Goal: Obtain resource: Obtain resource

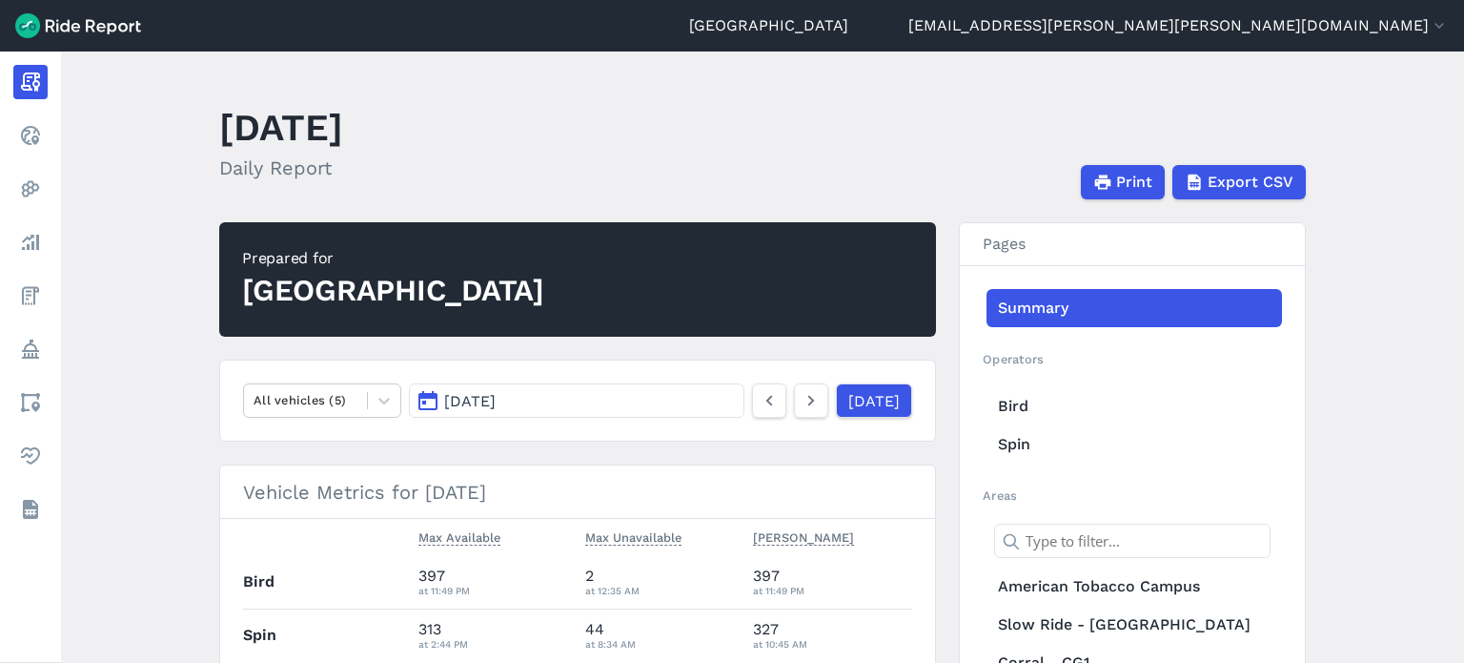
click at [687, 399] on button "[DATE]" at bounding box center [577, 400] width 336 height 34
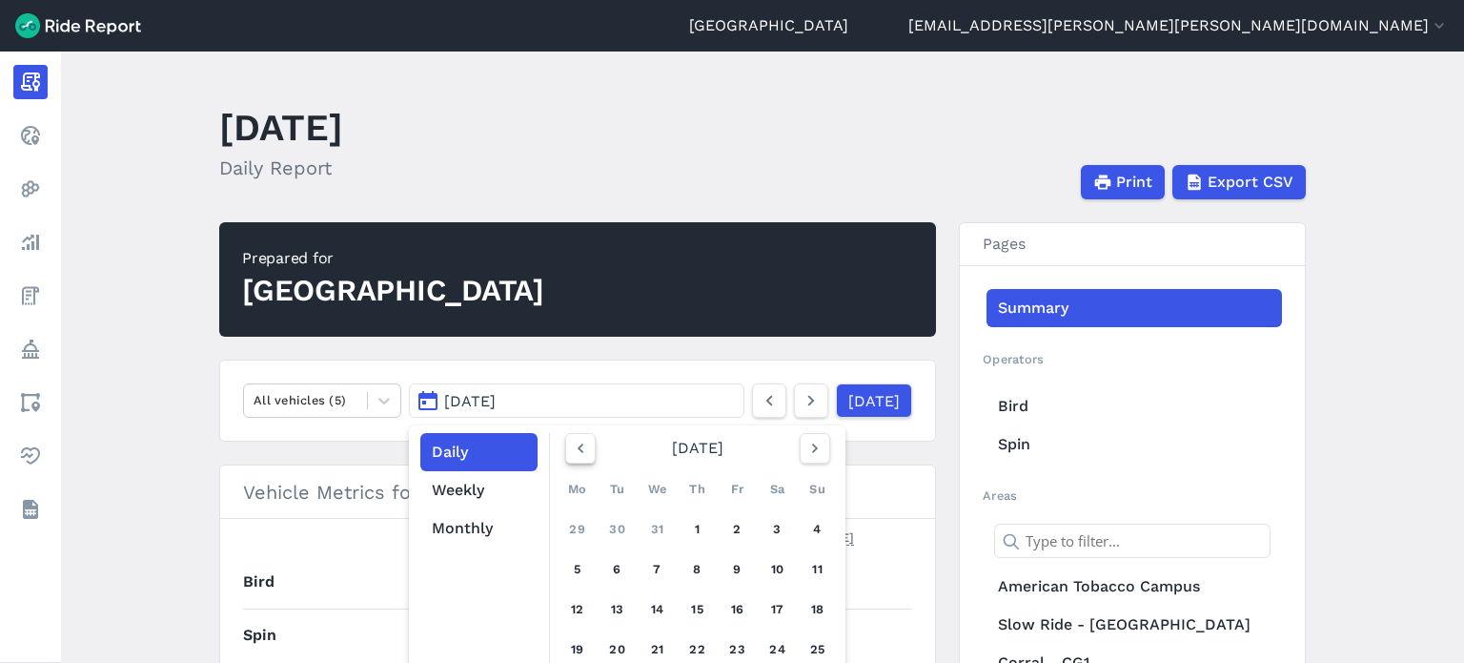
click at [565, 450] on button "button" at bounding box center [580, 448] width 31 height 31
click at [577, 447] on use "button" at bounding box center [580, 448] width 6 height 10
click at [811, 443] on use "button" at bounding box center [814, 448] width 6 height 10
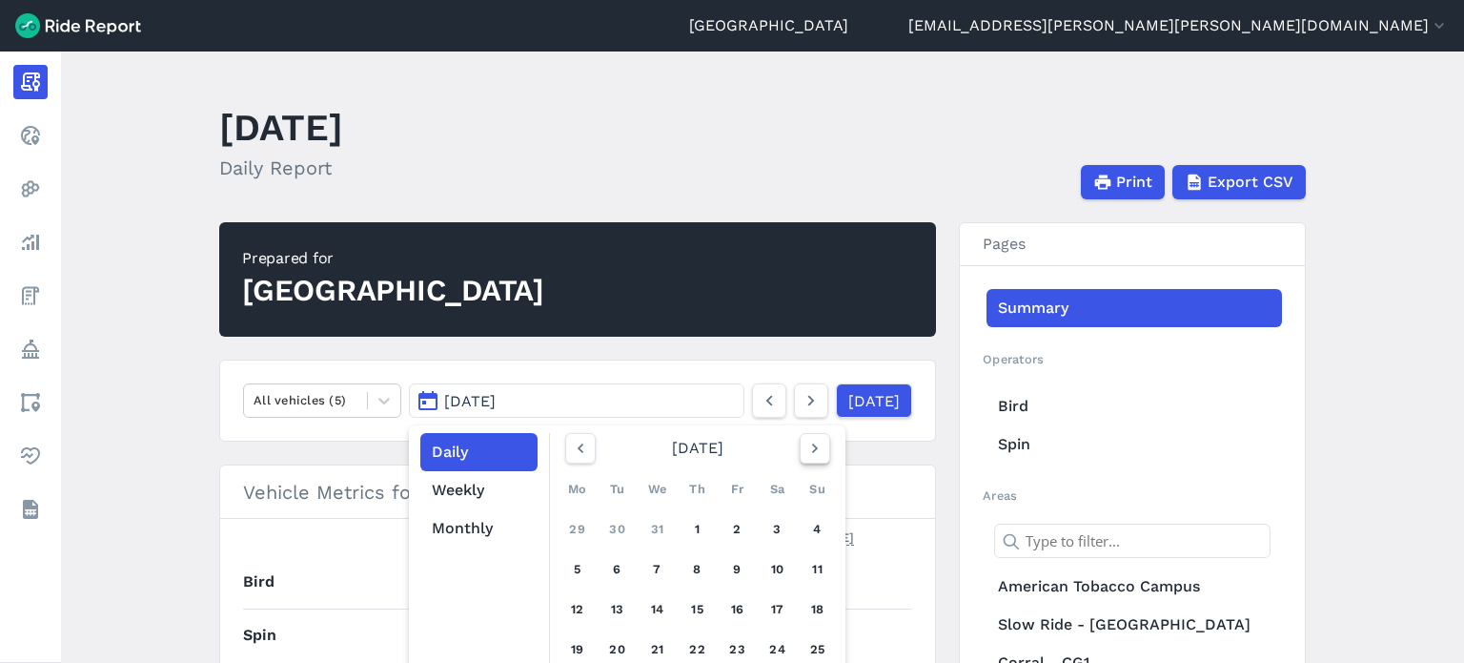
click at [811, 443] on use "button" at bounding box center [814, 448] width 6 height 10
click at [835, 399] on link "Yesterday" at bounding box center [873, 400] width 76 height 34
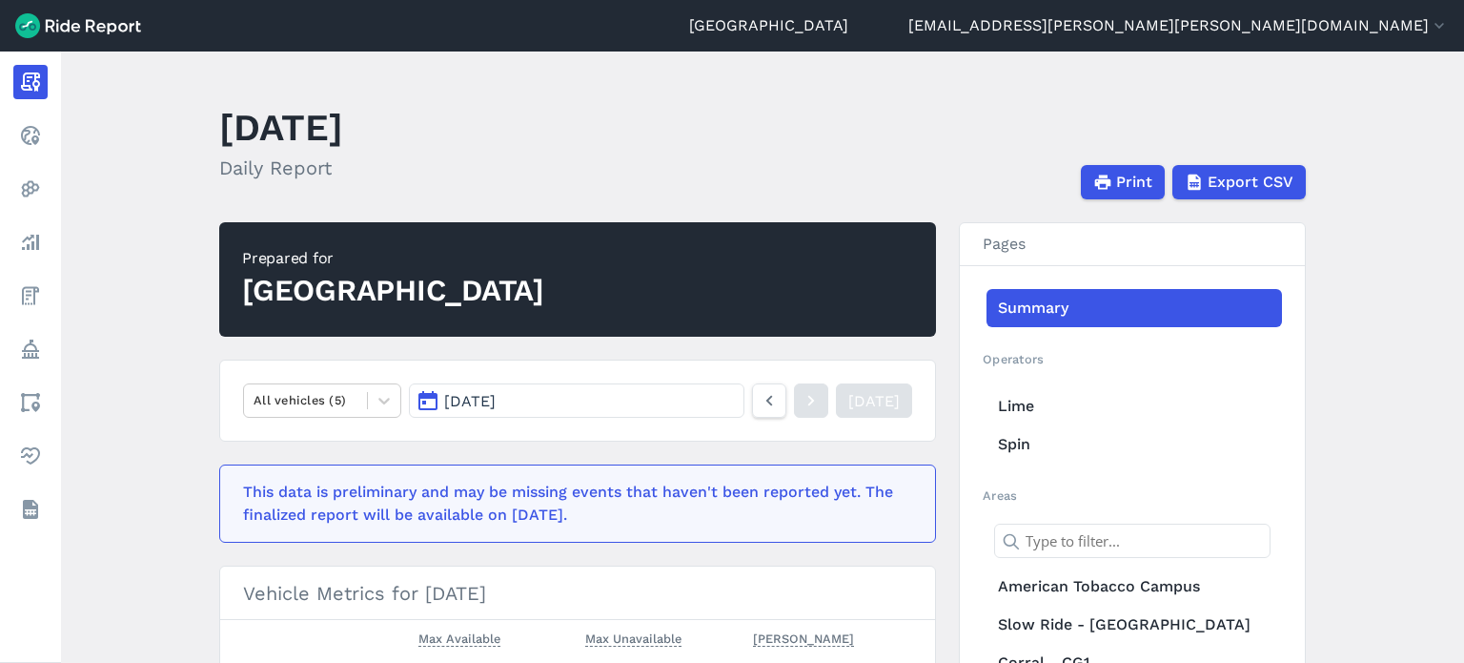
click at [645, 401] on button "Aug 25, 2025" at bounding box center [577, 400] width 336 height 34
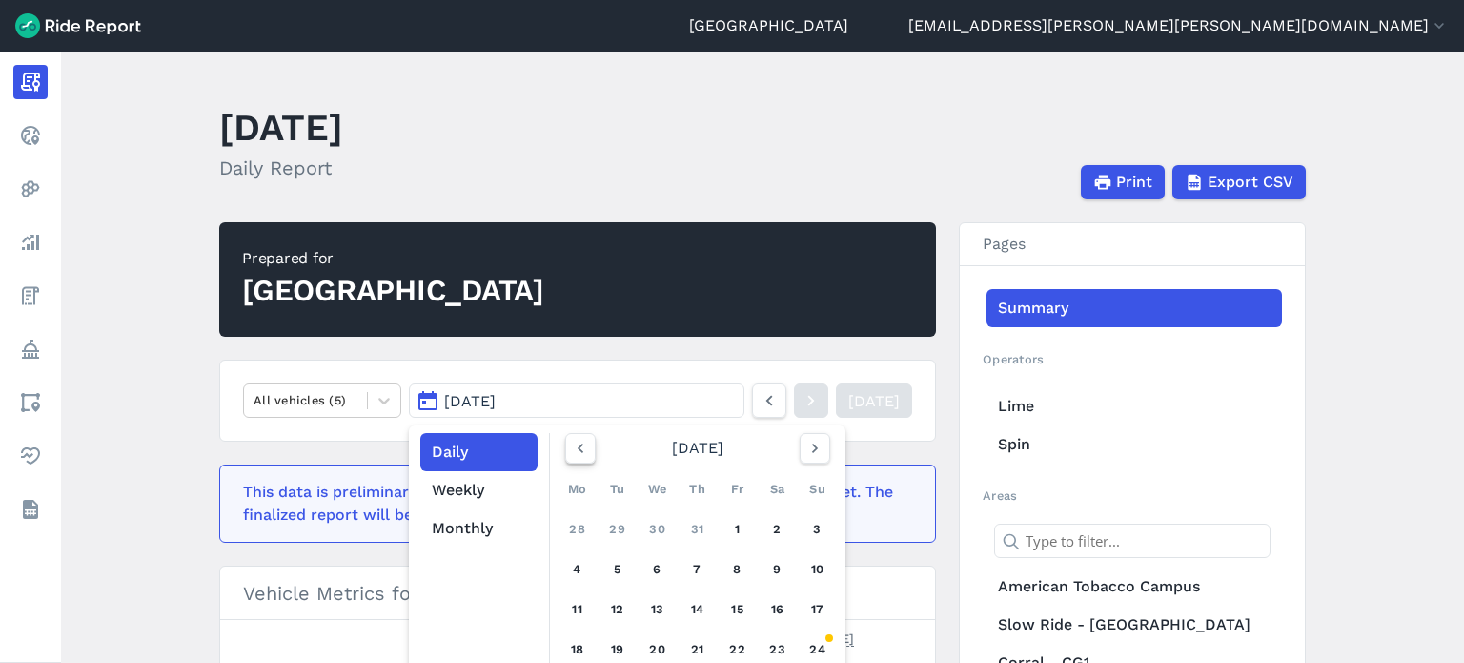
click at [580, 453] on icon "button" at bounding box center [580, 448] width 19 height 19
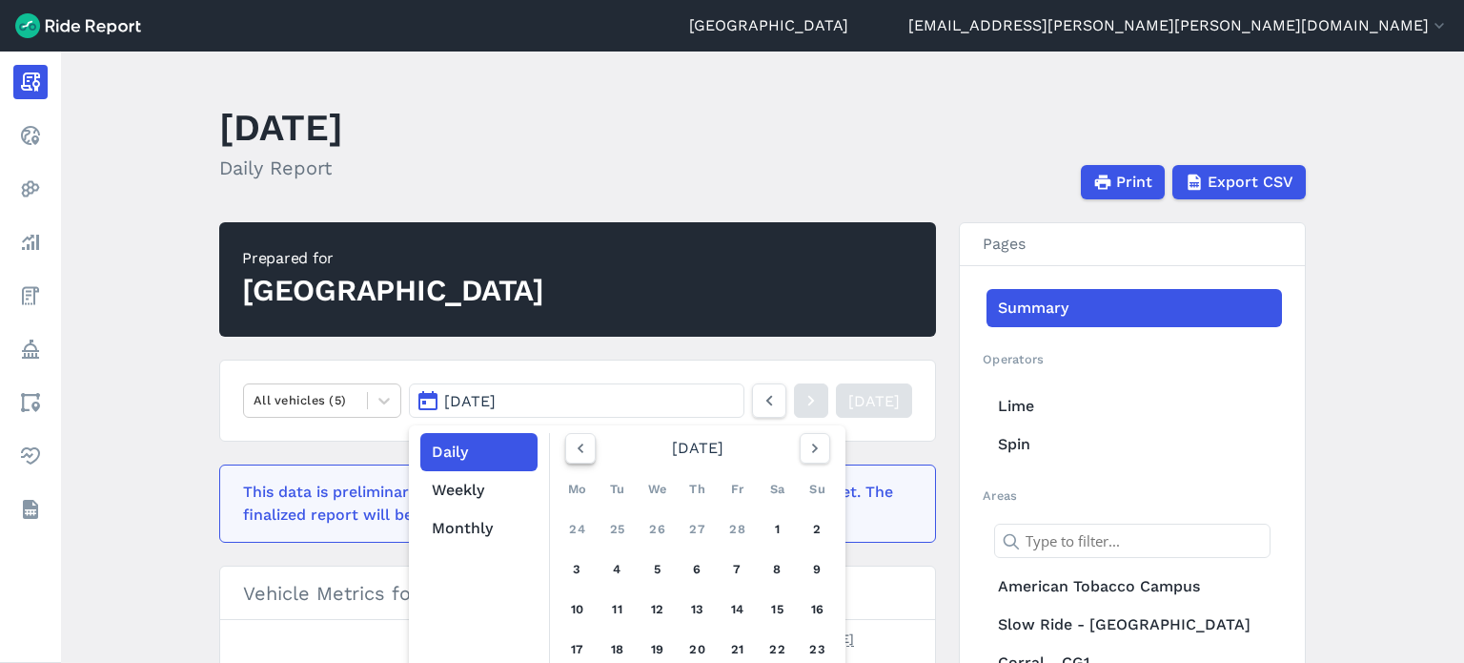
click at [580, 453] on icon "button" at bounding box center [580, 448] width 19 height 19
click at [811, 446] on use "button" at bounding box center [814, 448] width 6 height 10
click at [653, 529] on link "1" at bounding box center [658, 529] width 31 height 31
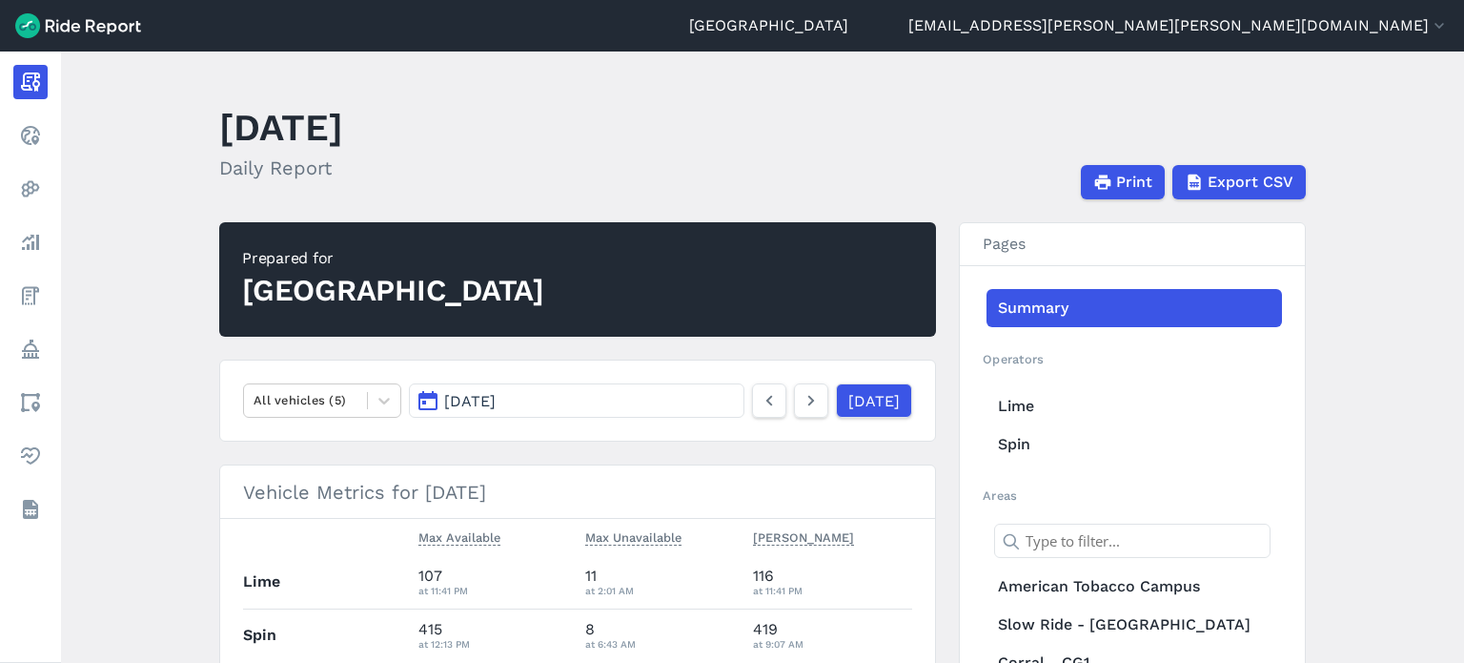
click at [662, 399] on button "Jan 1, 2025" at bounding box center [577, 400] width 336 height 34
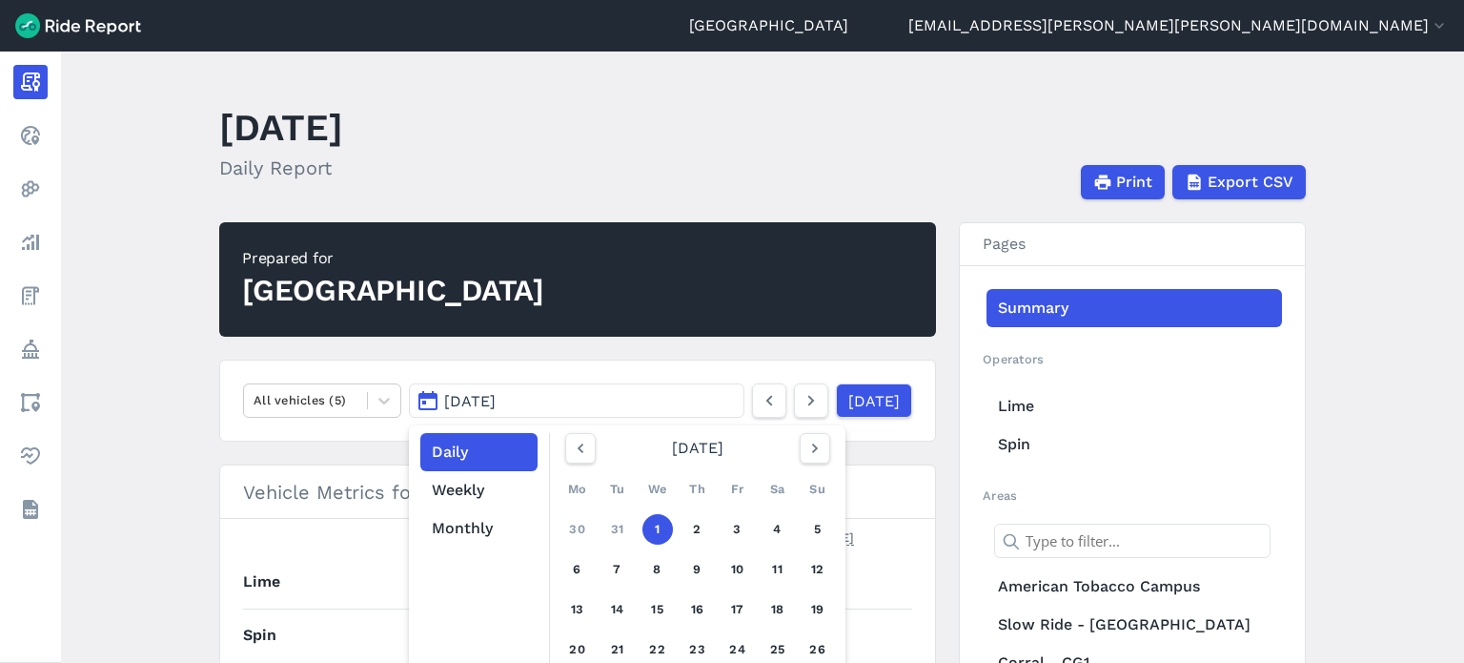
click at [1351, 336] on main "January 1, 2025 Daily Report Print Export CSV Prepared for Durham All vehicles …" at bounding box center [762, 356] width 1403 height 611
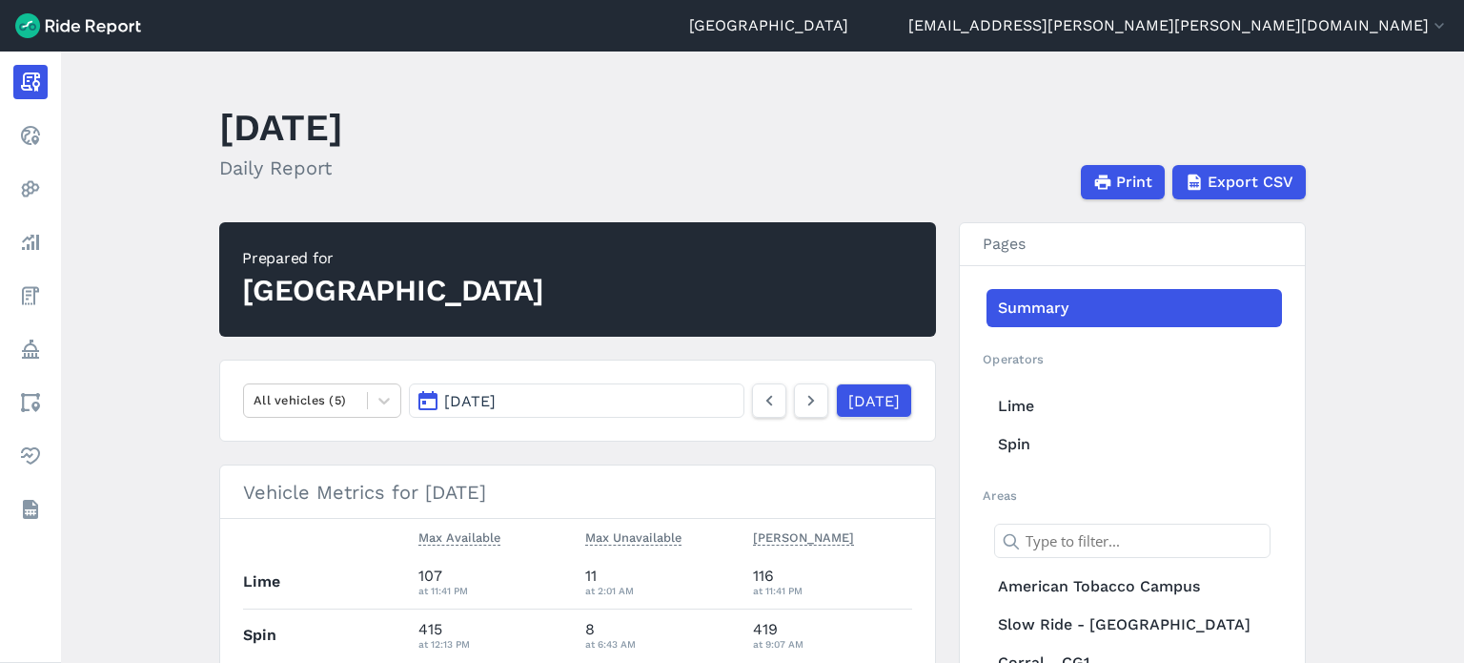
click at [496, 399] on span "Jan 1, 2025" at bounding box center [469, 401] width 51 height 18
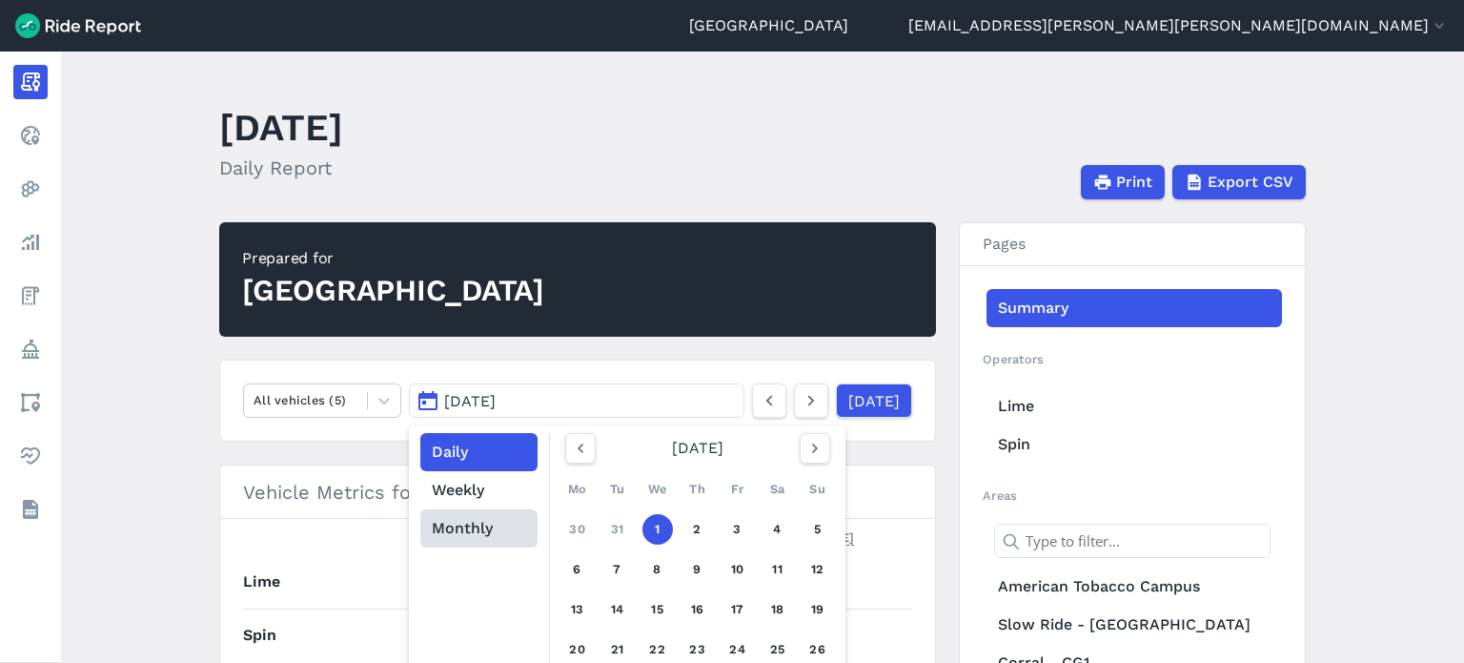
click at [460, 518] on button "Monthly" at bounding box center [478, 528] width 117 height 38
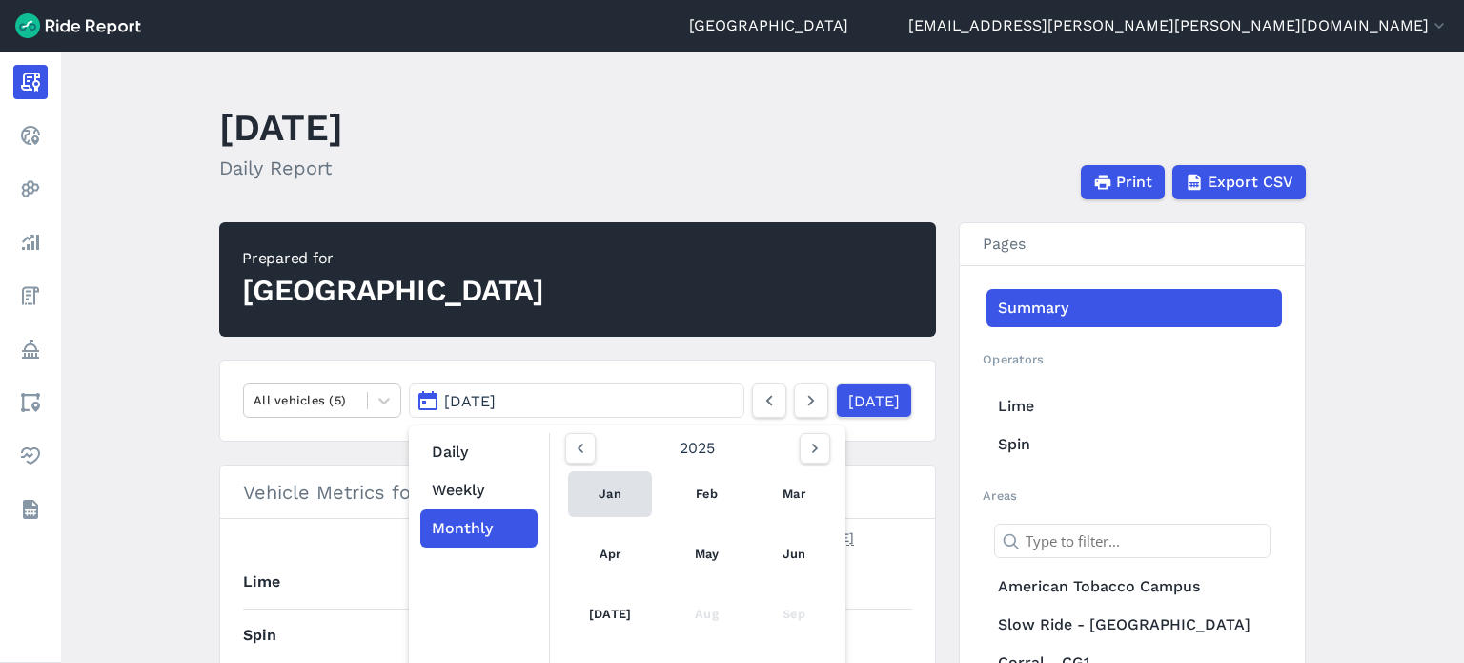
click at [609, 503] on link "Jan" at bounding box center [610, 494] width 84 height 46
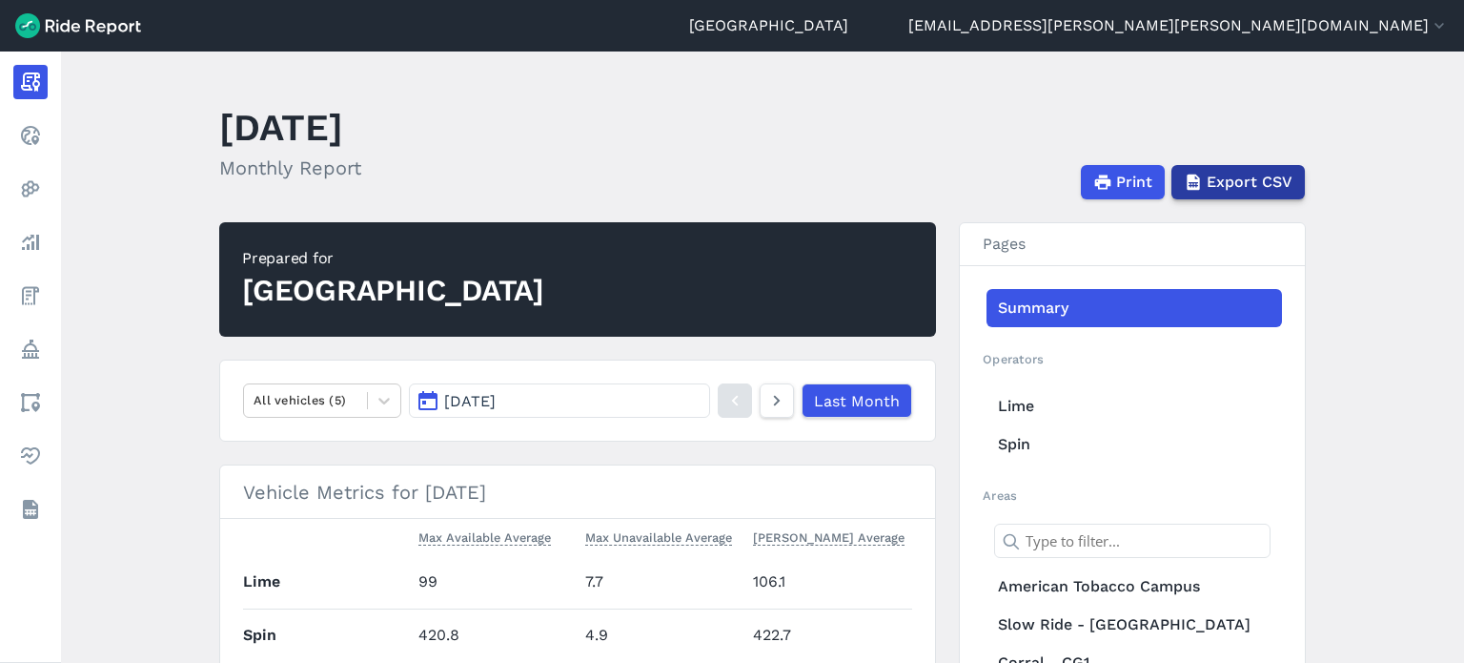
click at [1279, 189] on span "Export CSV" at bounding box center [1250, 182] width 86 height 23
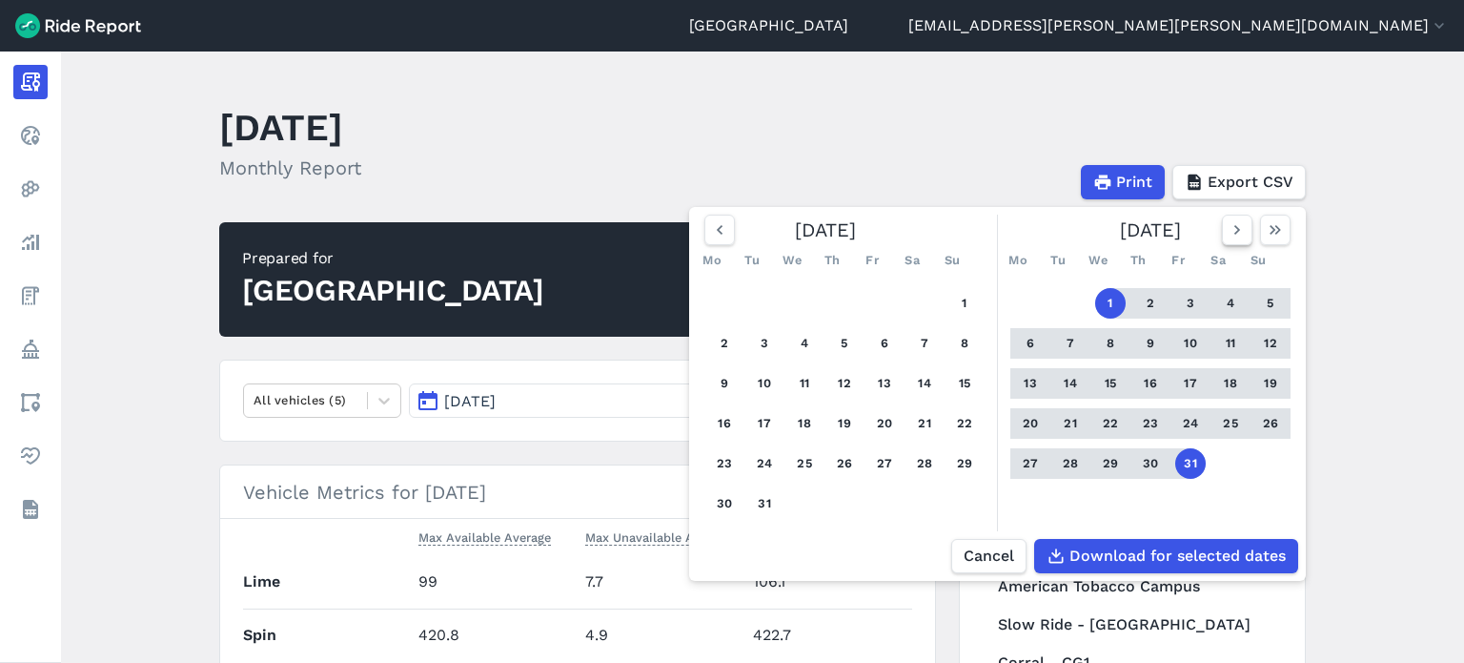
click at [1238, 231] on icon "button" at bounding box center [1237, 229] width 19 height 19
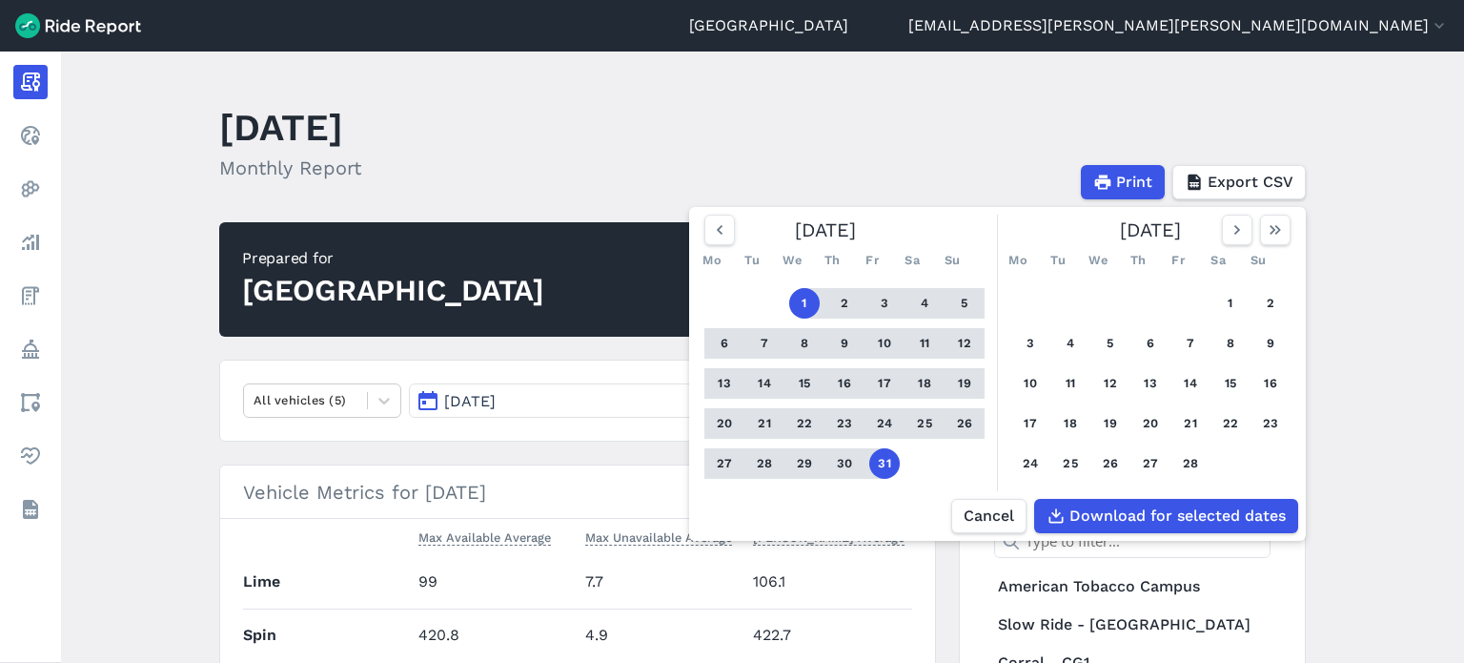
click at [807, 303] on button "1" at bounding box center [804, 303] width 31 height 31
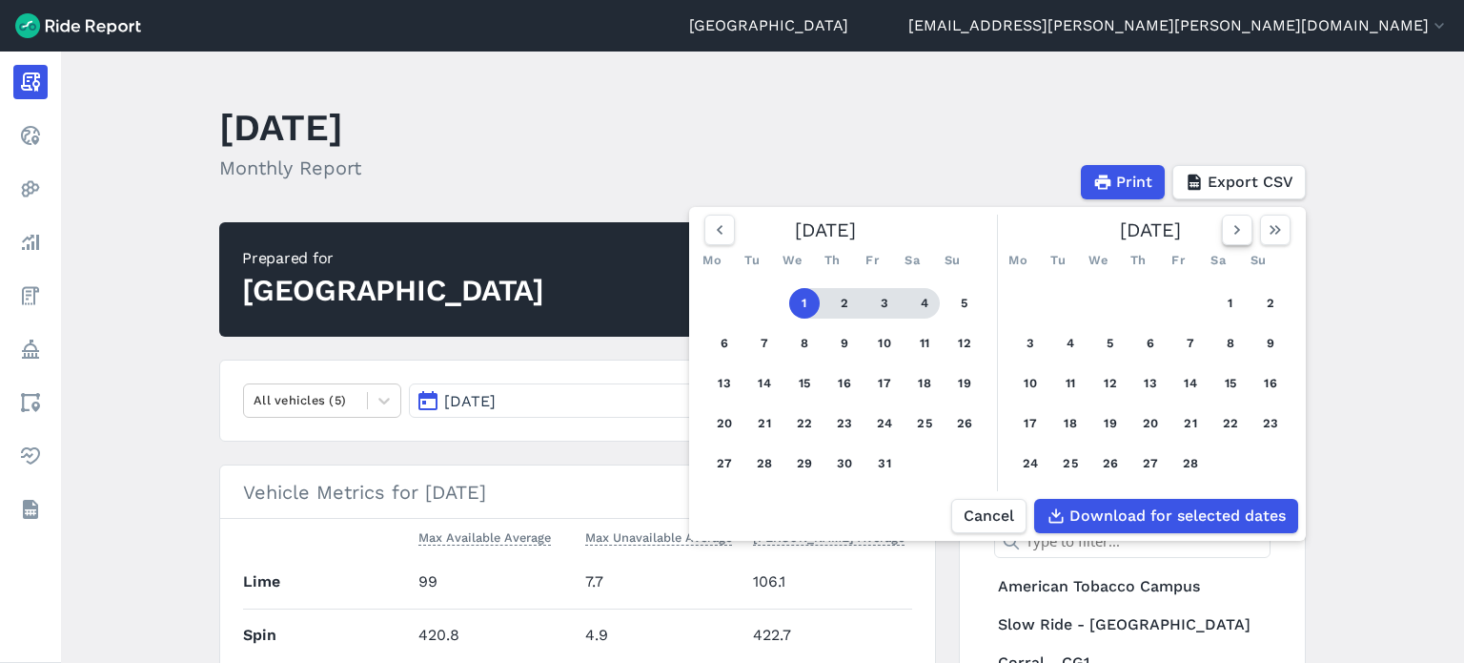
click at [1235, 232] on use "button" at bounding box center [1238, 230] width 6 height 10
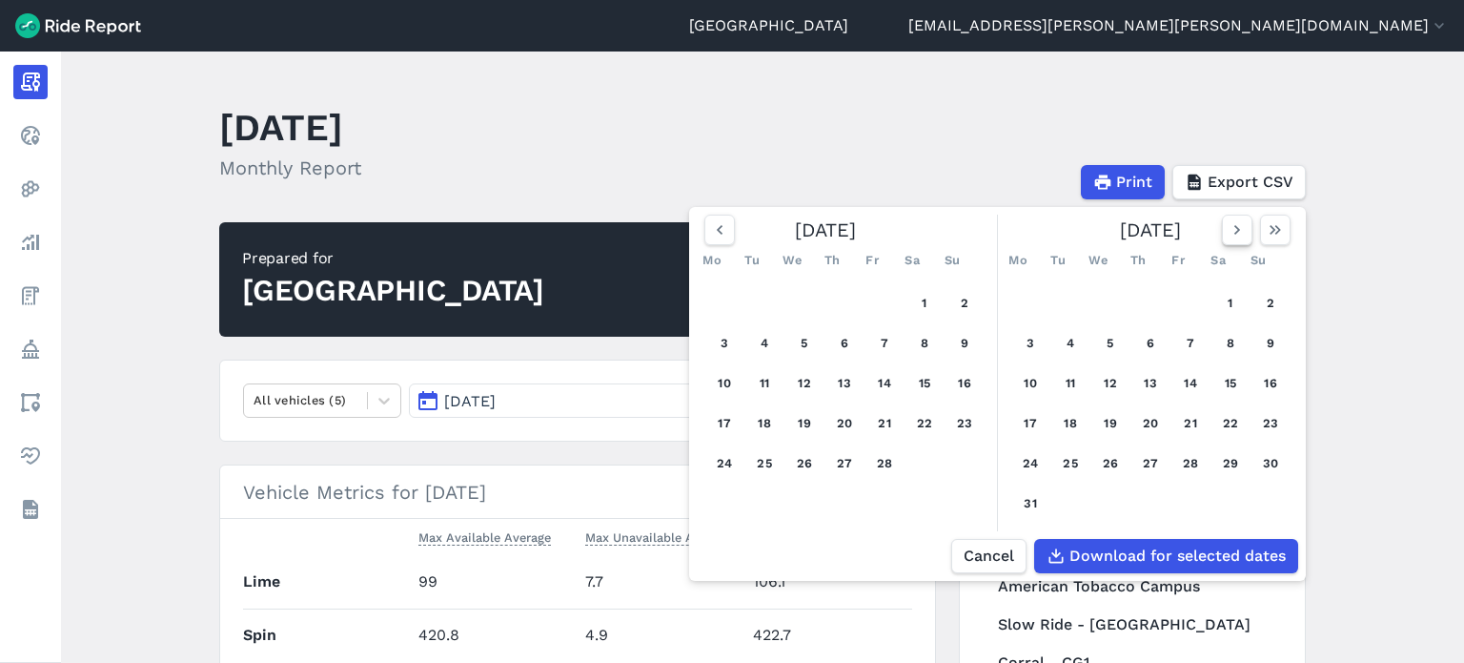
click at [1235, 232] on use "button" at bounding box center [1238, 230] width 6 height 10
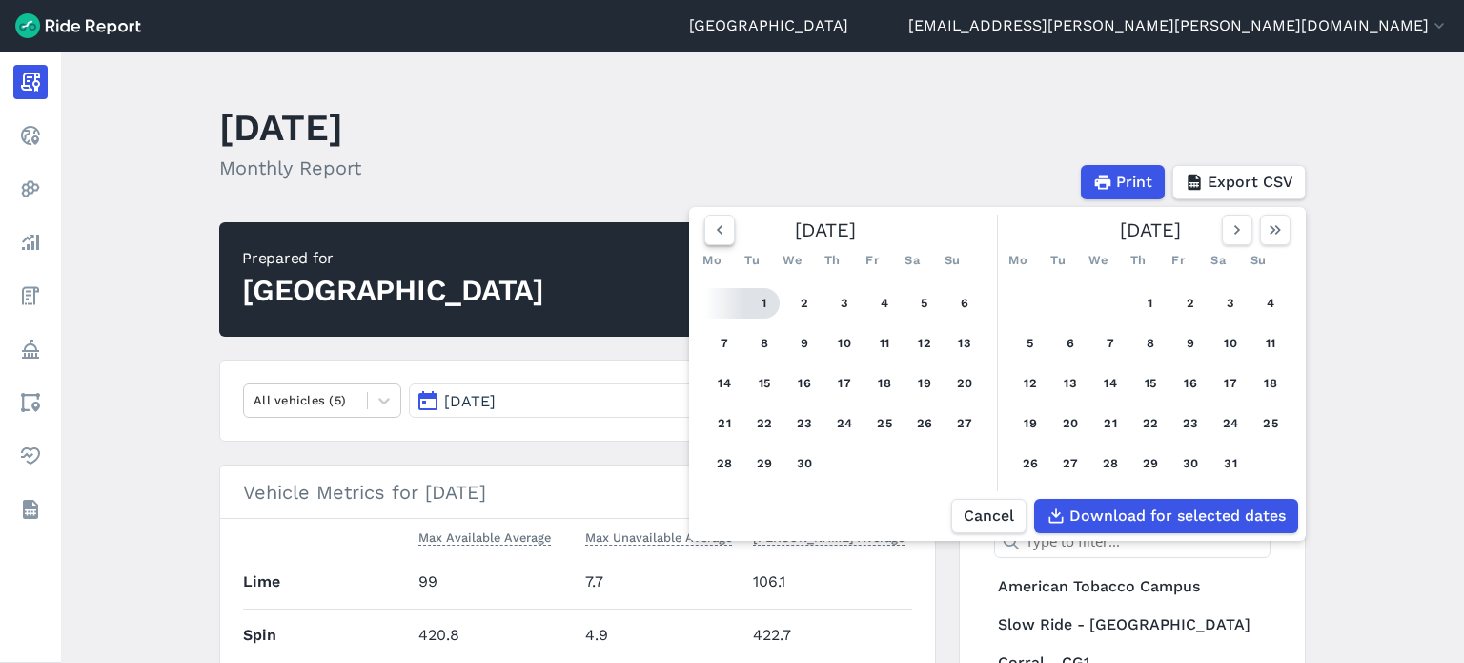
click at [730, 235] on button "button" at bounding box center [720, 230] width 31 height 31
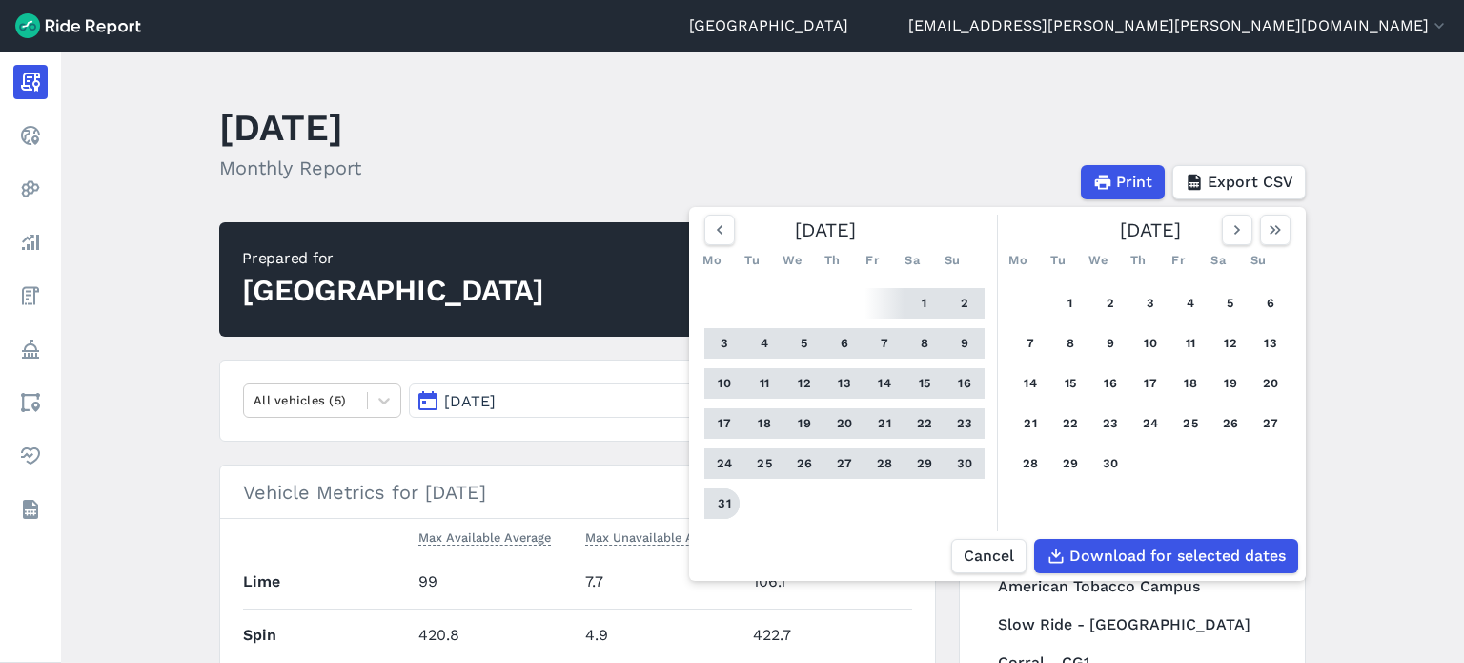
click at [727, 505] on button "31" at bounding box center [724, 503] width 31 height 31
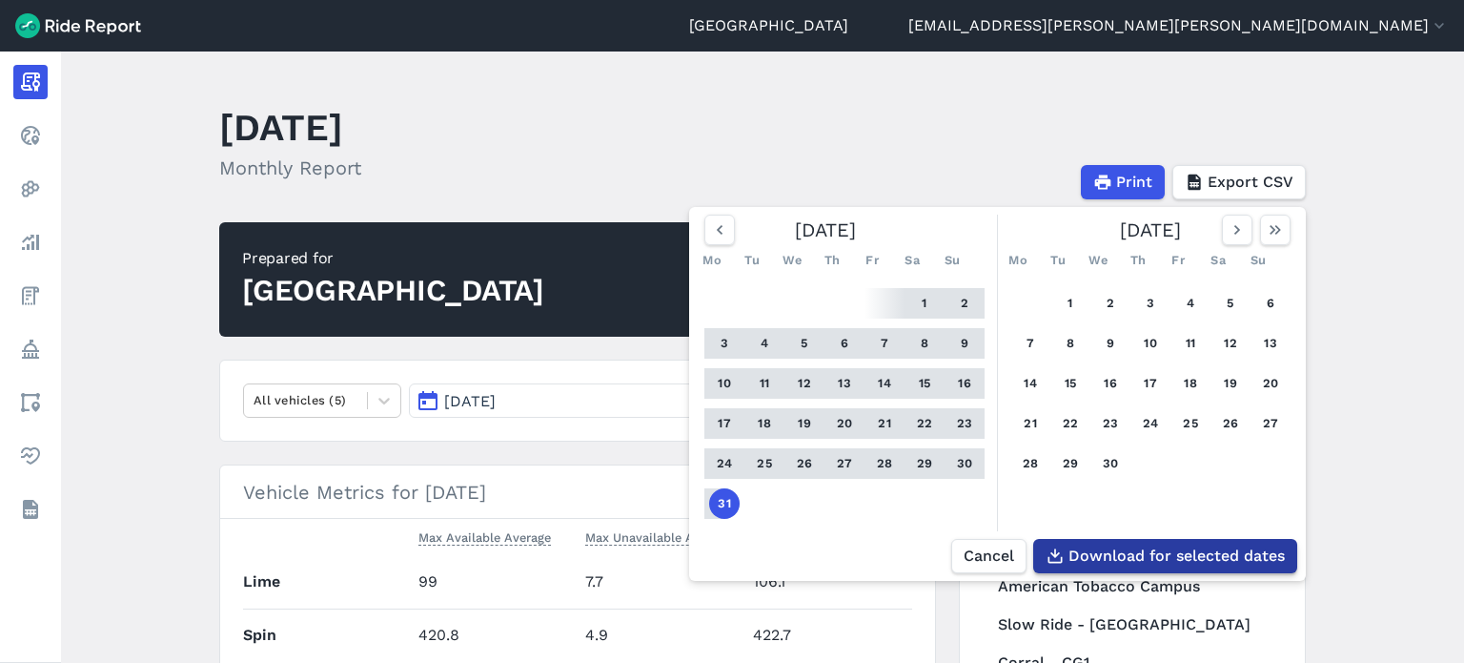
click at [1259, 552] on span "Download for selected dates" at bounding box center [1177, 555] width 216 height 23
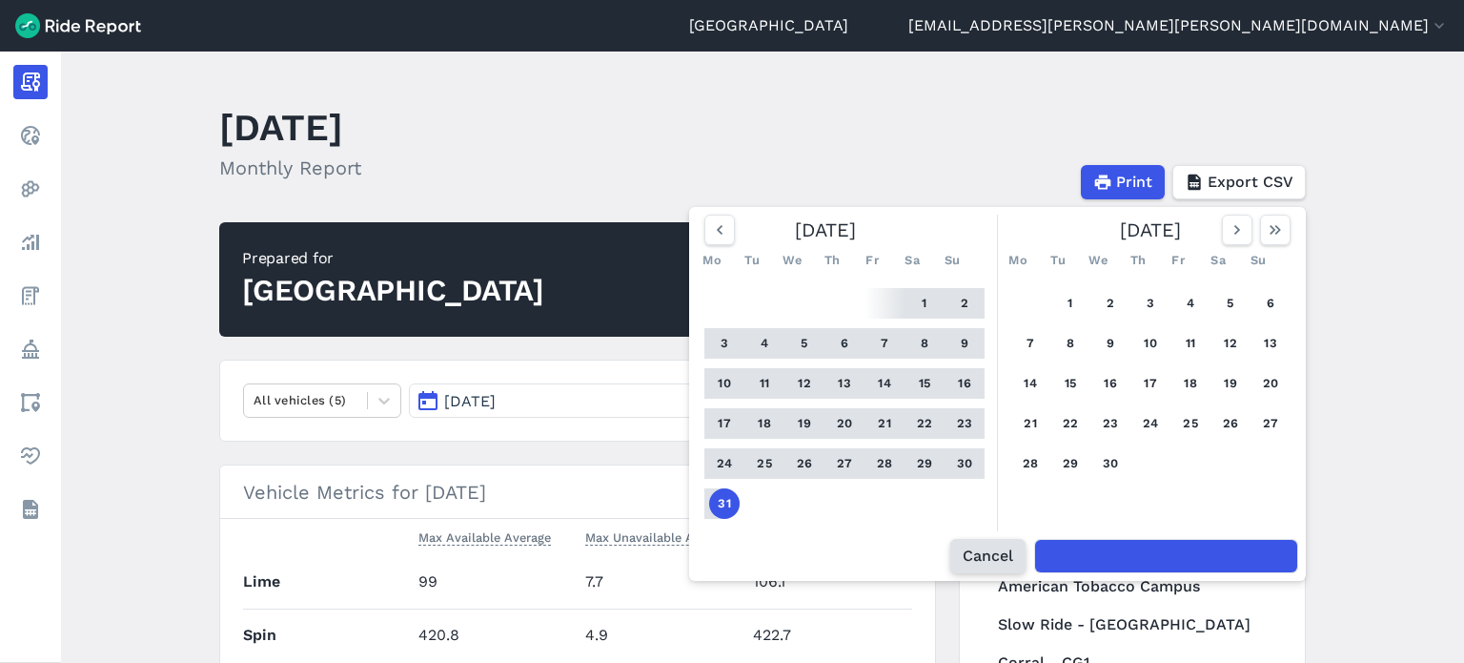
click at [983, 558] on span "Cancel" at bounding box center [988, 555] width 51 height 23
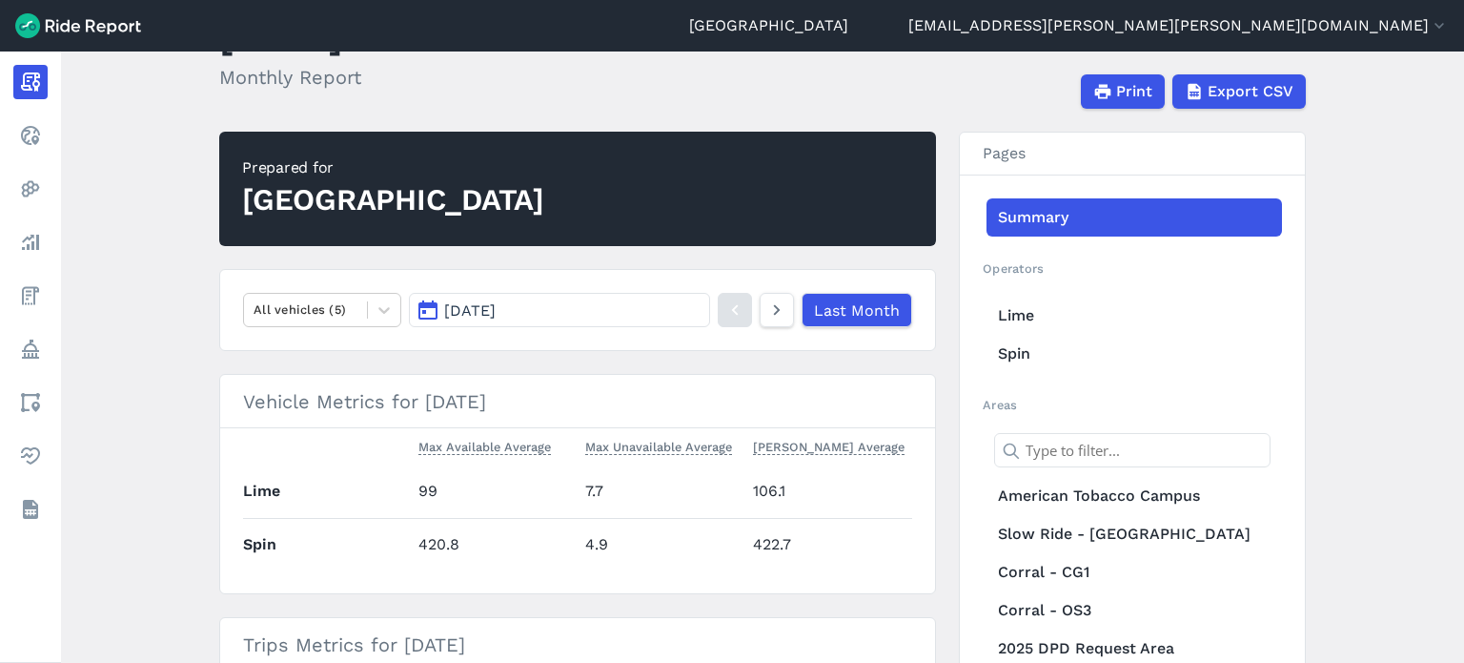
scroll to position [191, 0]
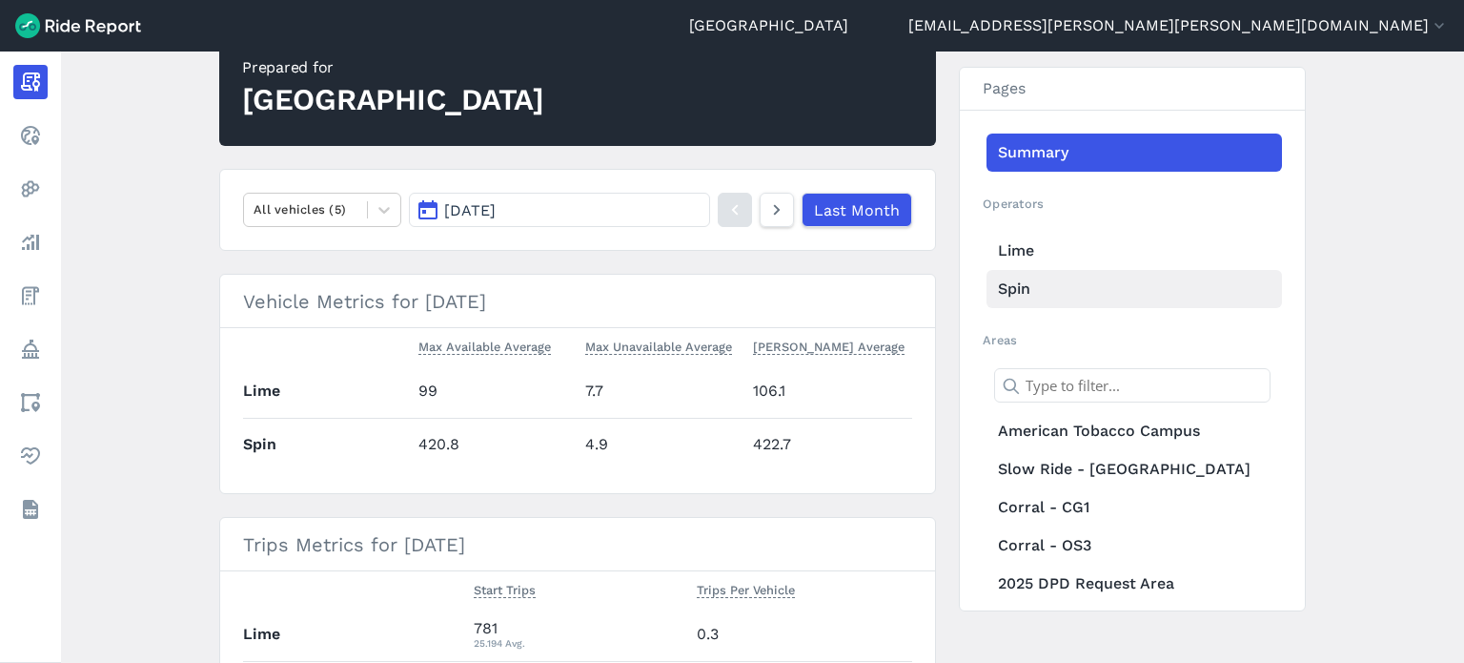
click at [1019, 294] on link "Spin" at bounding box center [1135, 289] width 296 height 38
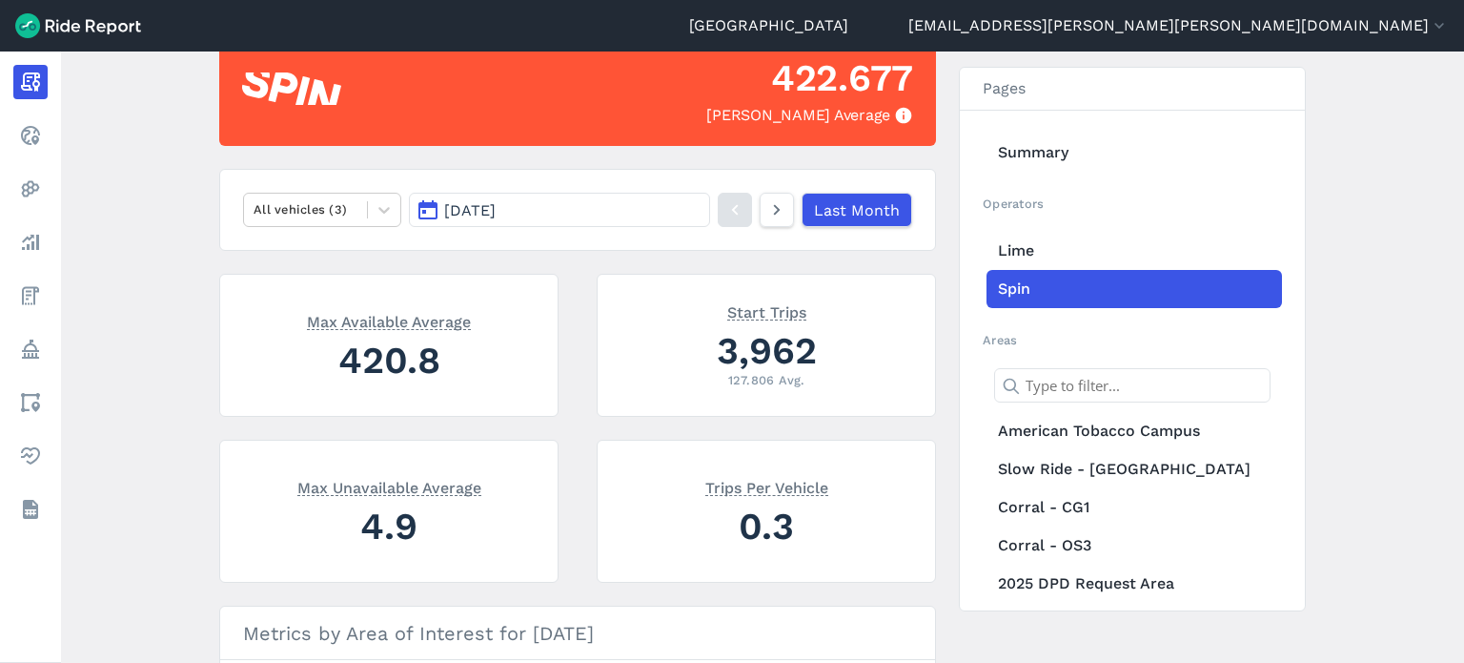
scroll to position [95, 0]
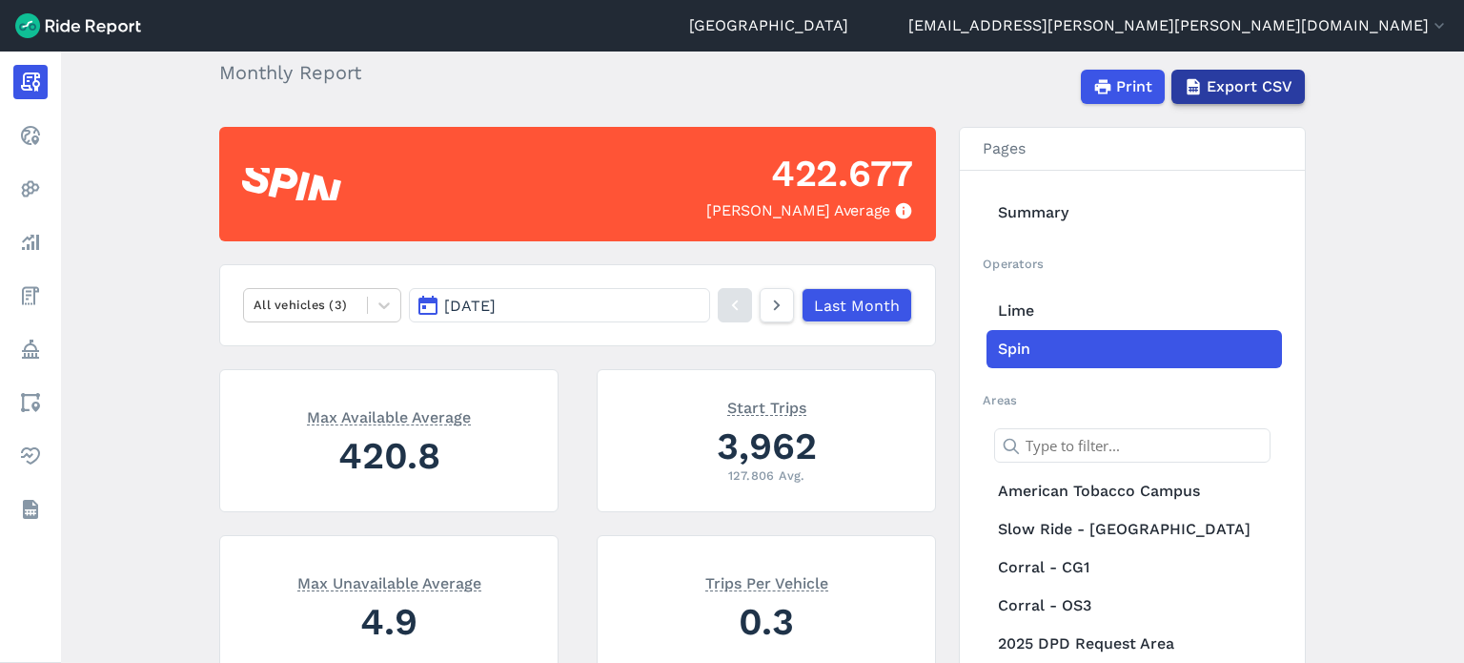
click at [1259, 87] on span "Export CSV" at bounding box center [1250, 86] width 86 height 23
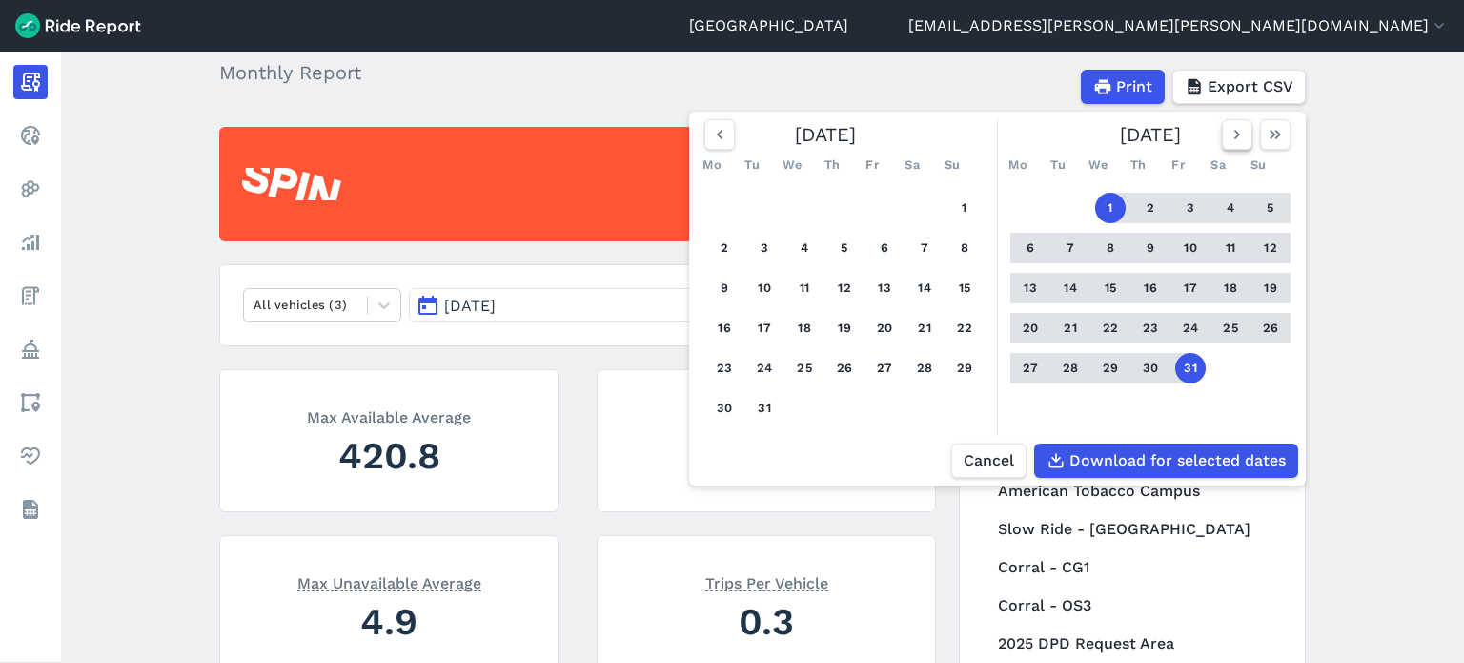
click at [1232, 136] on icon "button" at bounding box center [1237, 134] width 19 height 19
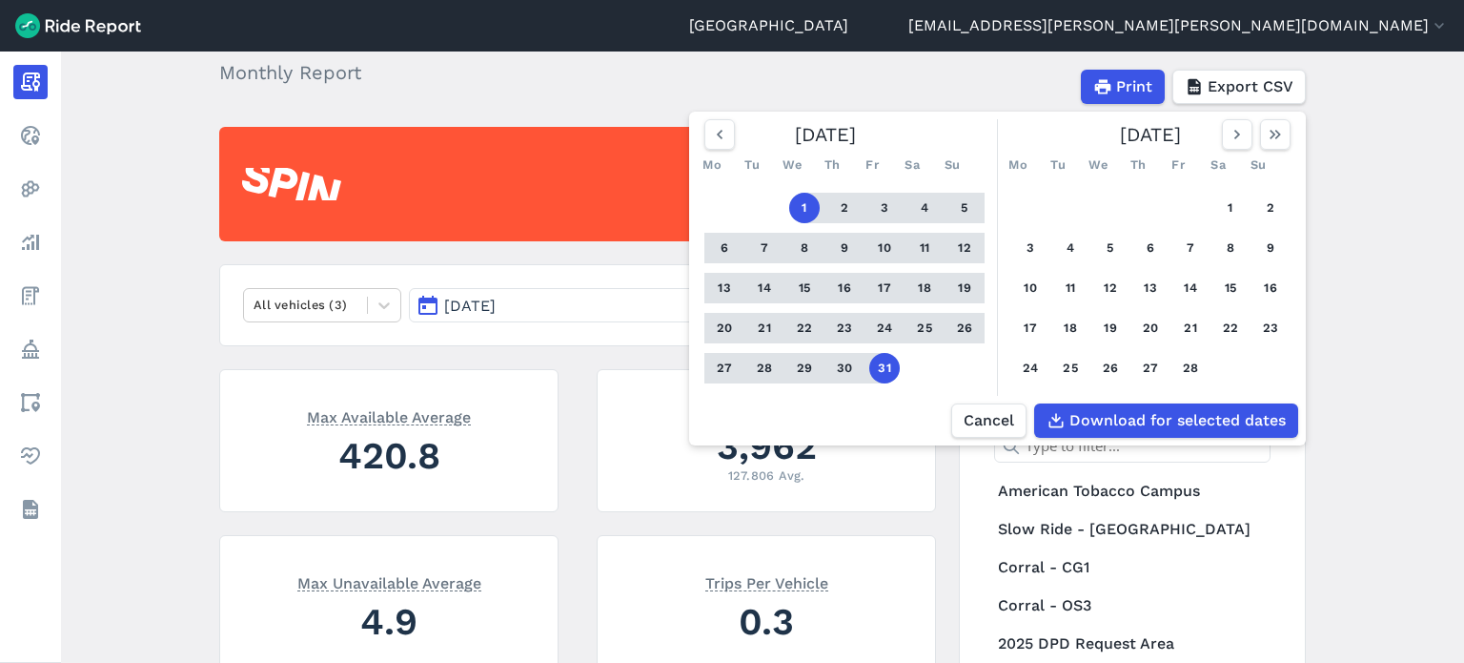
click at [801, 211] on button "1" at bounding box center [804, 208] width 31 height 31
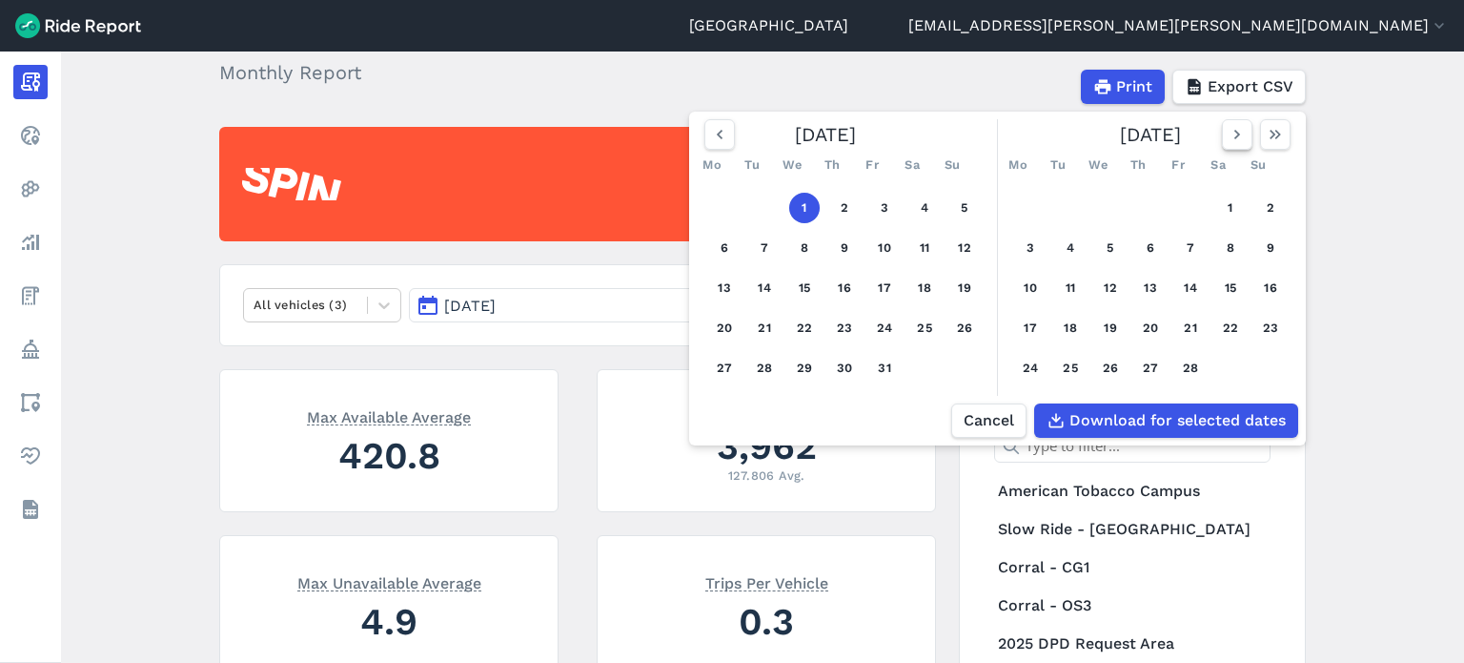
click at [1228, 133] on icon "button" at bounding box center [1237, 134] width 19 height 19
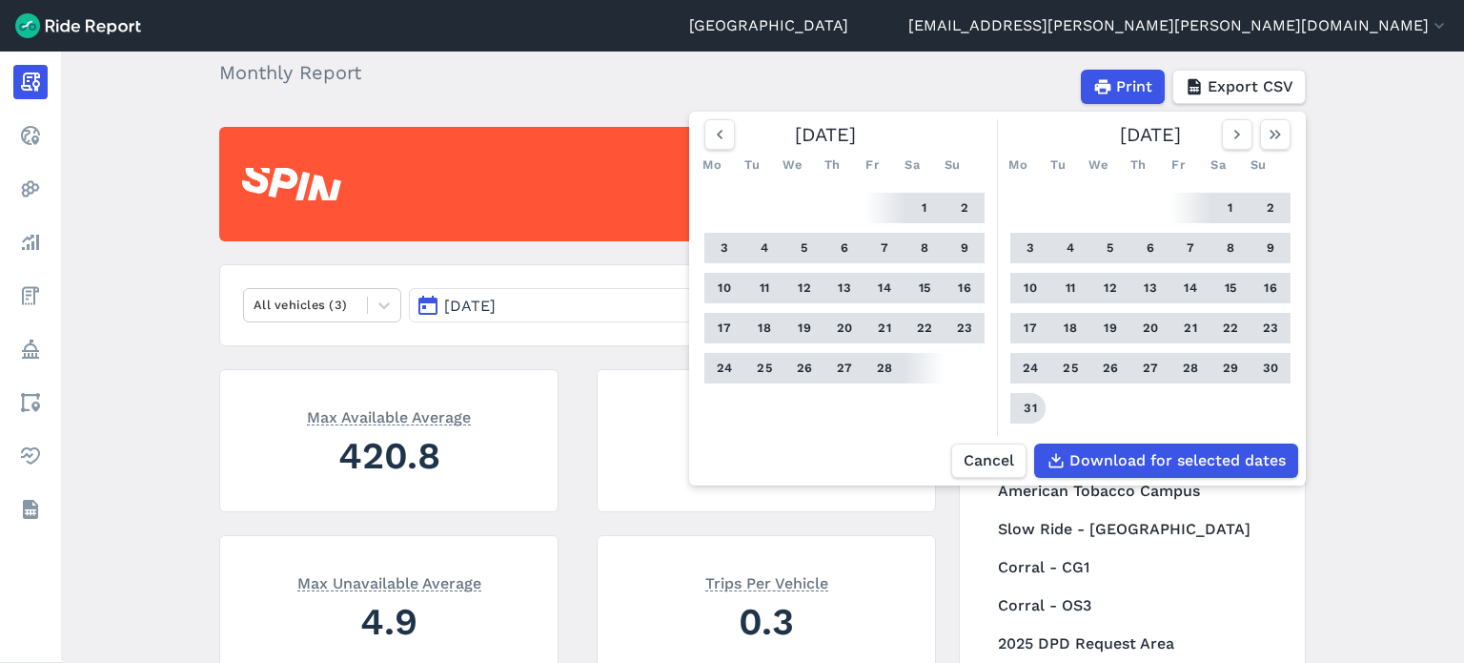
click at [1026, 407] on button "31" at bounding box center [1030, 408] width 31 height 31
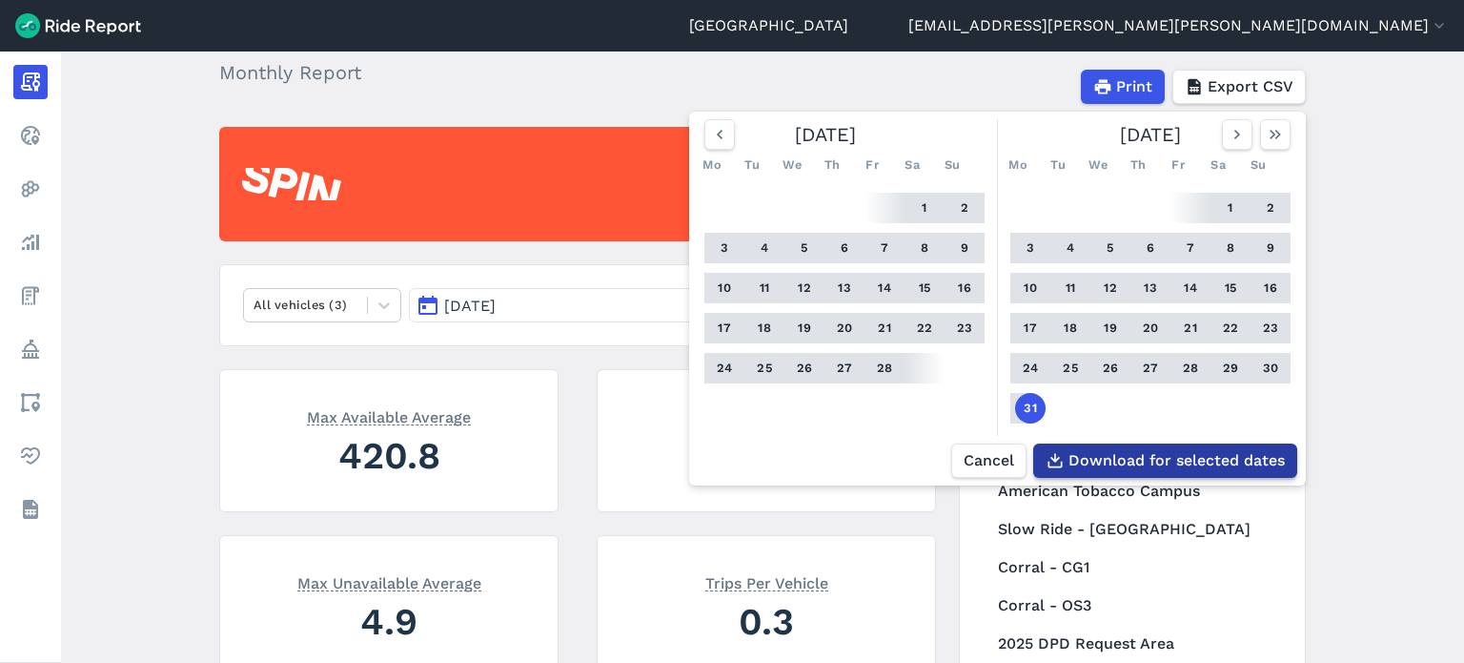
click at [1186, 457] on span "Download for selected dates" at bounding box center [1177, 460] width 216 height 23
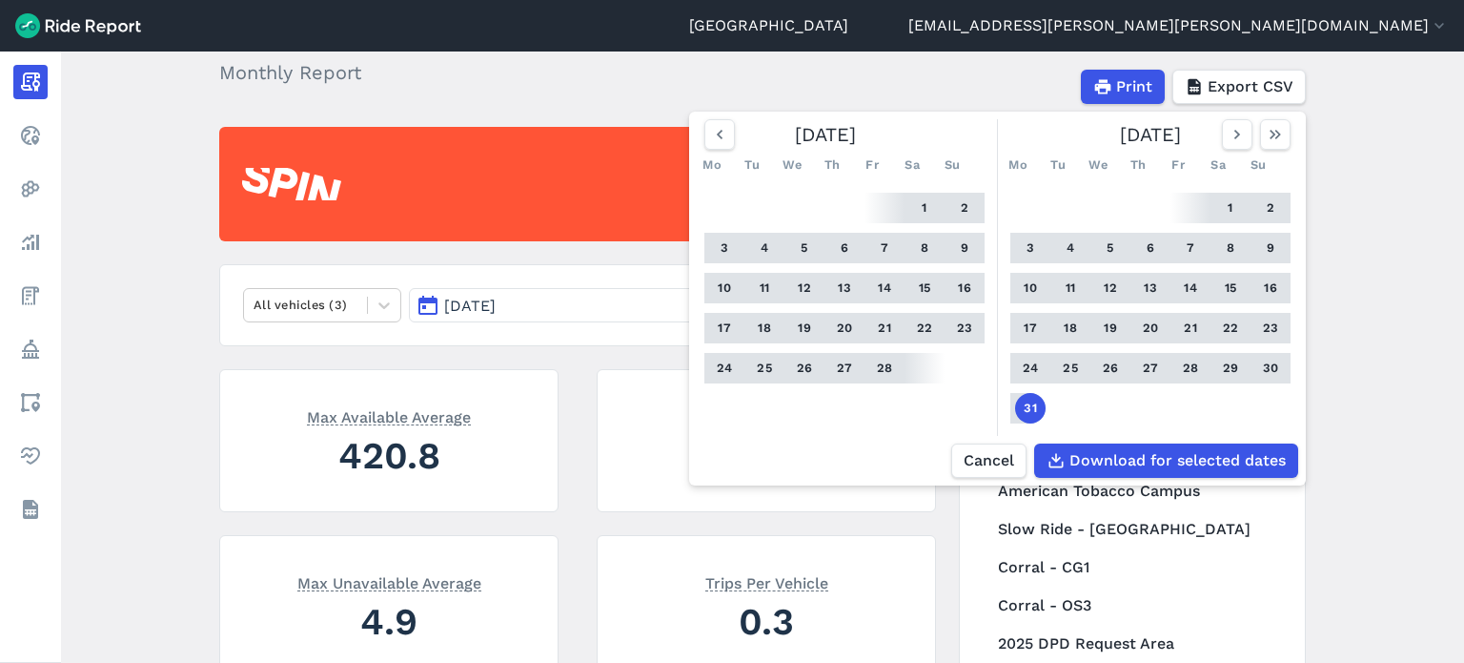
click at [1347, 367] on main "January 2025 Monthly Report Print Export CSV February 2025 Mo Tu We Th Fr Sa Su…" at bounding box center [762, 356] width 1403 height 611
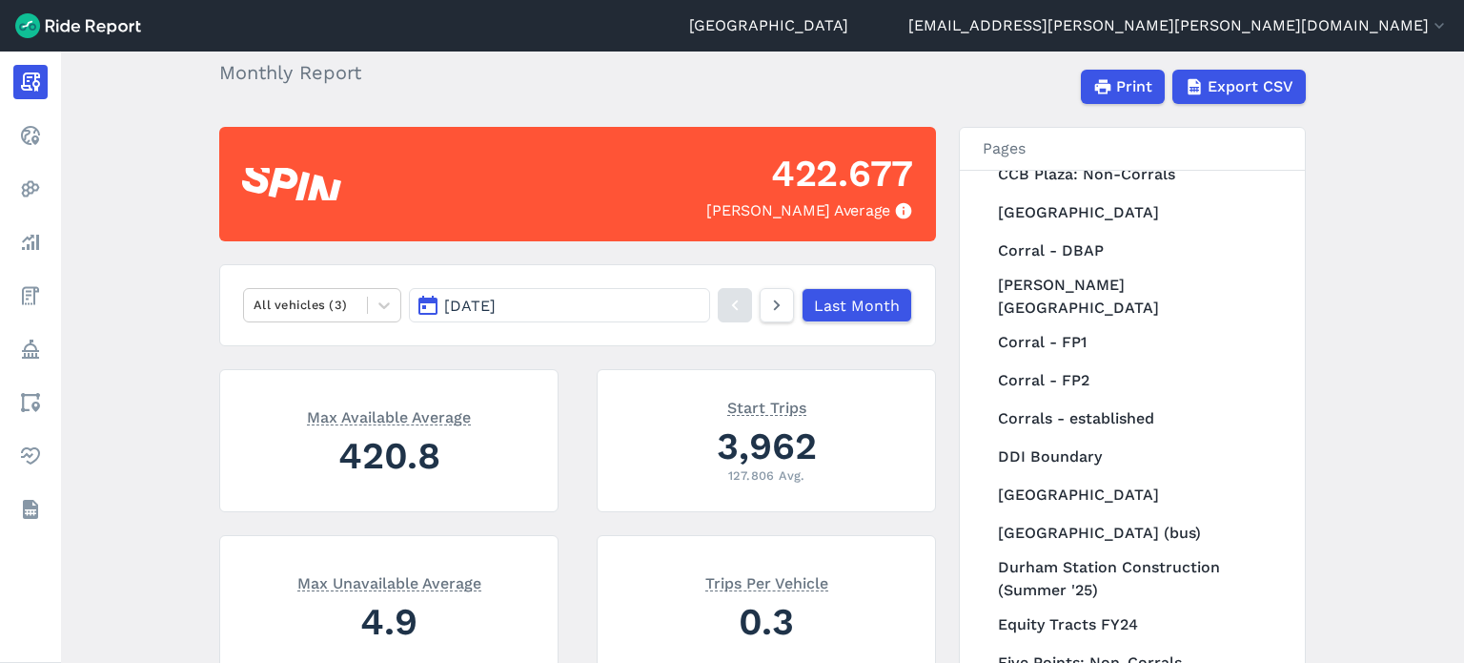
scroll to position [667, 0]
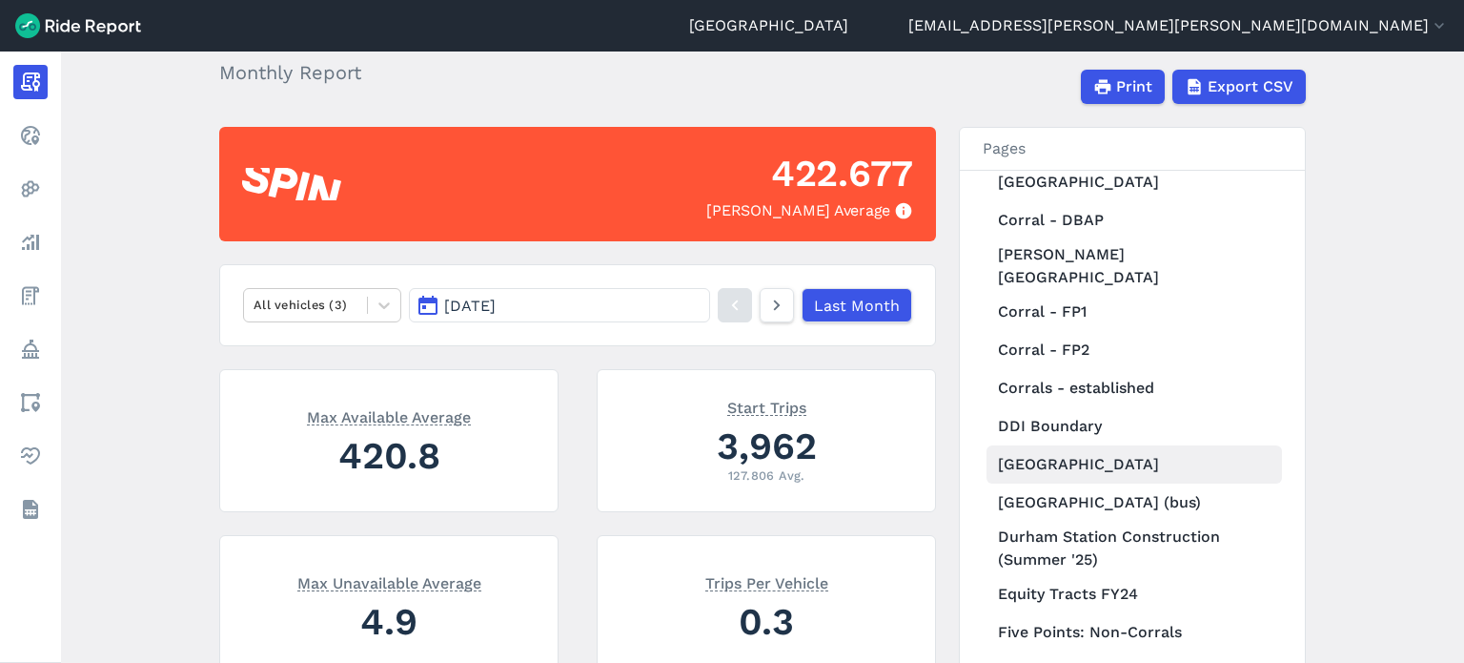
click at [1115, 445] on link "Duke Campuses" at bounding box center [1135, 464] width 296 height 38
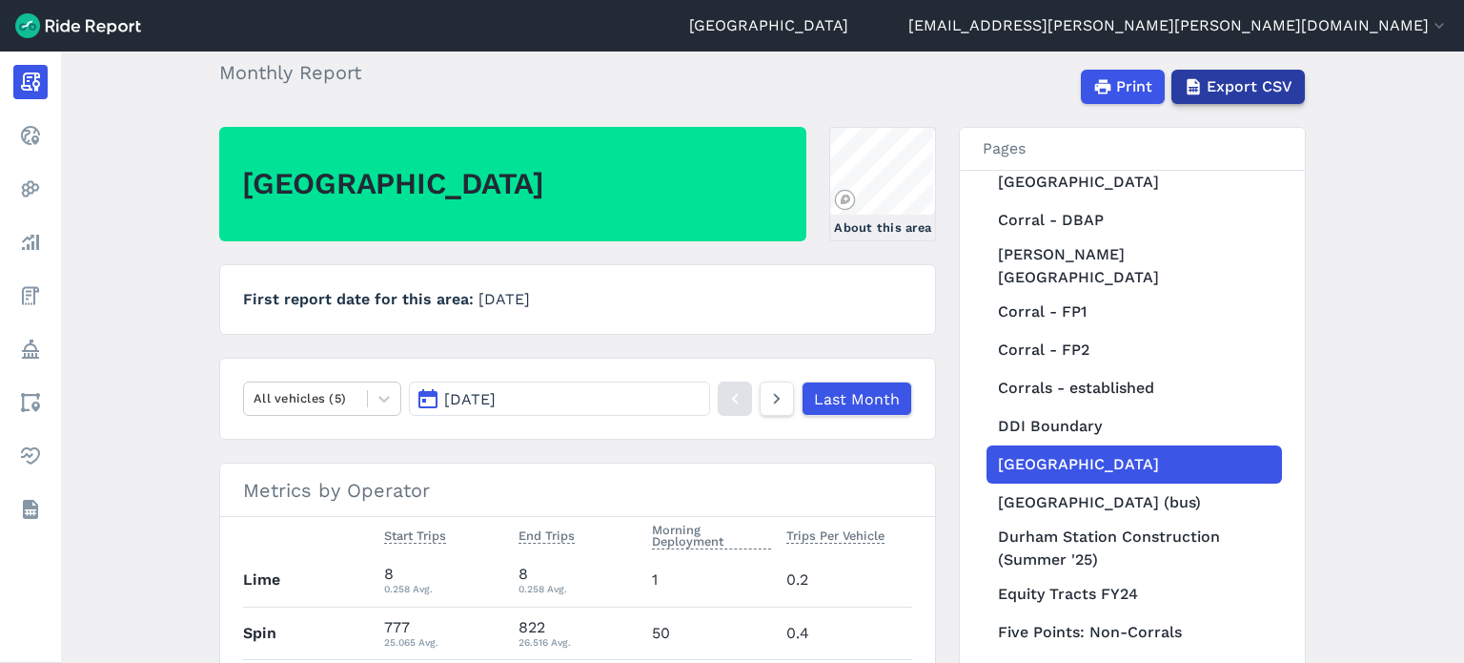
click at [1232, 95] on span "Export CSV" at bounding box center [1250, 86] width 86 height 23
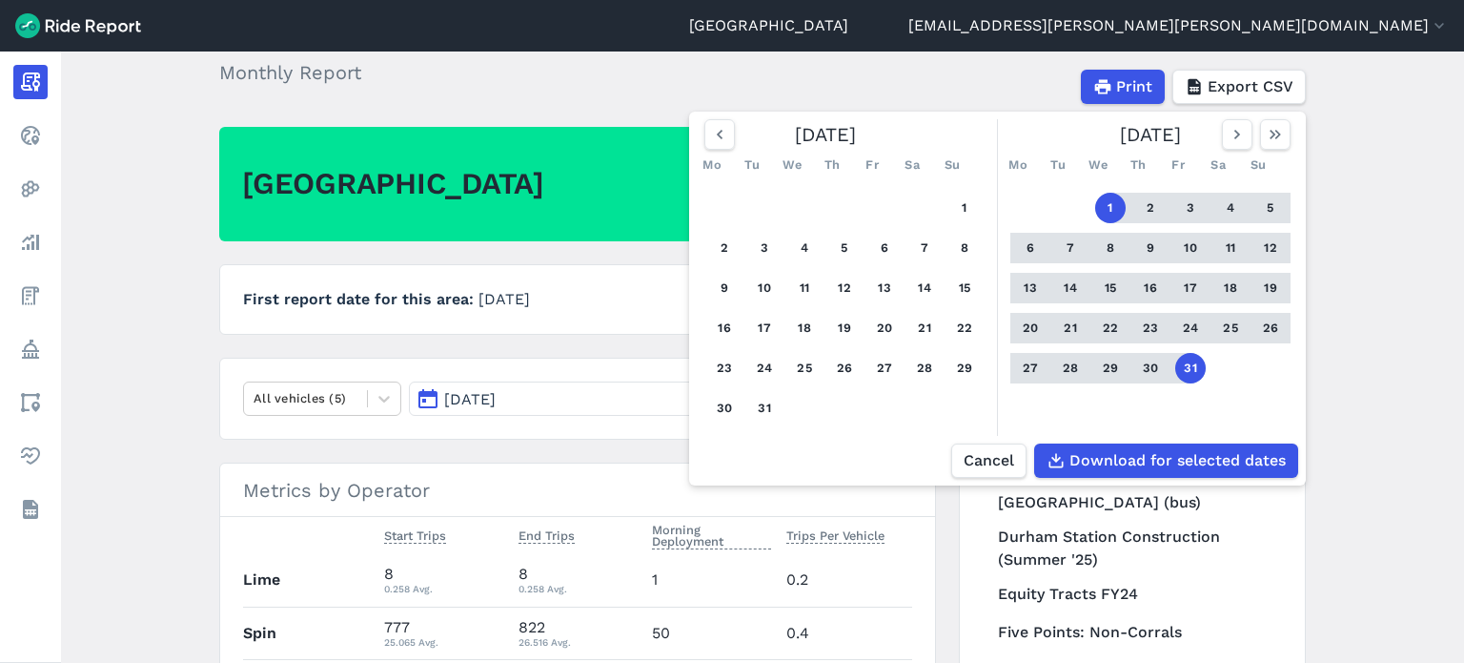
click at [1106, 206] on button "1" at bounding box center [1110, 208] width 31 height 31
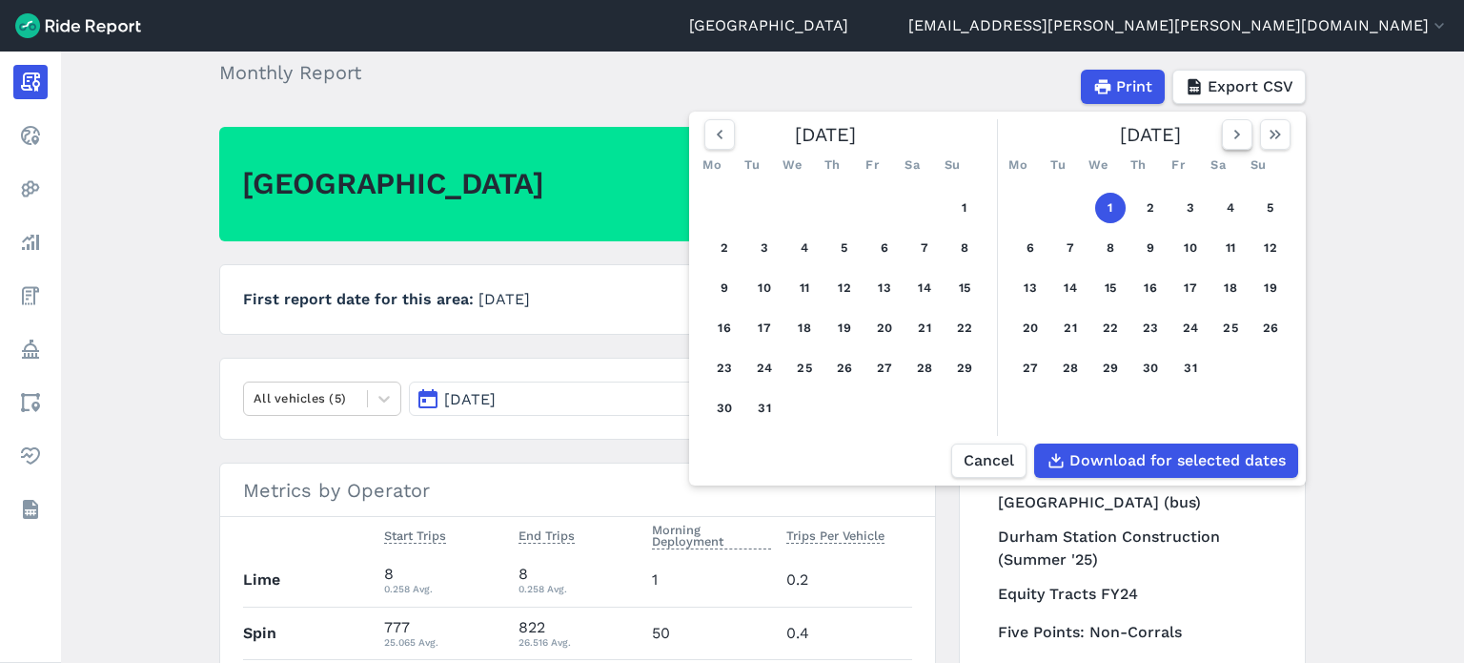
click at [1239, 140] on icon "button" at bounding box center [1237, 134] width 19 height 19
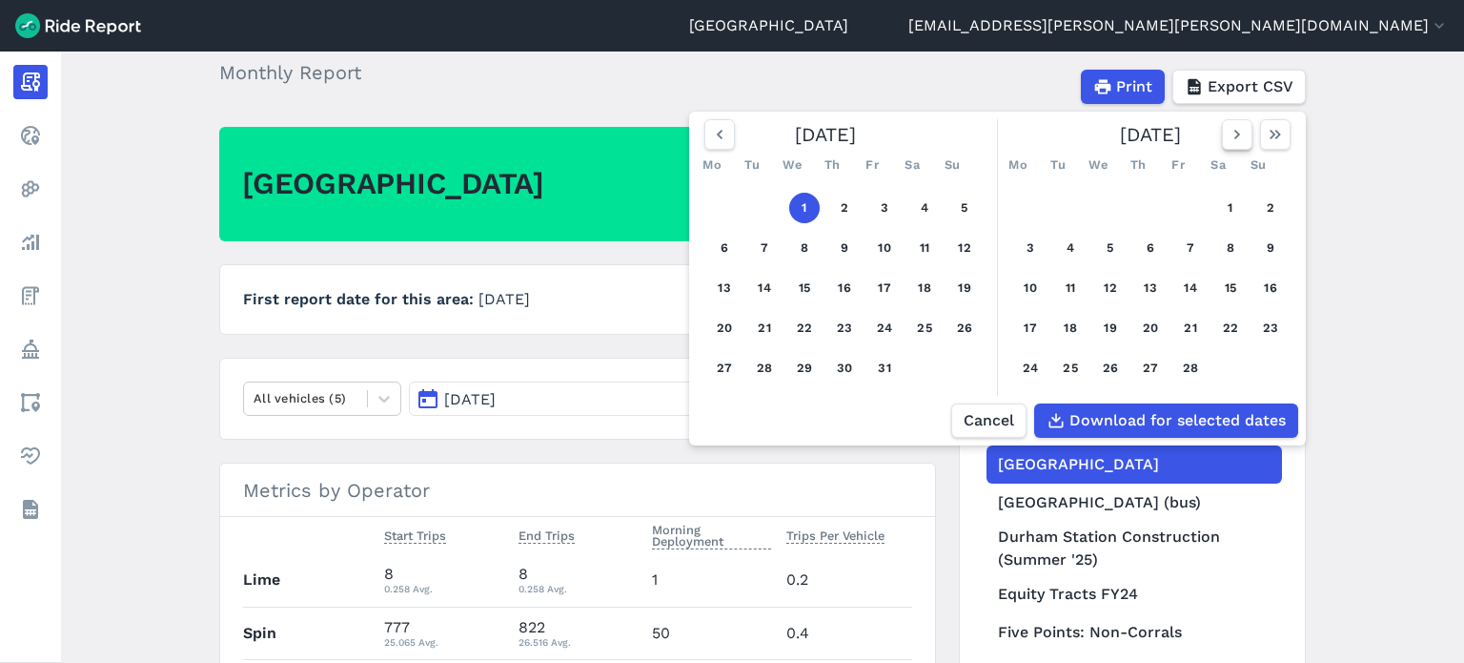
click at [1239, 140] on icon "button" at bounding box center [1237, 134] width 19 height 19
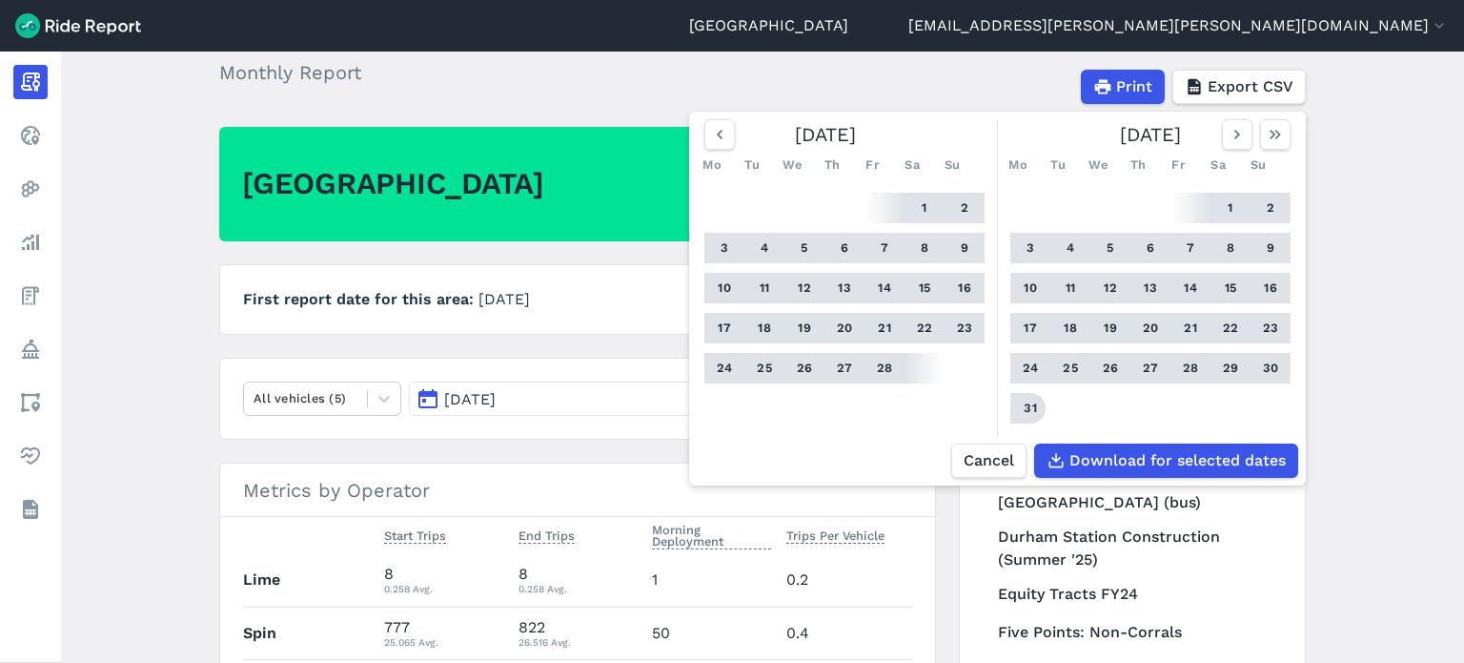
click at [1020, 404] on button "31" at bounding box center [1030, 408] width 31 height 31
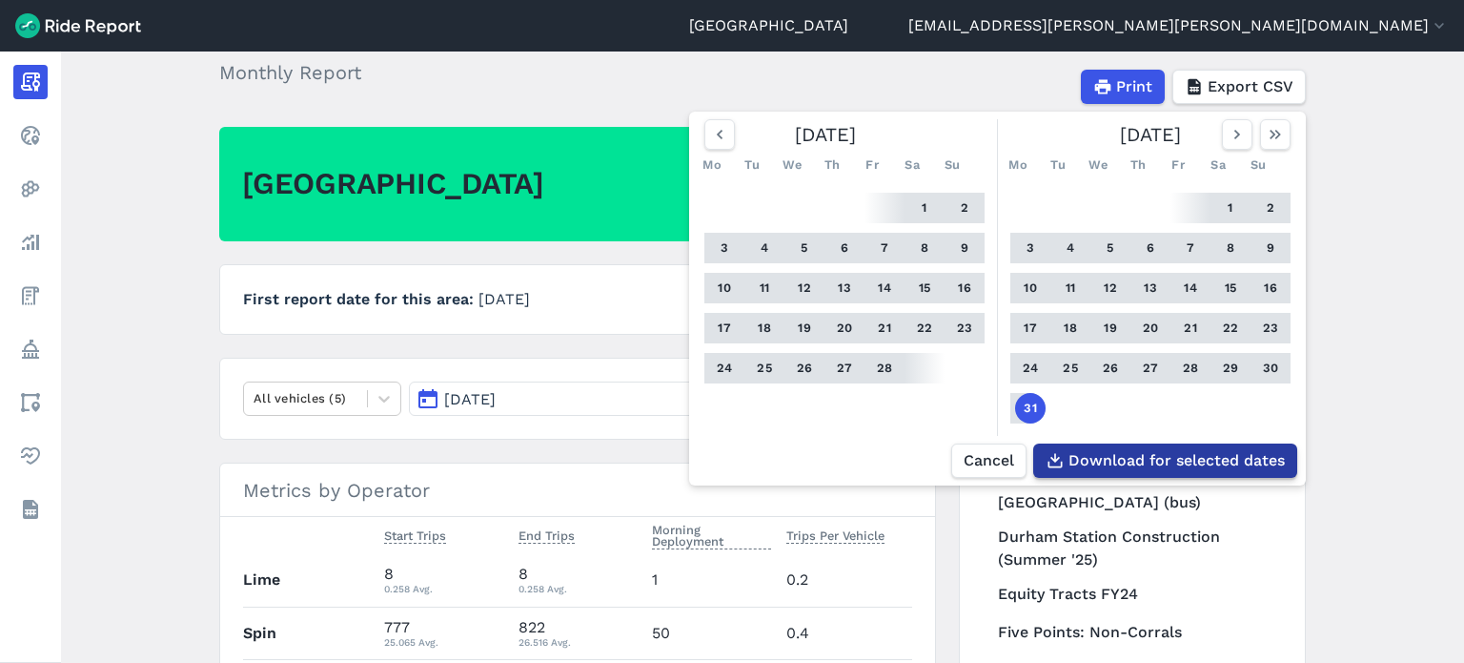
click at [1174, 461] on span "Download for selected dates" at bounding box center [1177, 460] width 216 height 23
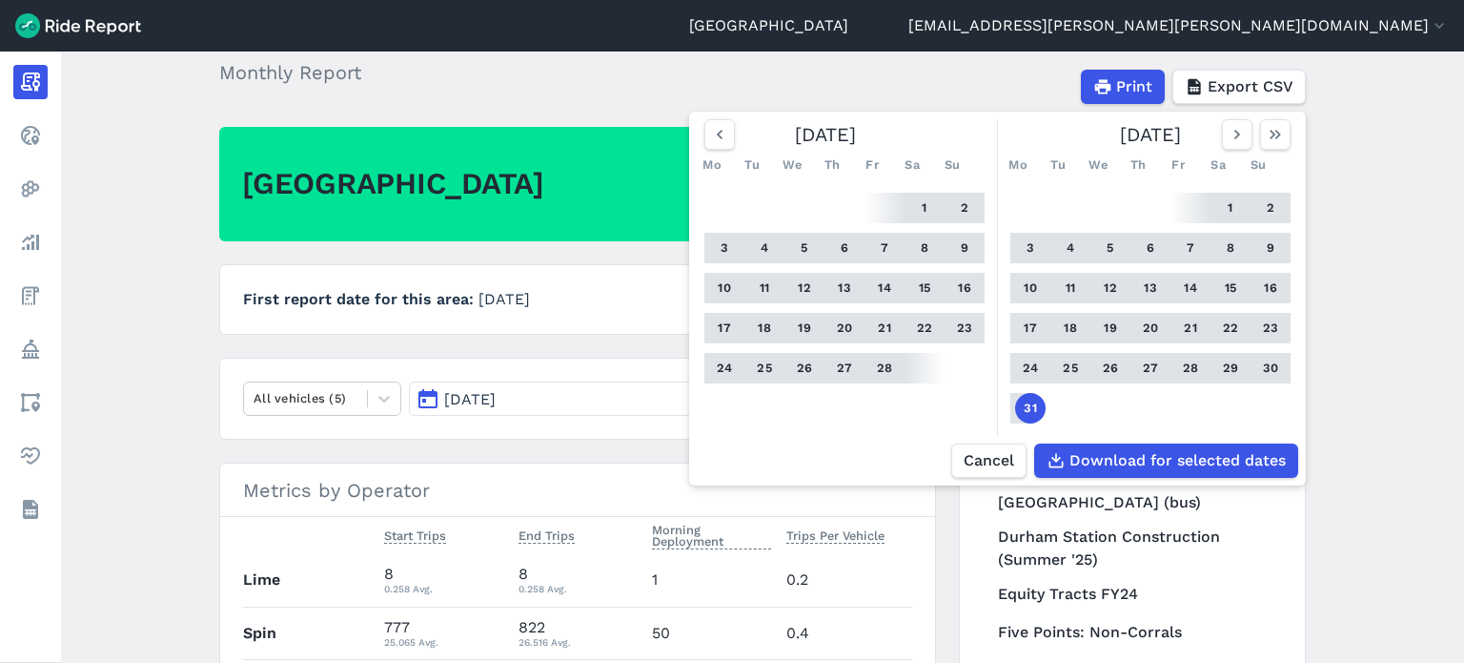
click at [1358, 328] on main "January 2025 Monthly Report Print Export CSV February 2025 Mo Tu We Th Fr Sa Su…" at bounding box center [762, 356] width 1403 height 611
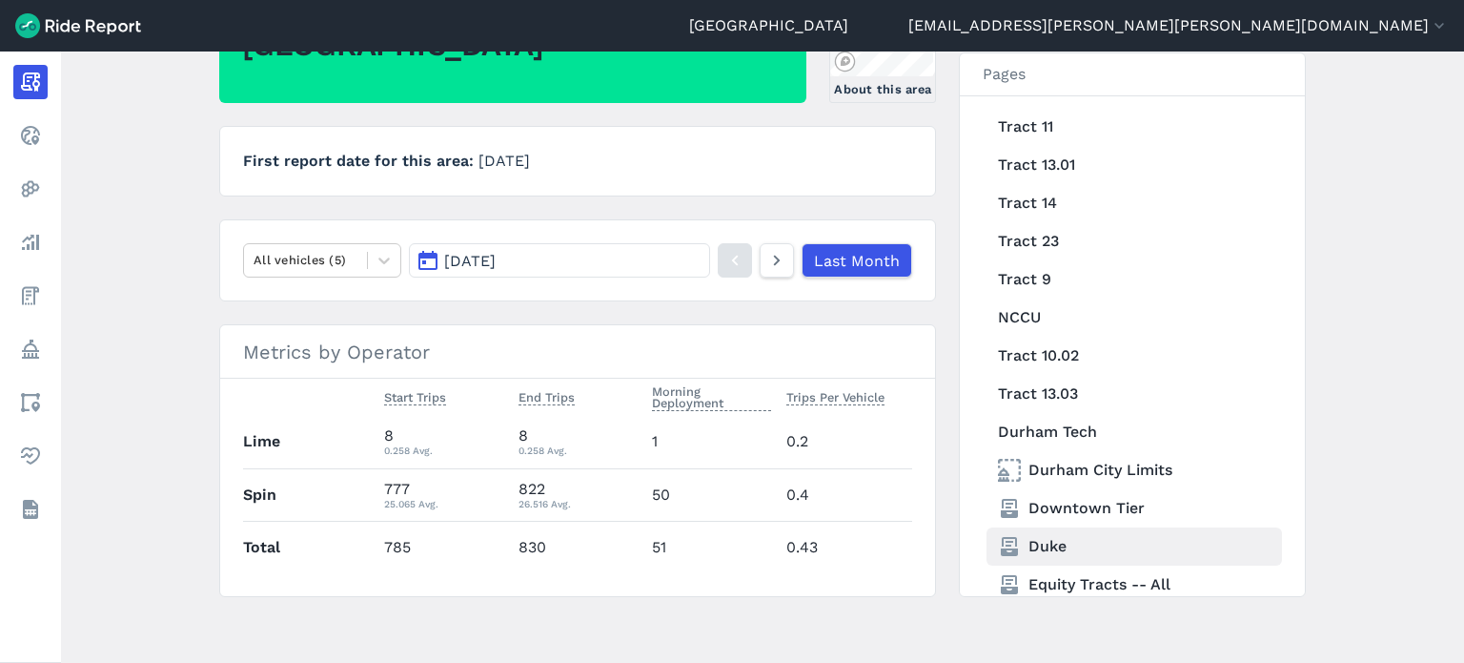
scroll to position [235, 0]
click at [1054, 526] on link "Duke" at bounding box center [1135, 545] width 296 height 38
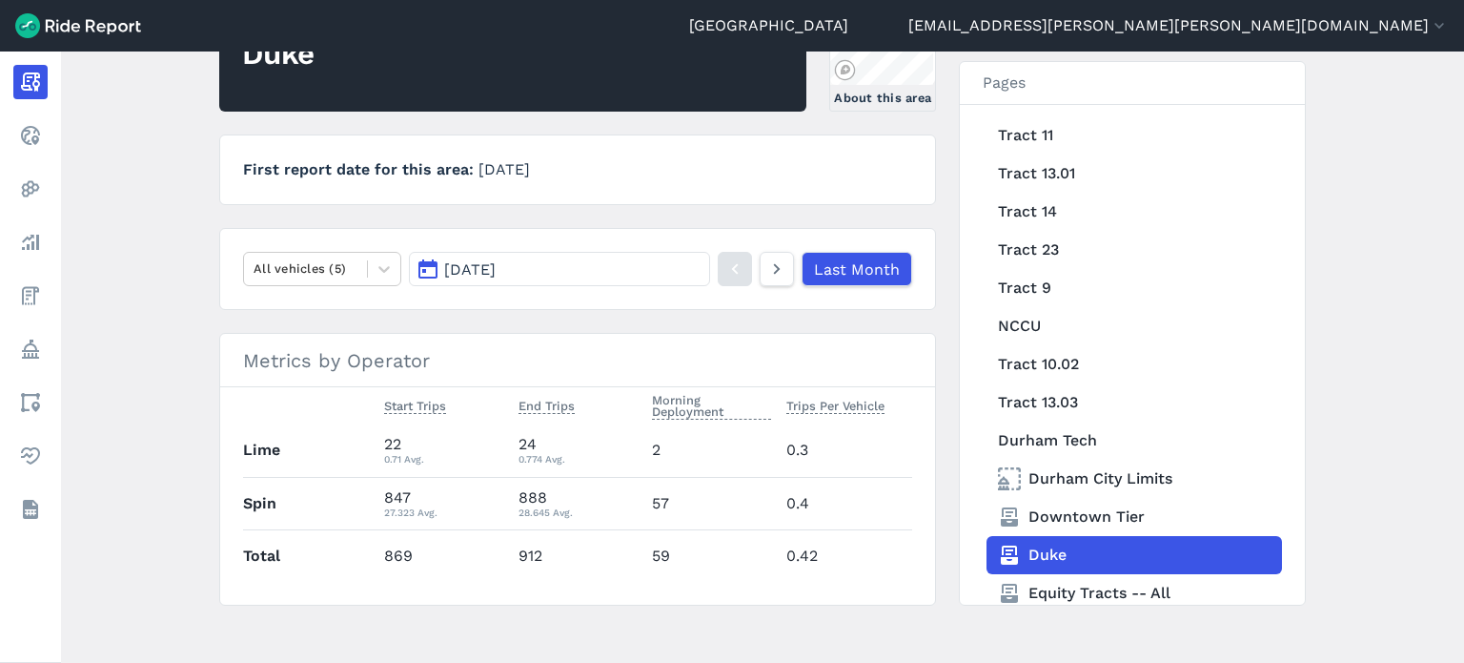
scroll to position [235, 0]
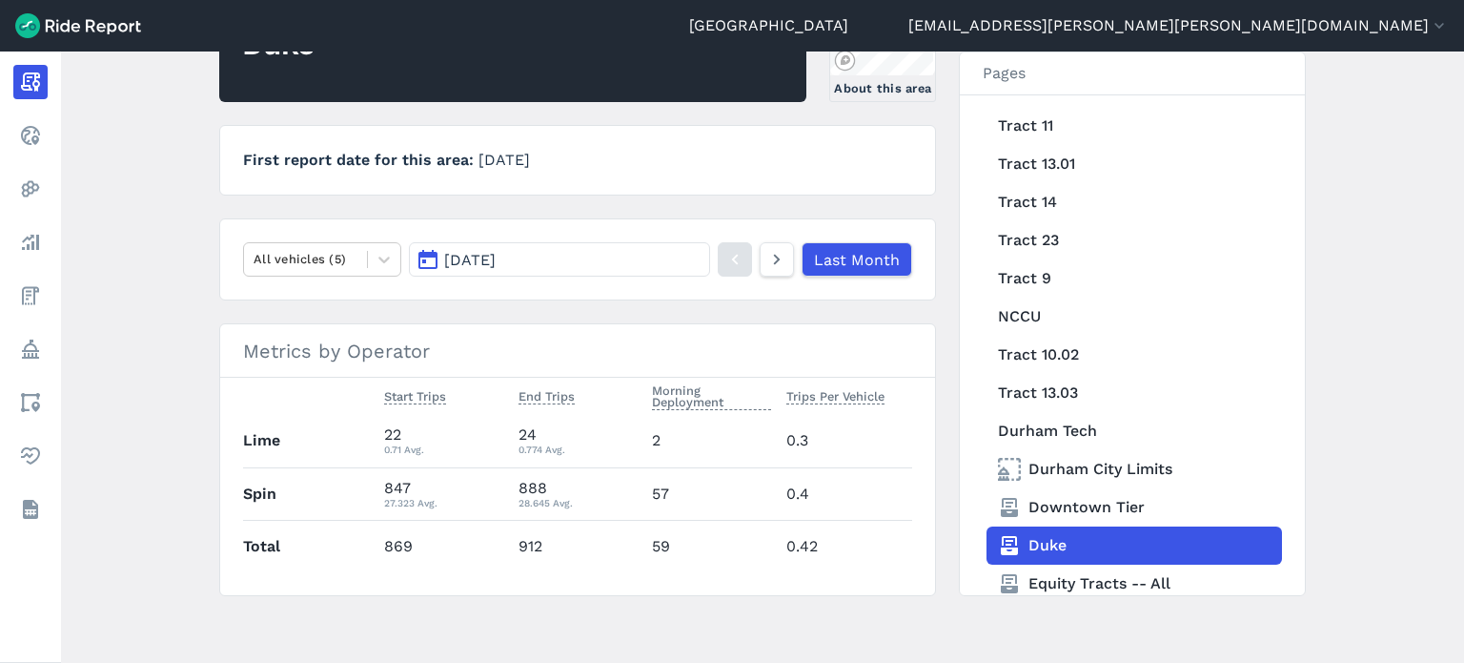
click at [683, 267] on button "Jan 2025" at bounding box center [559, 259] width 301 height 34
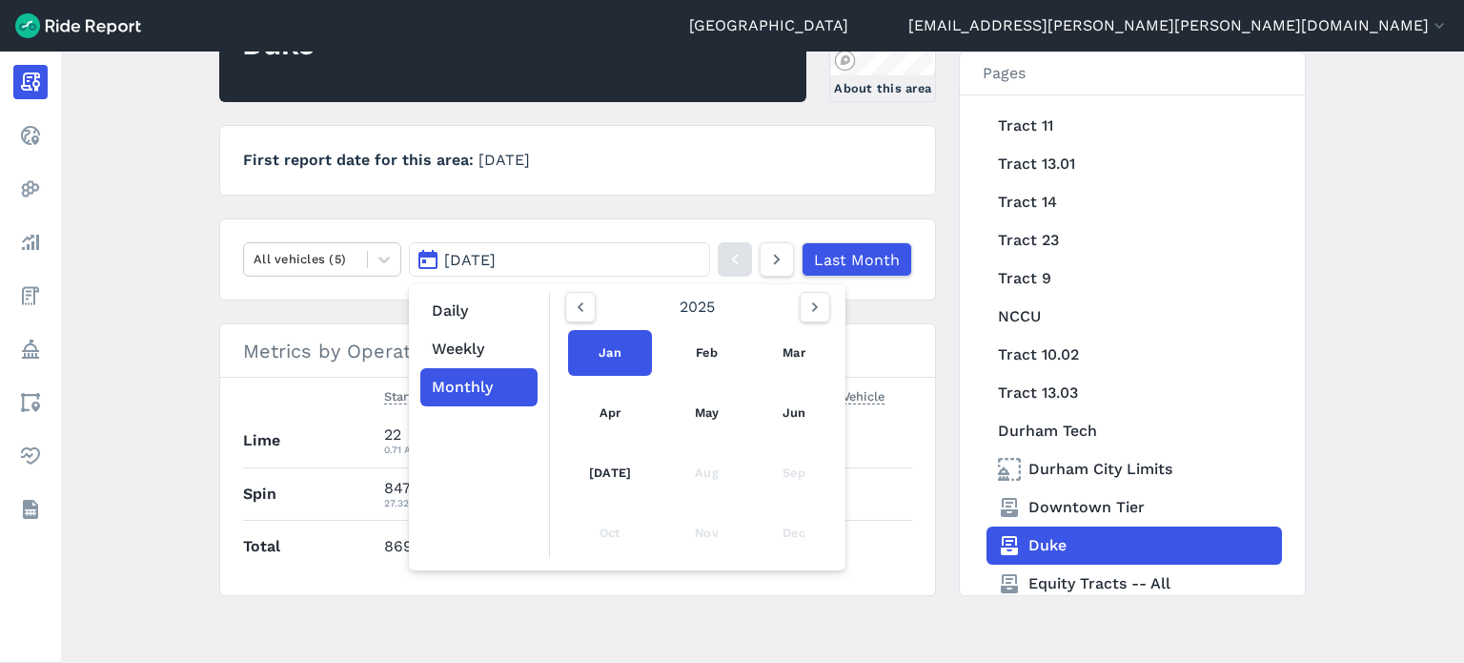
click at [1362, 299] on main "January 2025 Monthly Report Print Export CSV Duke About this area First report …" at bounding box center [762, 356] width 1403 height 611
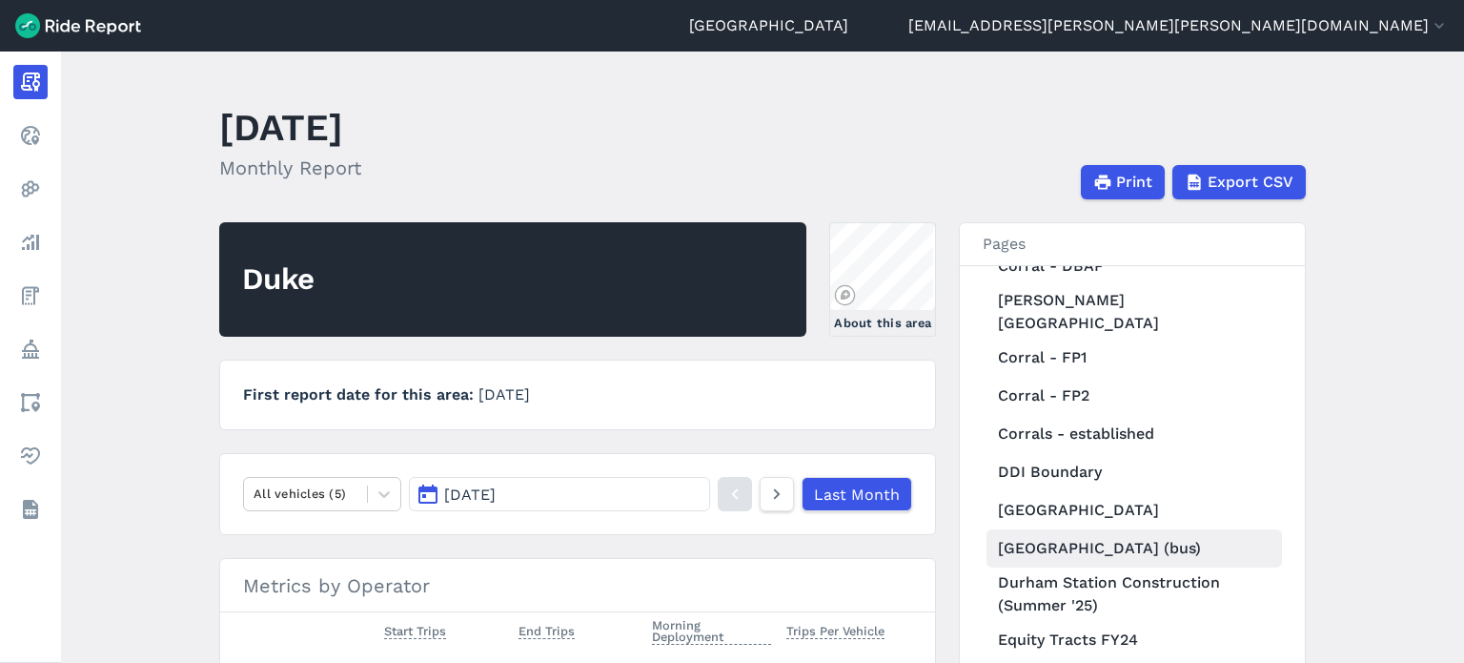
scroll to position [812, 0]
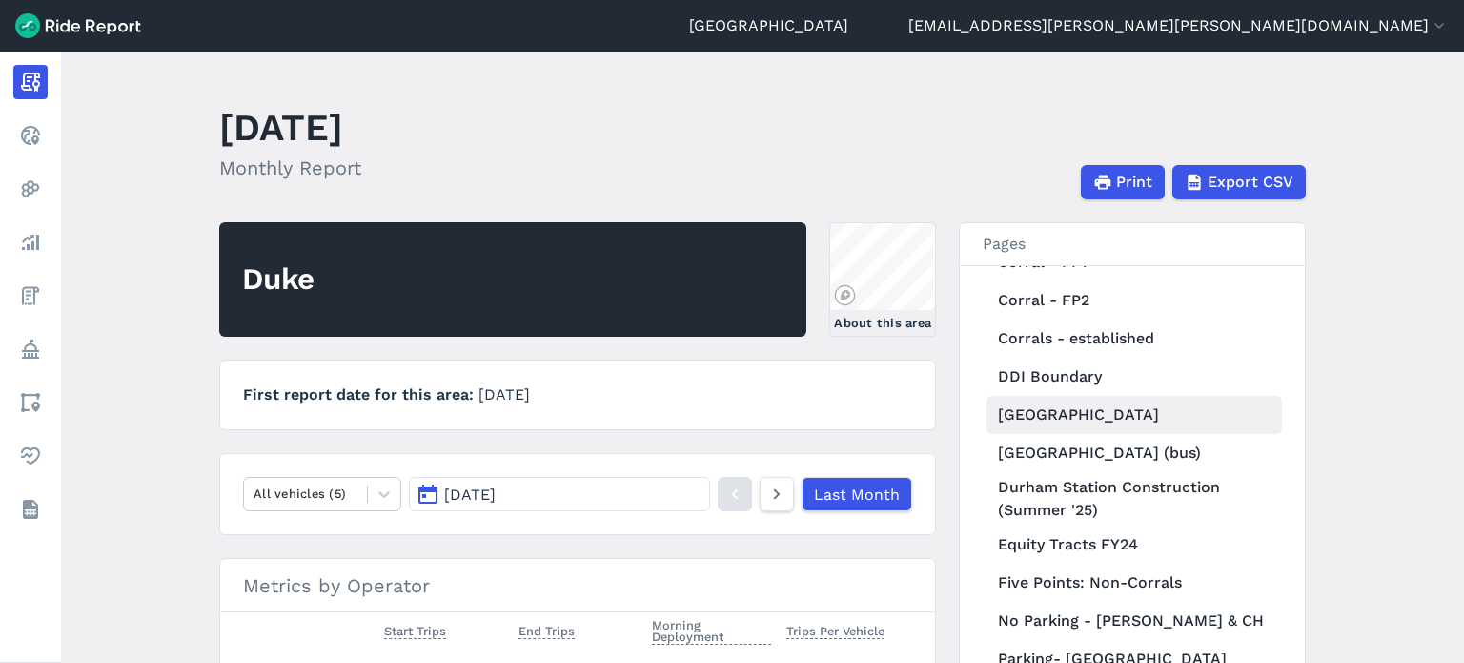
click at [1073, 396] on link "Duke Campuses" at bounding box center [1135, 415] width 296 height 38
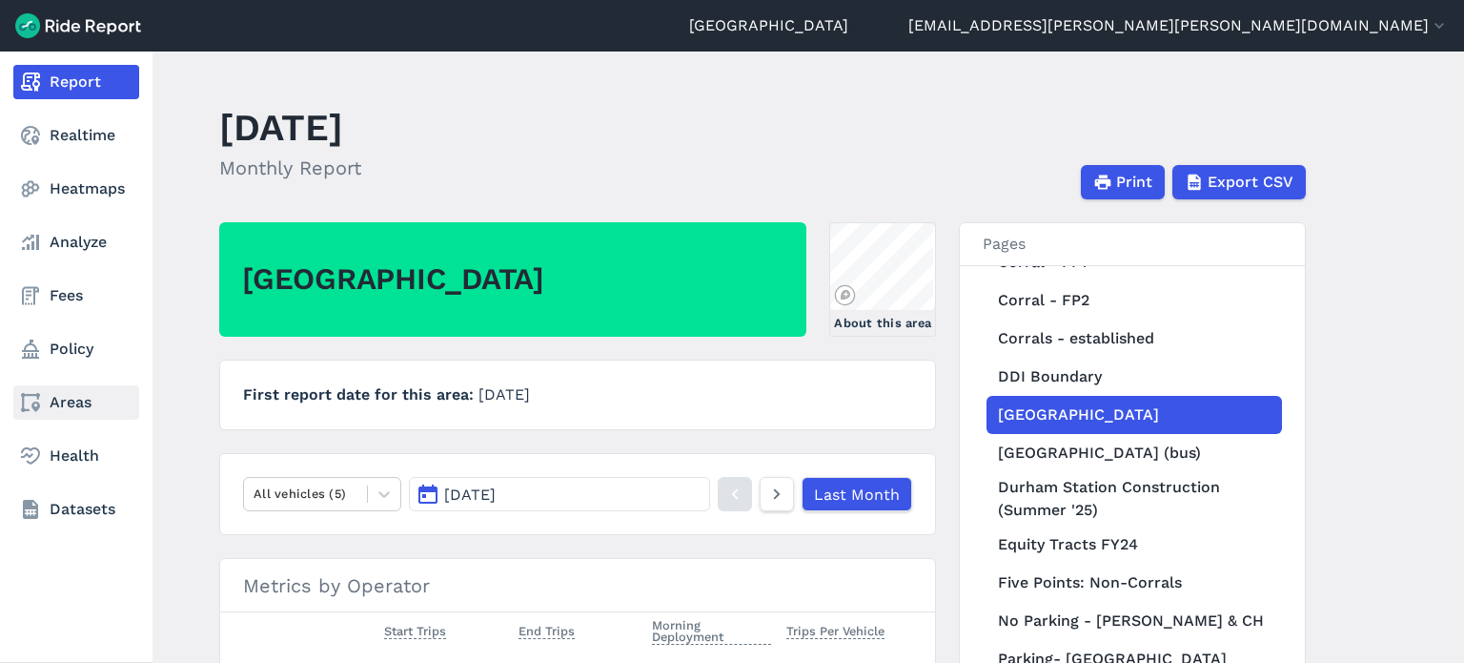
click at [41, 402] on icon at bounding box center [30, 402] width 23 height 23
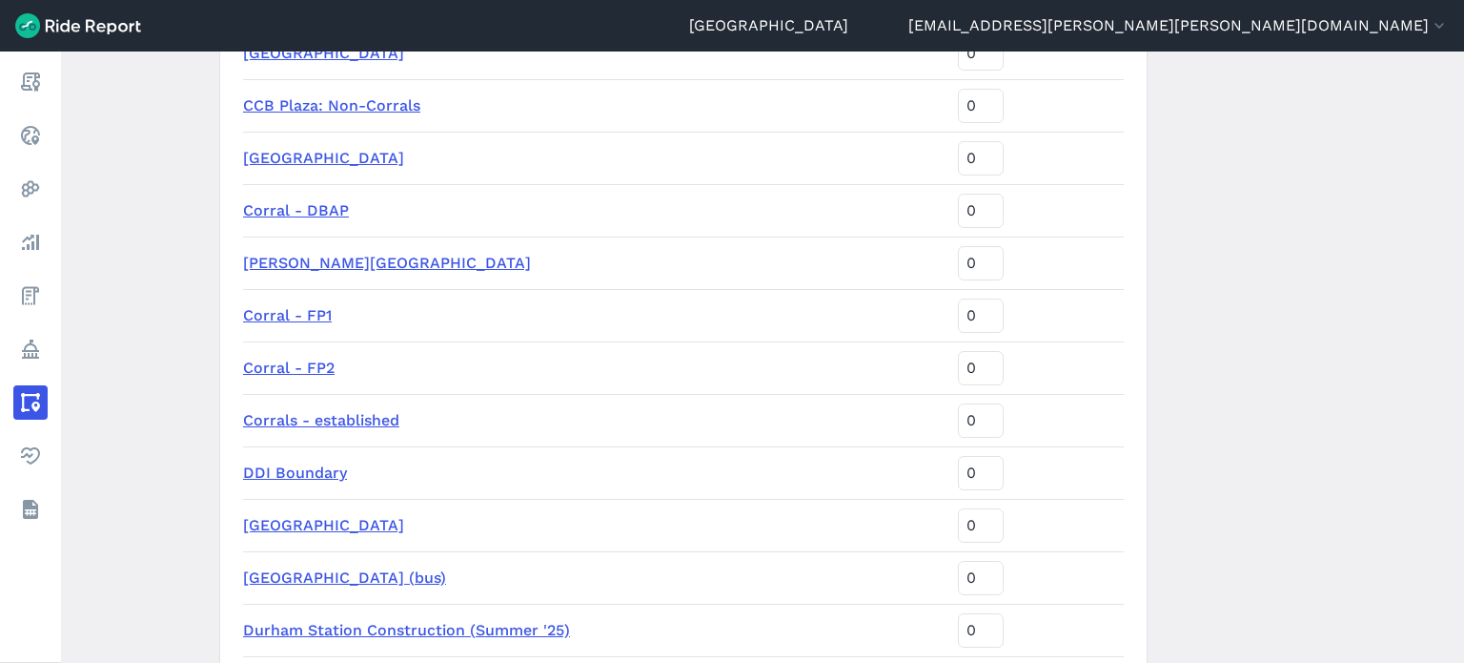
scroll to position [763, 0]
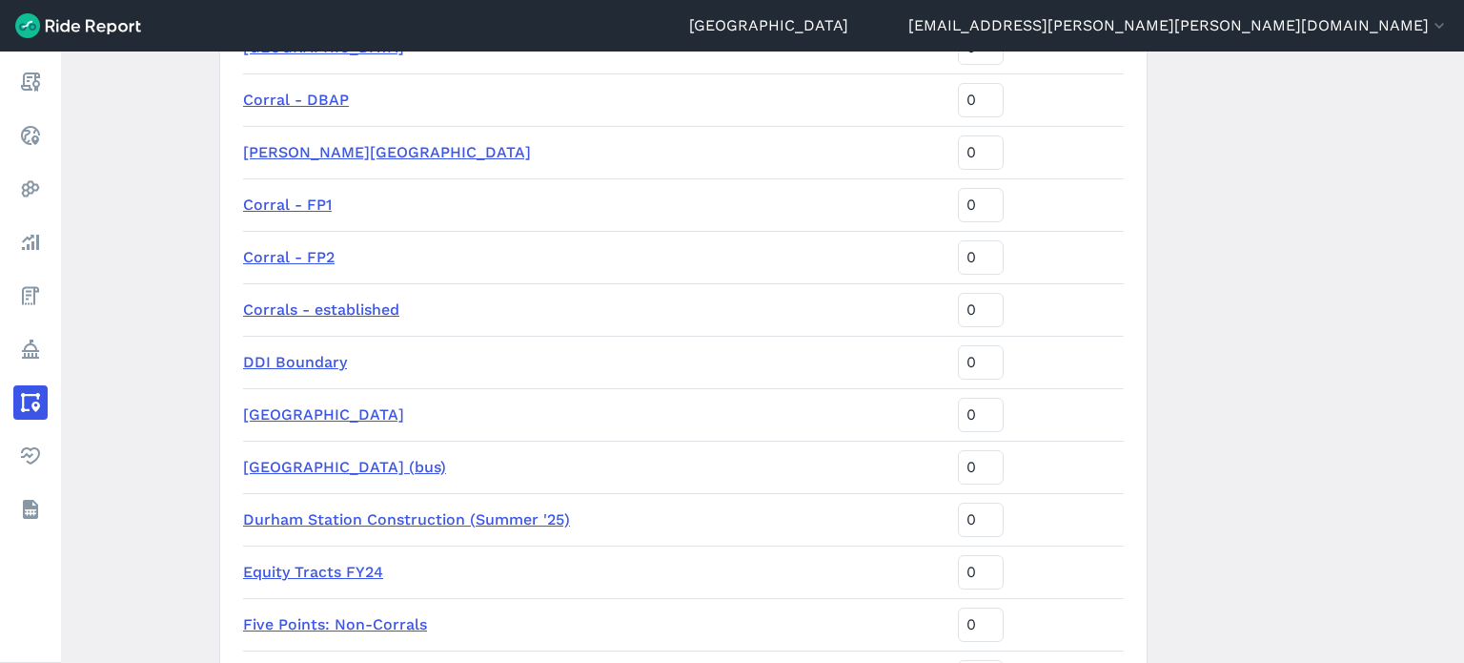
click at [321, 419] on link "Duke Campuses" at bounding box center [323, 414] width 161 height 18
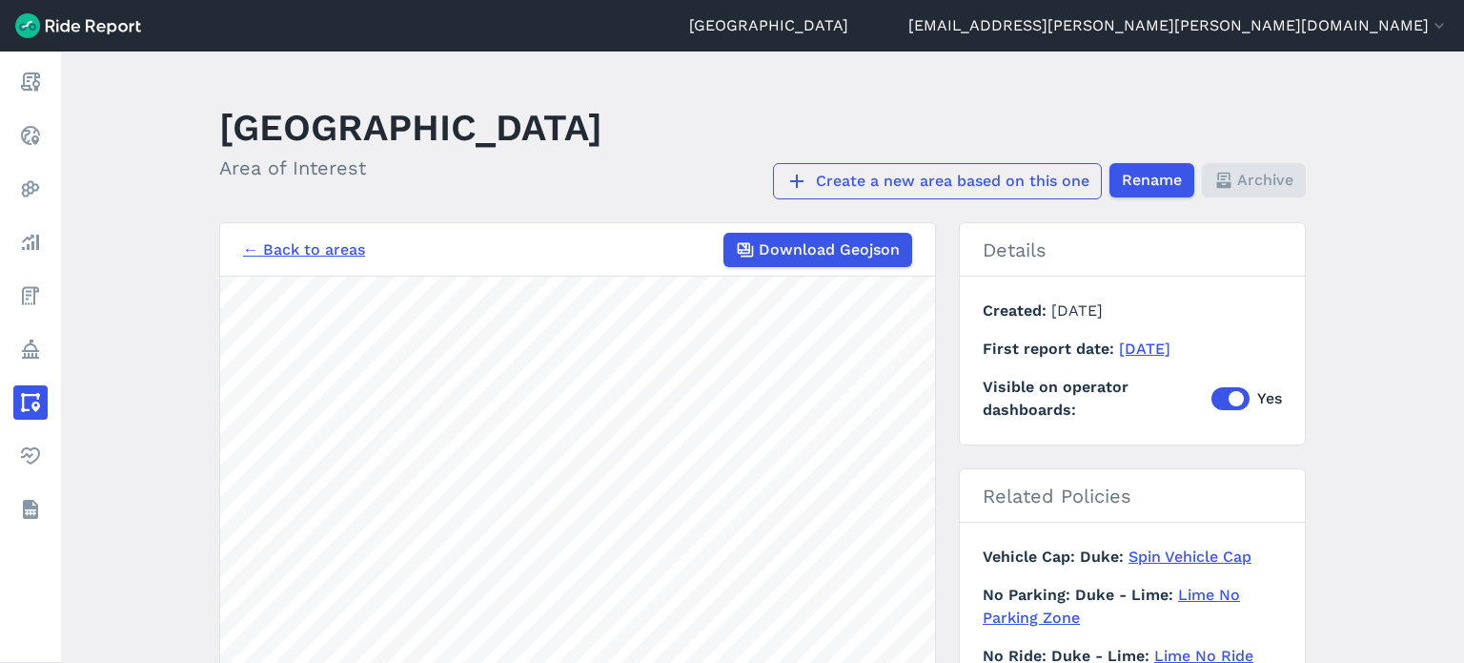
click at [1011, 174] on link "Create a new area based on this one" at bounding box center [937, 181] width 329 height 36
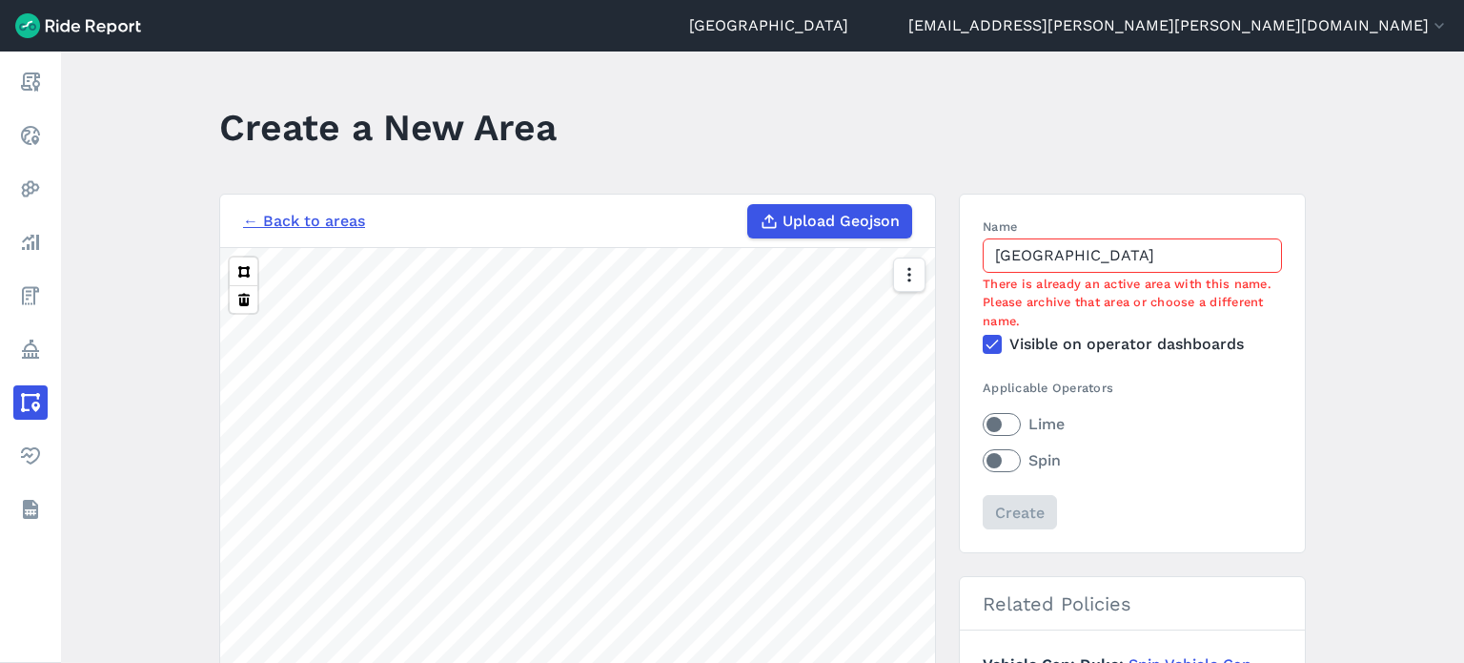
click at [1119, 261] on input "Duke Campuses" at bounding box center [1132, 255] width 299 height 34
drag, startPoint x: 1119, startPoint y: 261, endPoint x: 1036, endPoint y: 262, distance: 83.0
click at [1036, 262] on input "Duke Campuses" at bounding box center [1132, 255] width 299 height 34
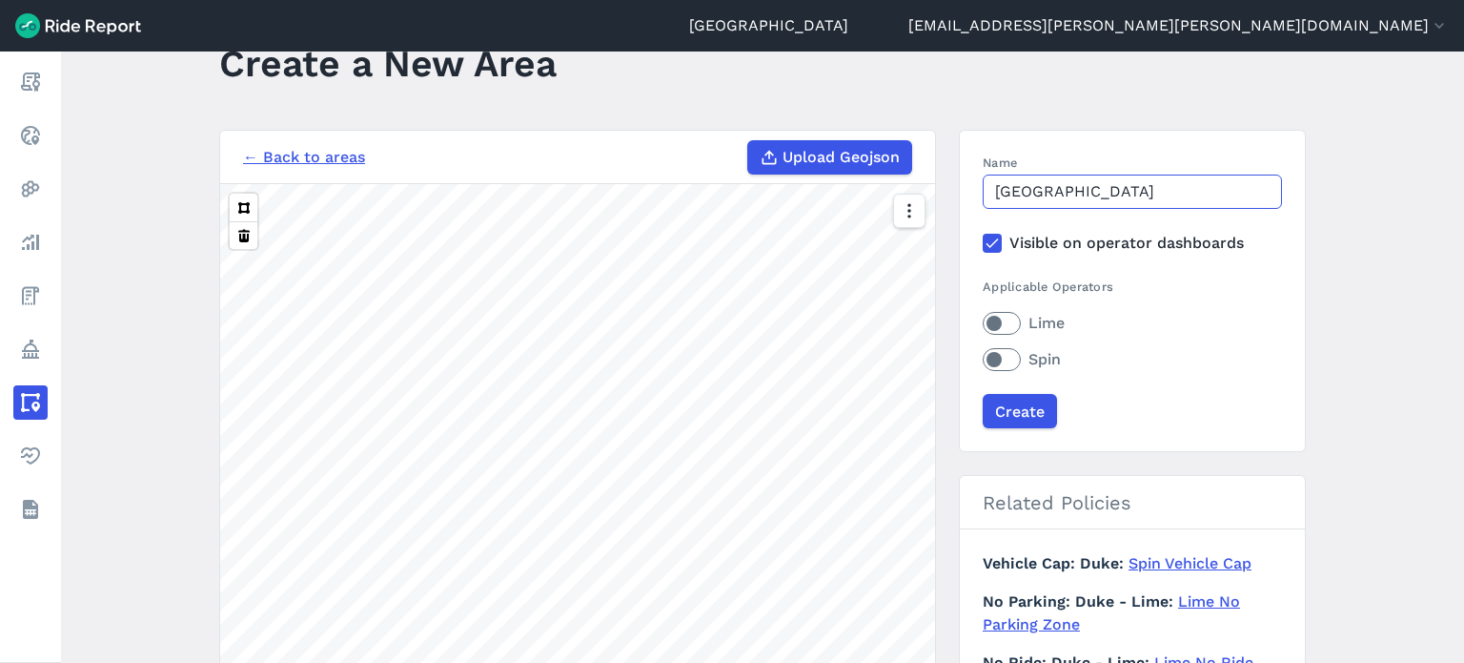
scroll to position [95, 0]
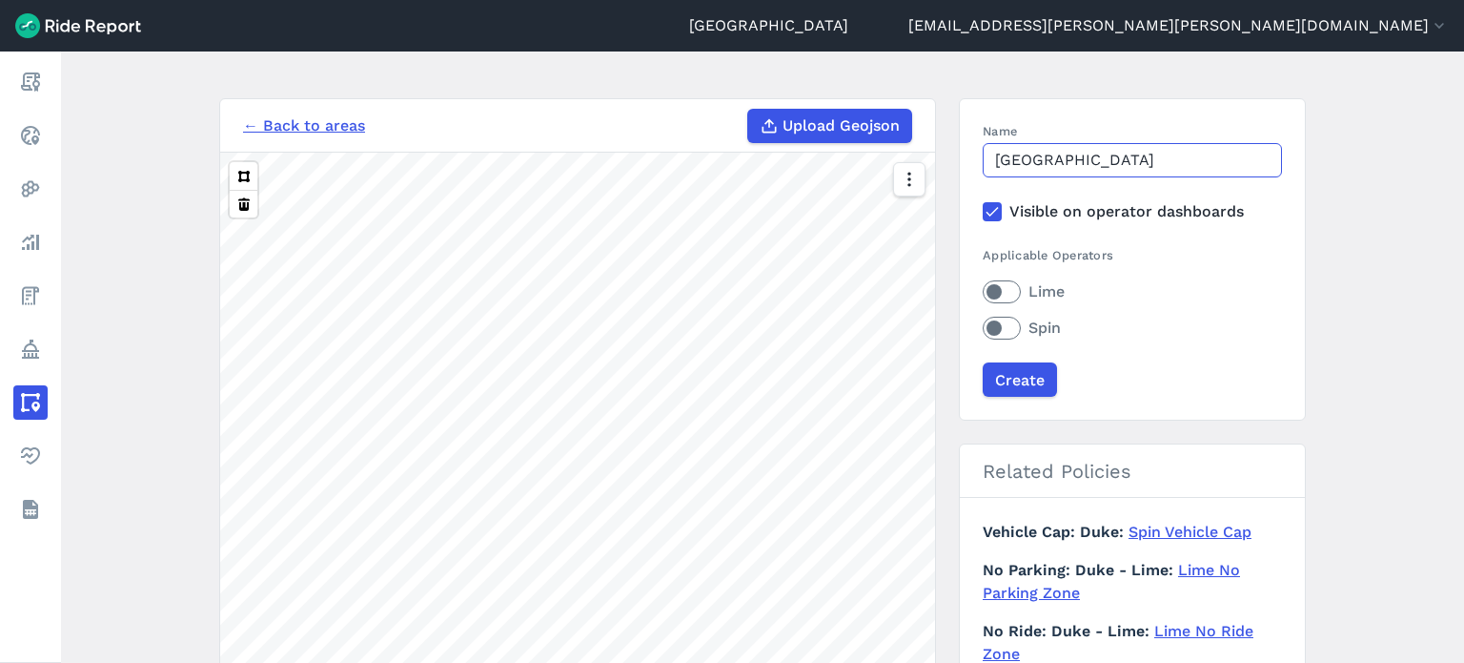
type input "Duke East Campus"
click at [988, 213] on use at bounding box center [992, 212] width 12 height 10
click at [983, 213] on input "Visible on operator dashboards" at bounding box center [983, 206] width 0 height 12
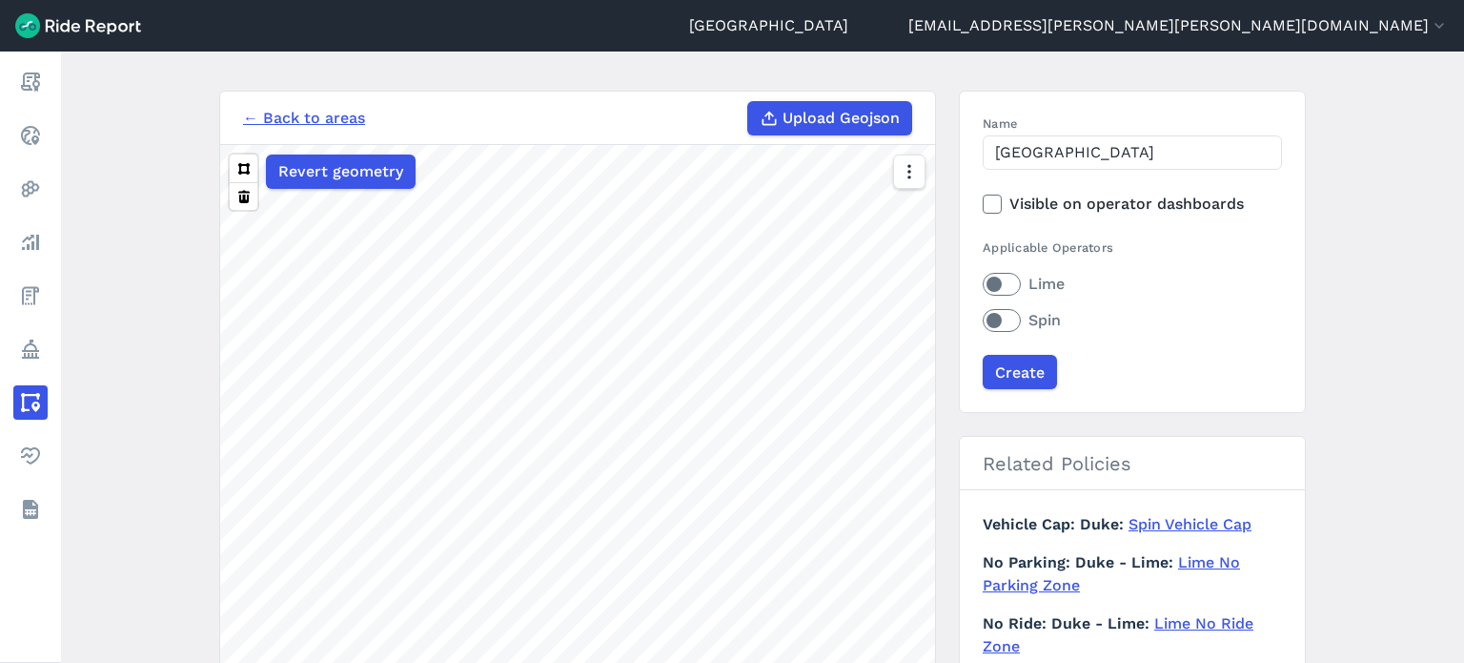
scroll to position [0, 0]
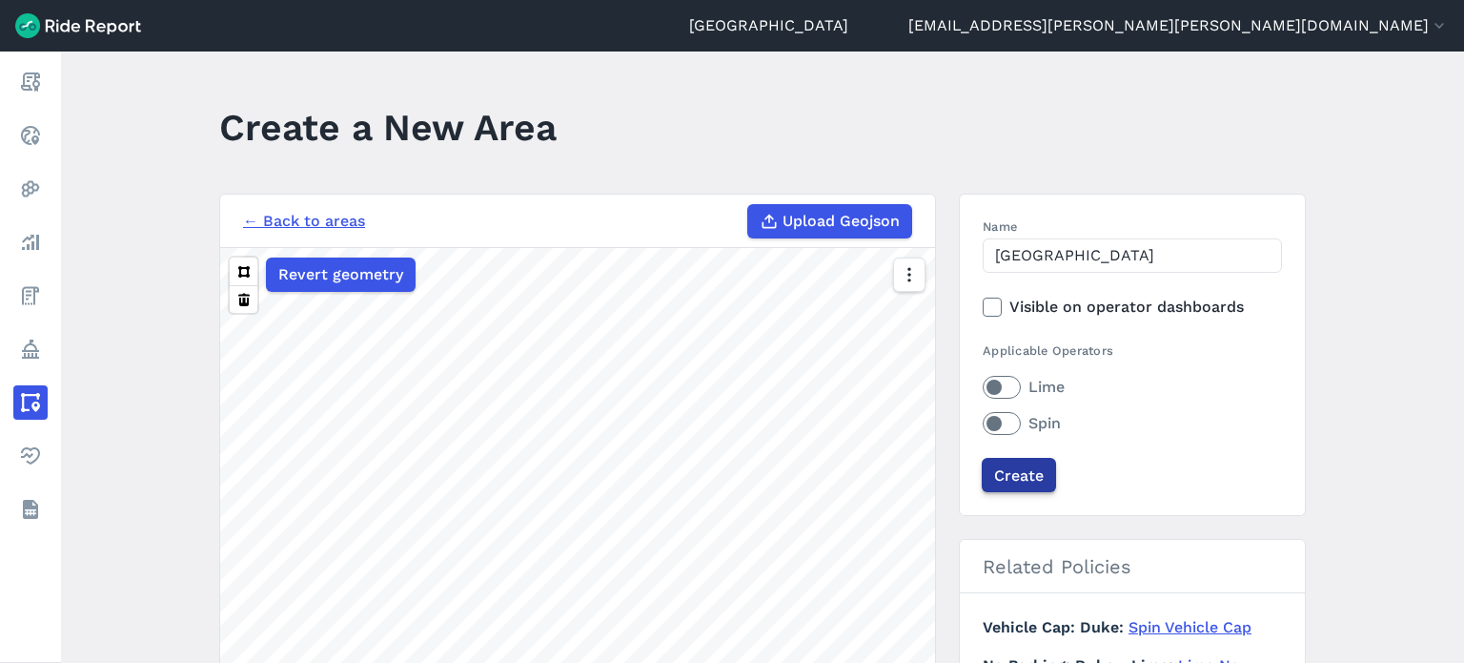
click at [1006, 470] on input "Create" at bounding box center [1019, 475] width 74 height 34
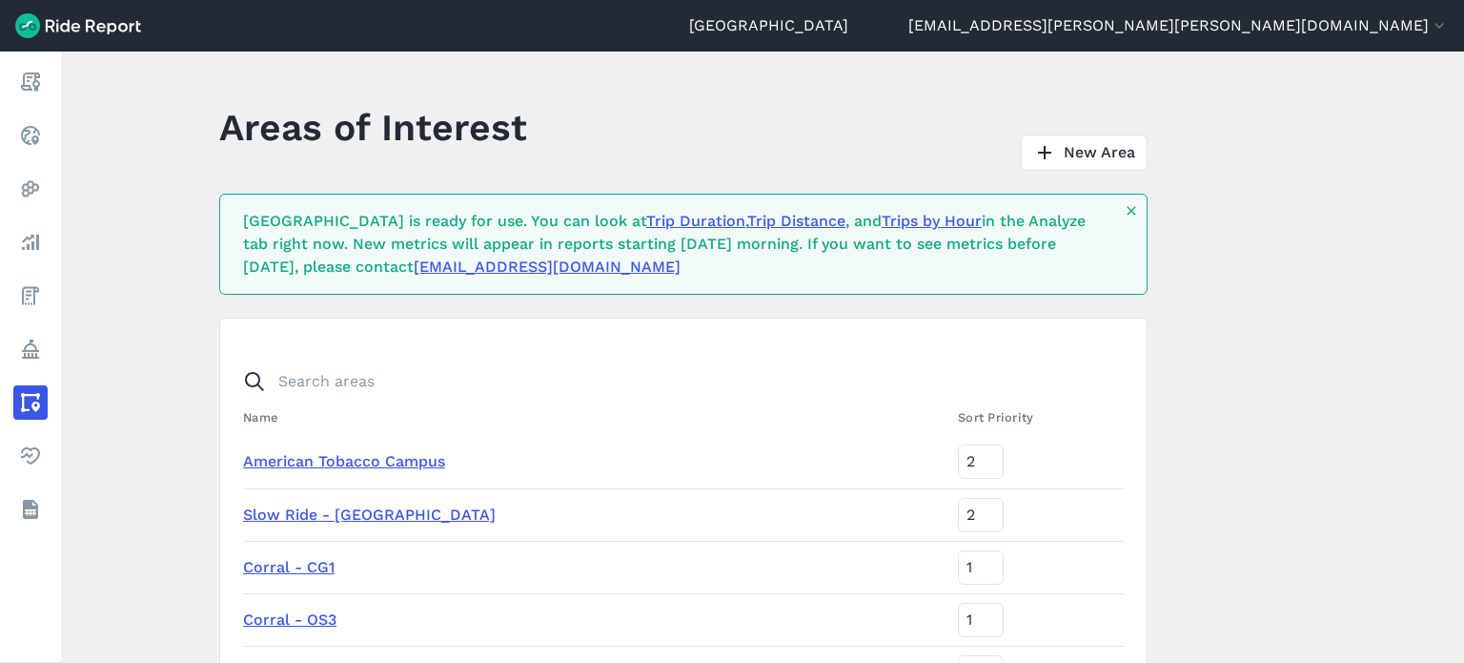
scroll to position [716, 0]
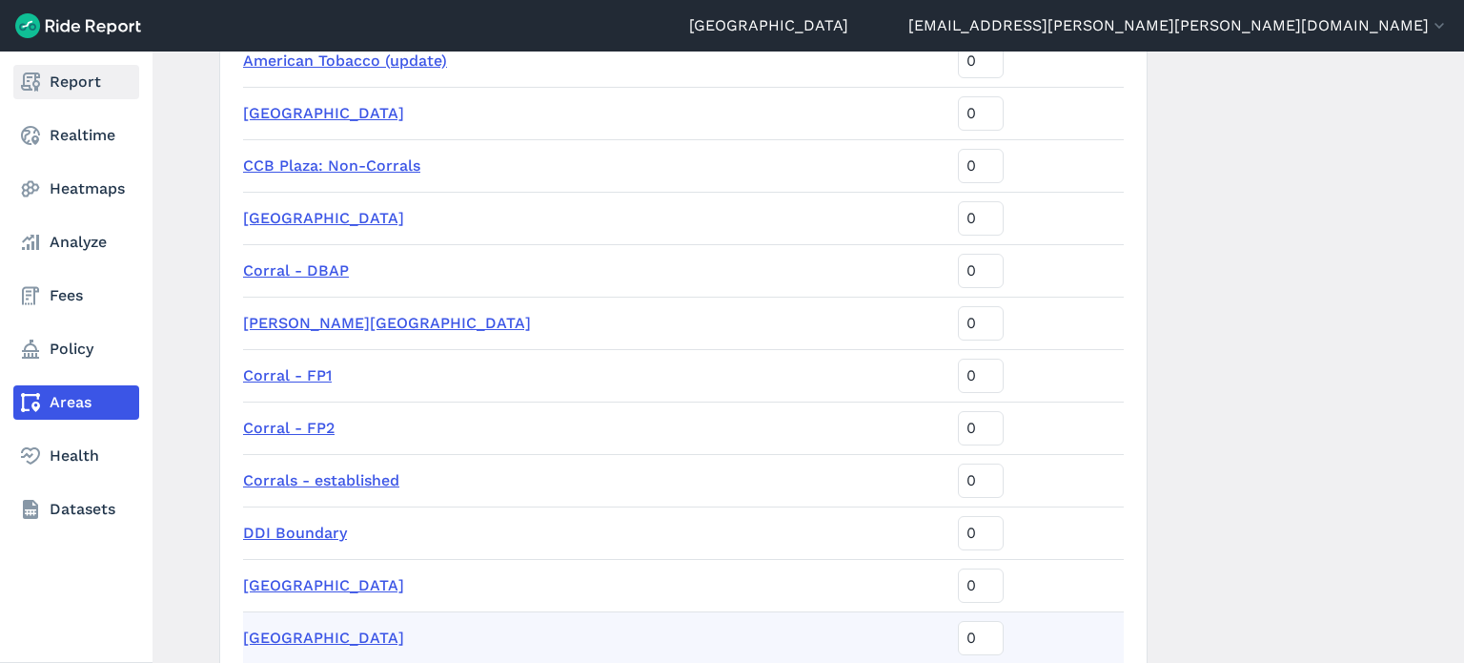
click at [51, 82] on link "Report" at bounding box center [76, 82] width 126 height 34
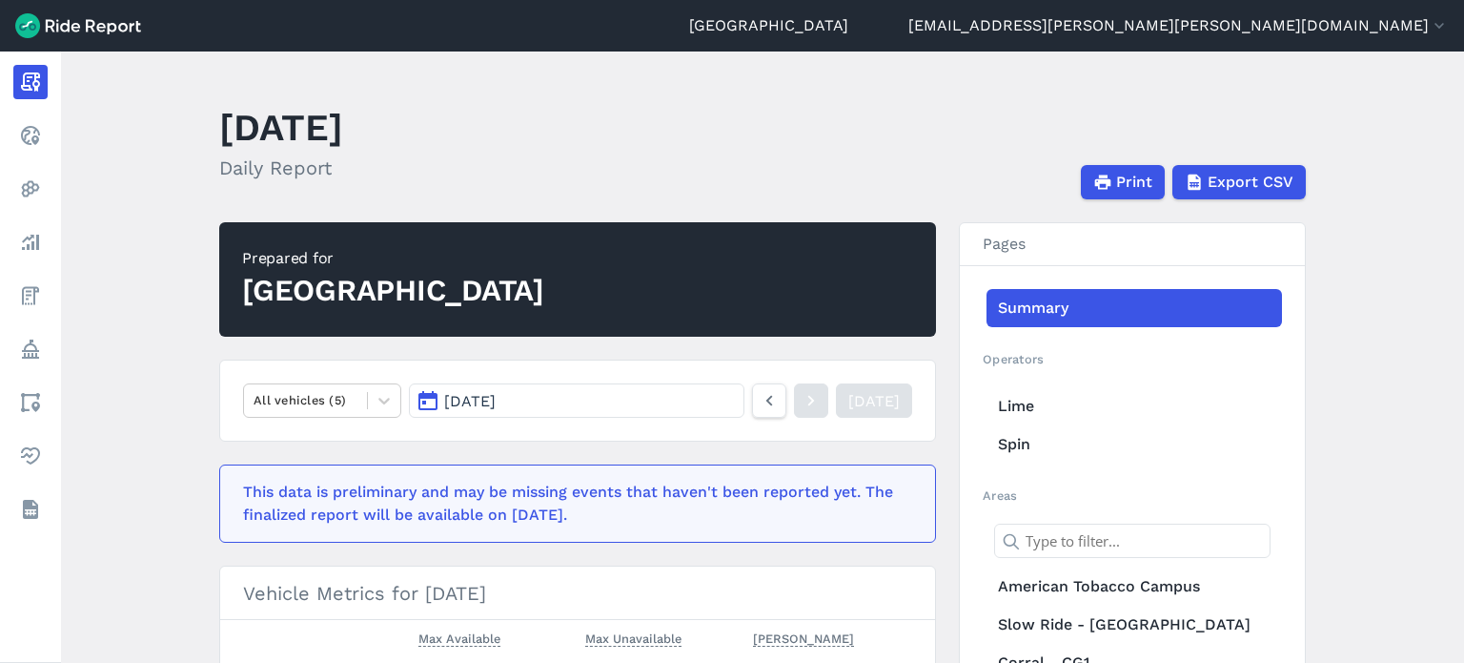
scroll to position [95, 0]
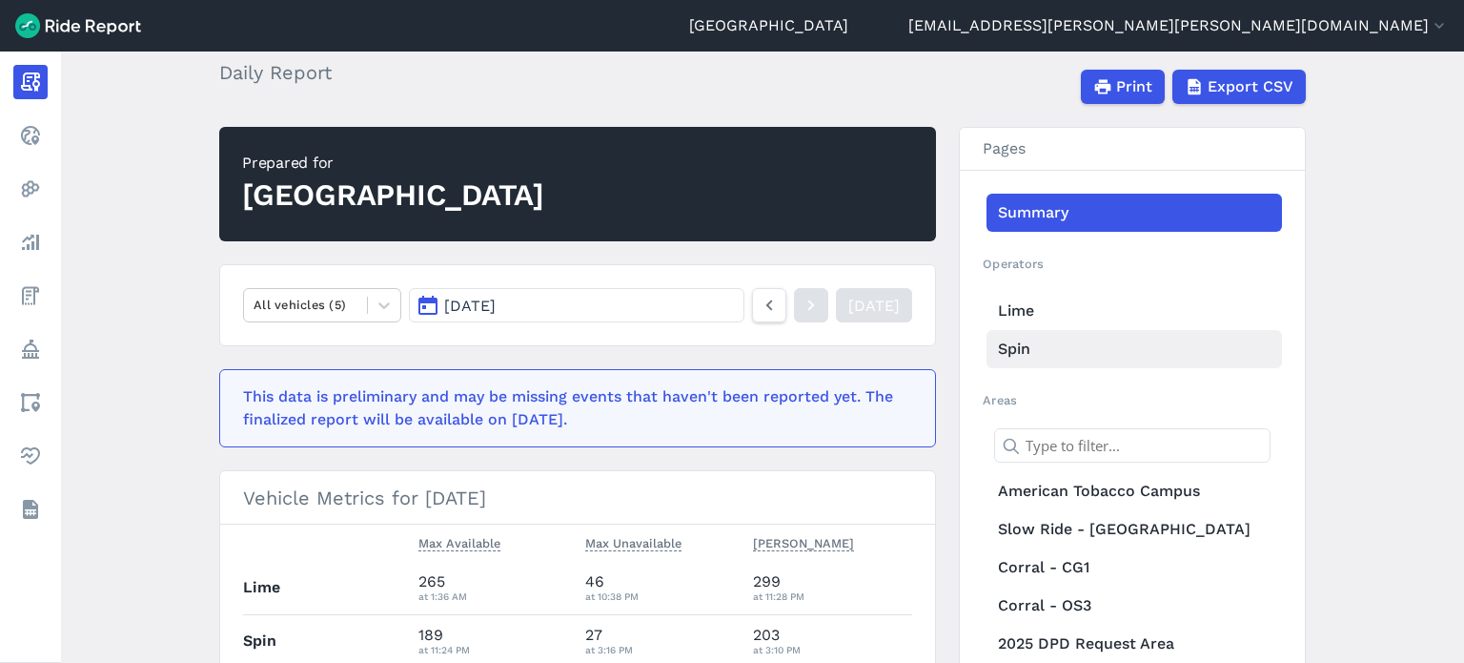
click at [1016, 349] on link "Spin" at bounding box center [1135, 349] width 296 height 38
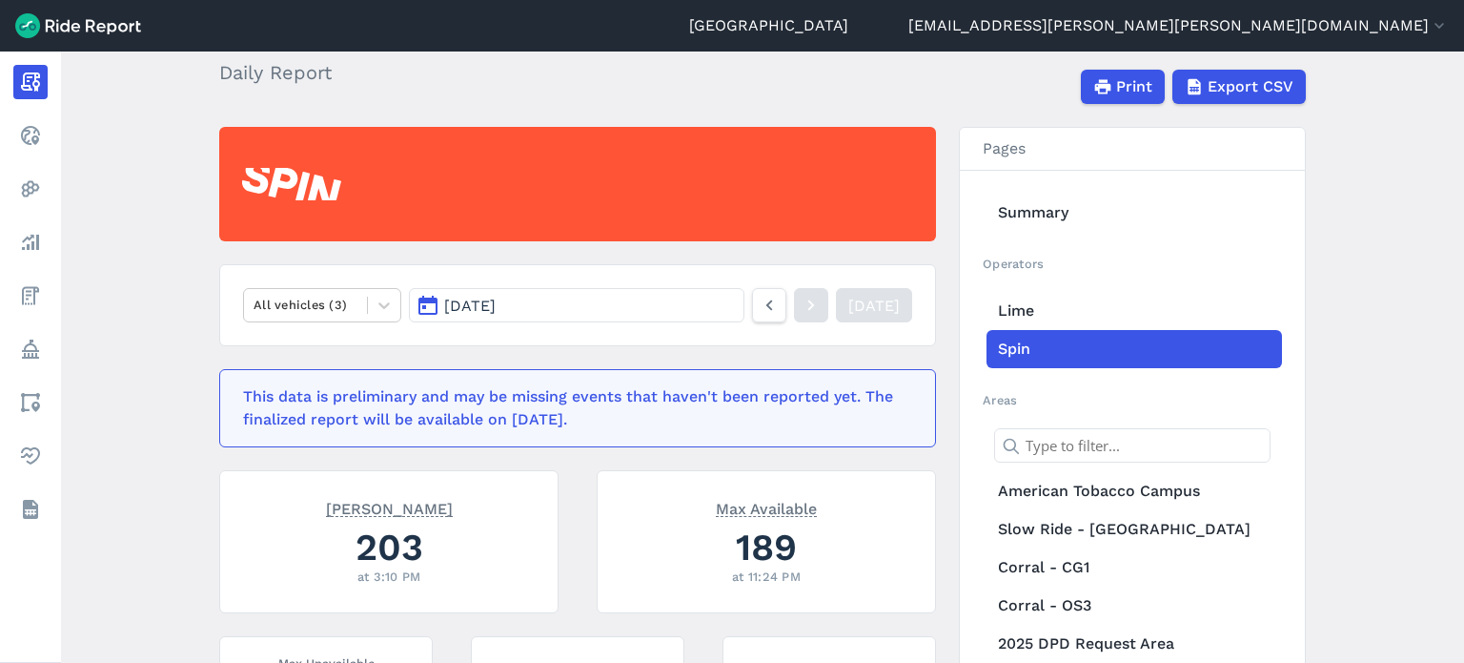
click at [595, 312] on button "Aug 25, 2025" at bounding box center [577, 305] width 336 height 34
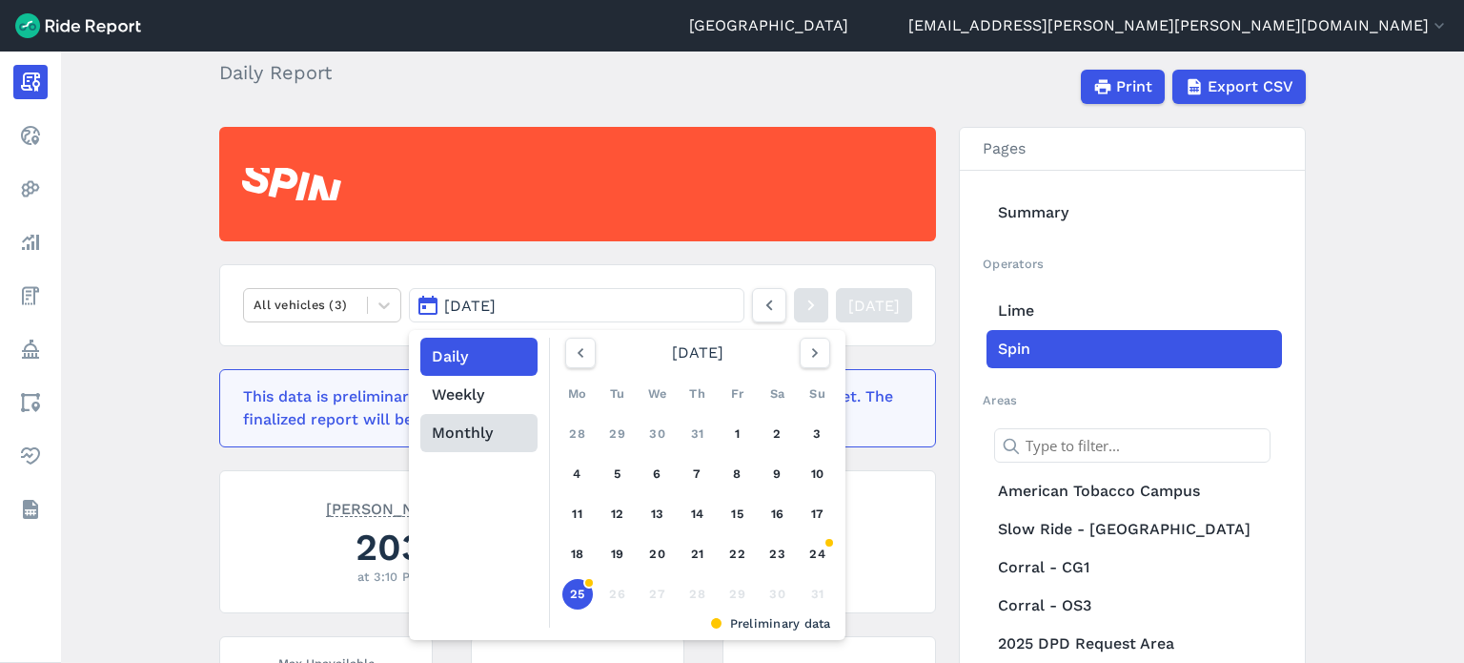
click at [473, 432] on button "Monthly" at bounding box center [478, 433] width 117 height 38
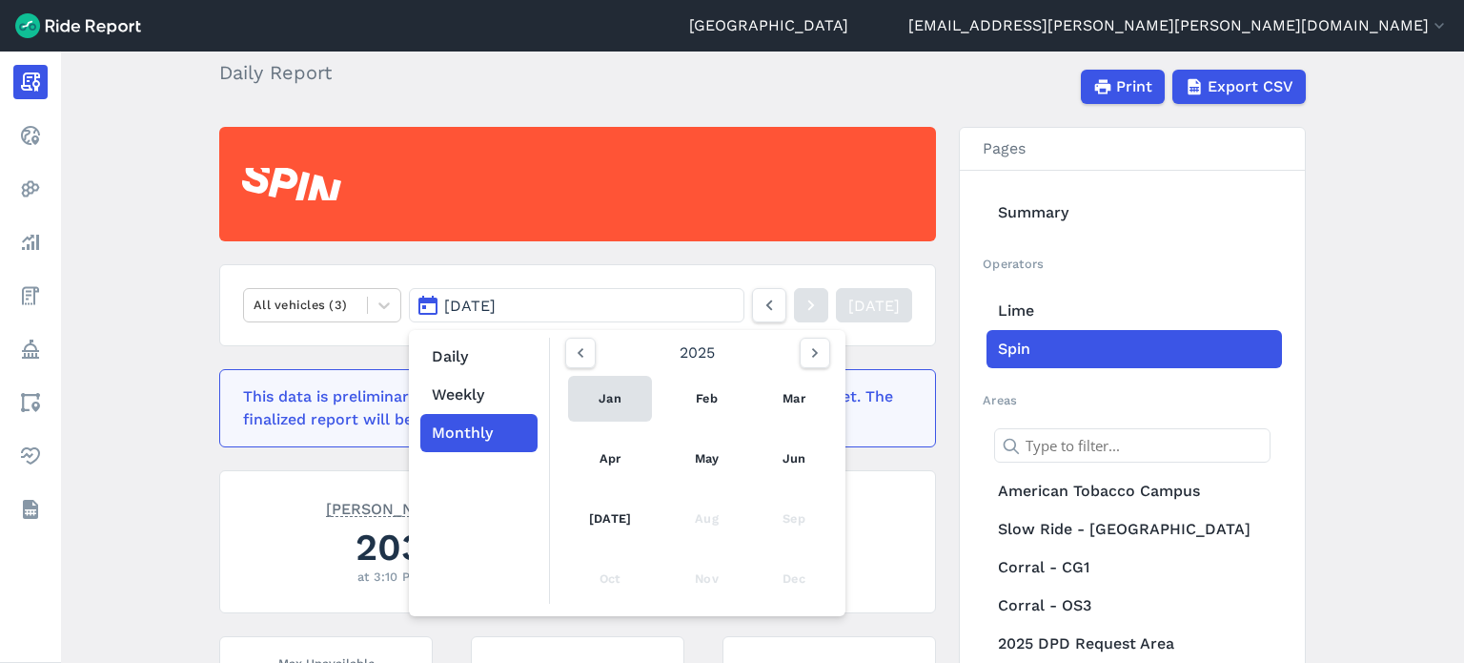
click at [599, 396] on link "Jan" at bounding box center [610, 399] width 84 height 46
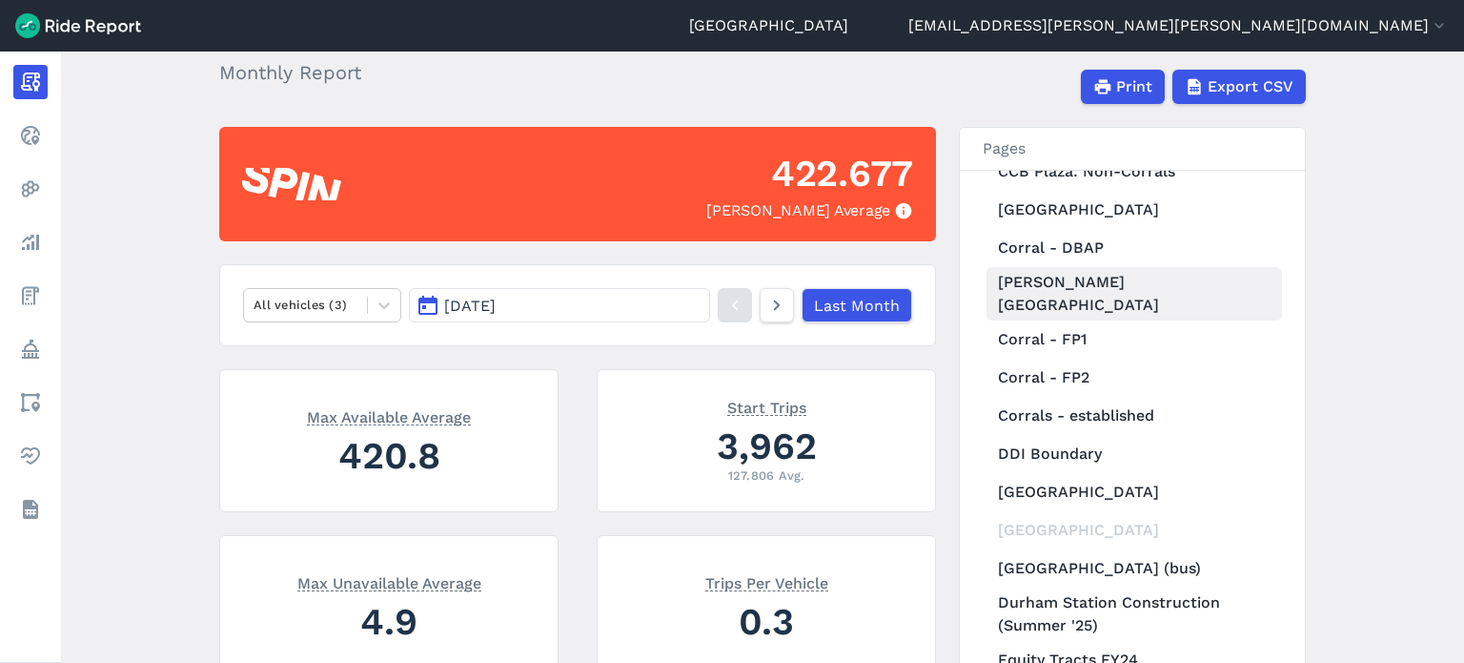
scroll to position [667, 0]
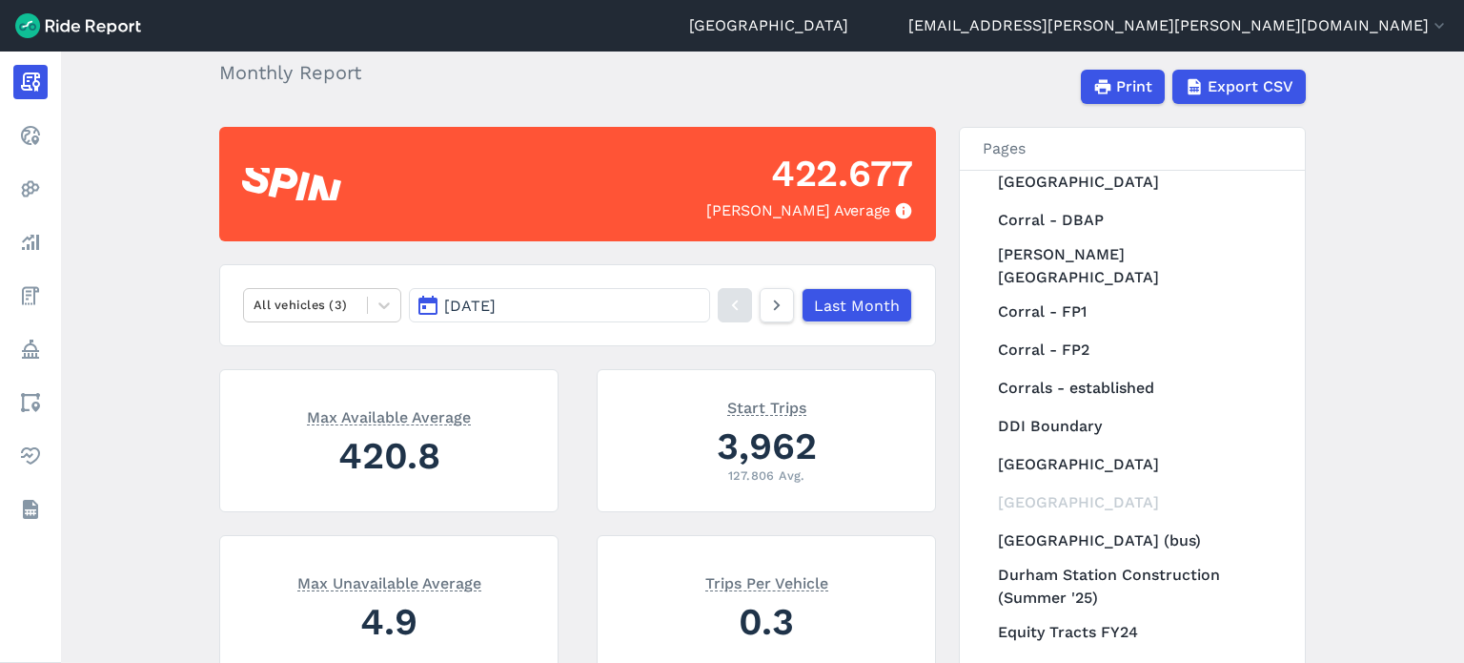
click at [1327, 373] on main "January 2025 Monthly Report Print Export CSV 422.677 Max Parked Average All veh…" at bounding box center [762, 356] width 1403 height 611
click at [1092, 445] on link "Duke Campuses" at bounding box center [1135, 464] width 296 height 38
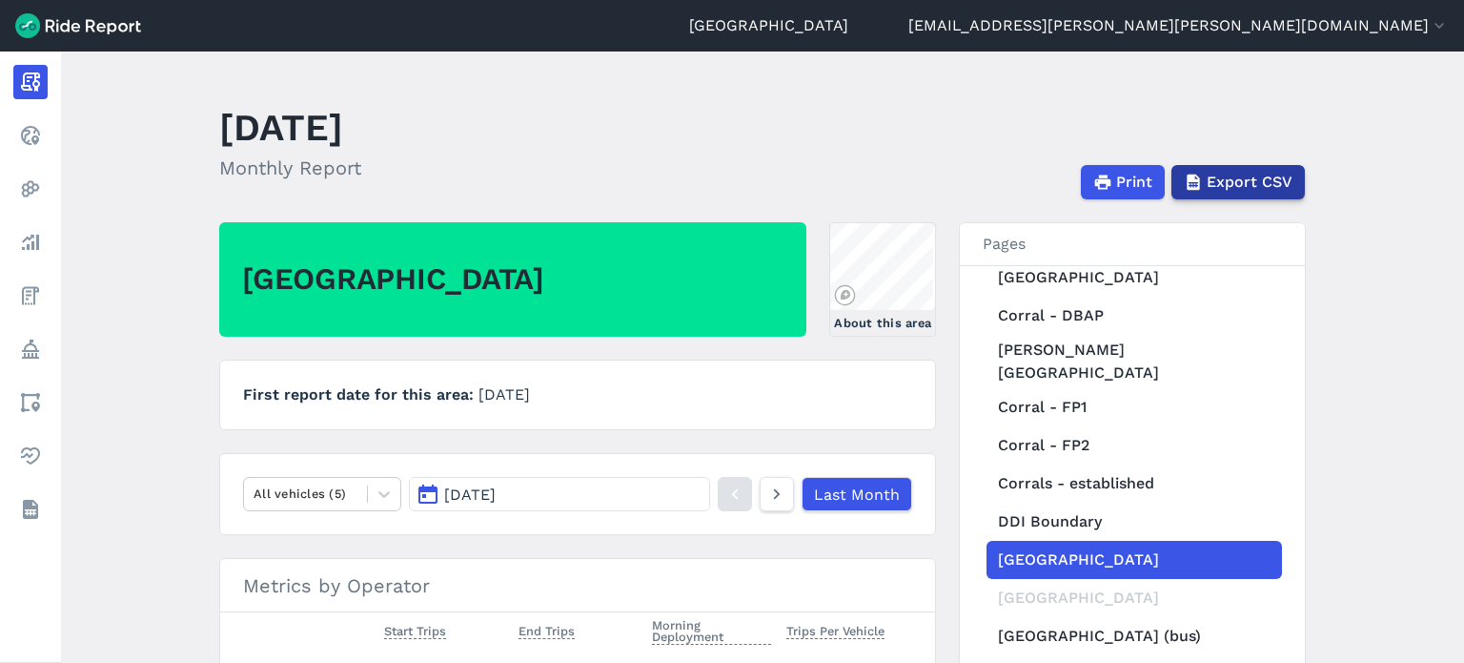
click at [1224, 174] on span "Export CSV" at bounding box center [1250, 182] width 86 height 23
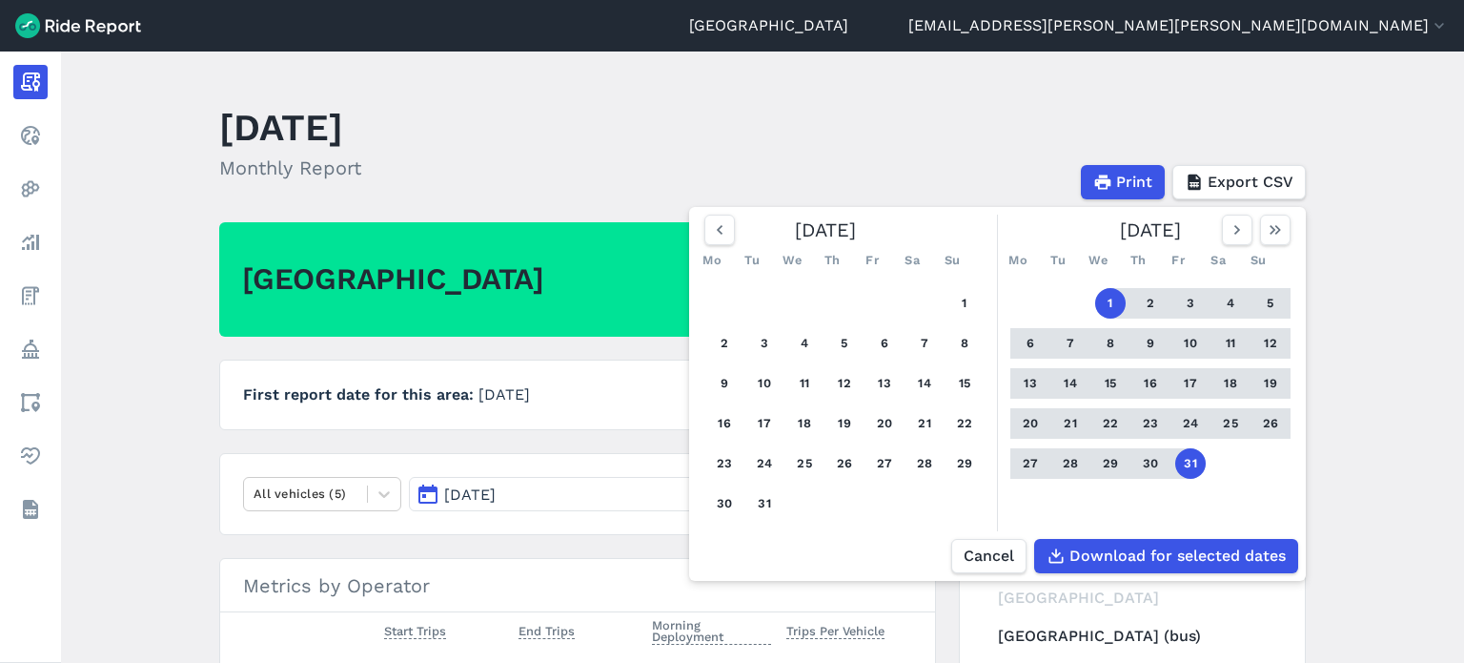
click at [1106, 304] on button "1" at bounding box center [1110, 303] width 31 height 31
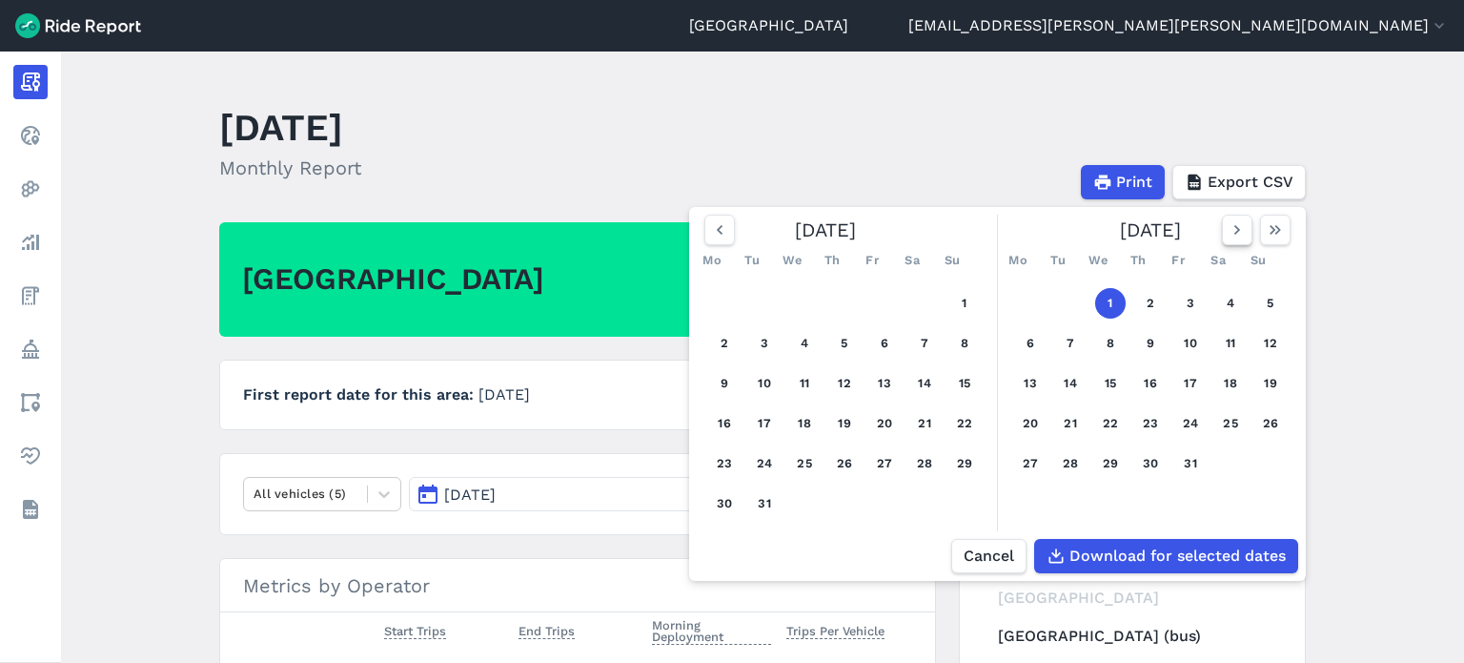
click at [1228, 237] on icon "button" at bounding box center [1237, 229] width 19 height 19
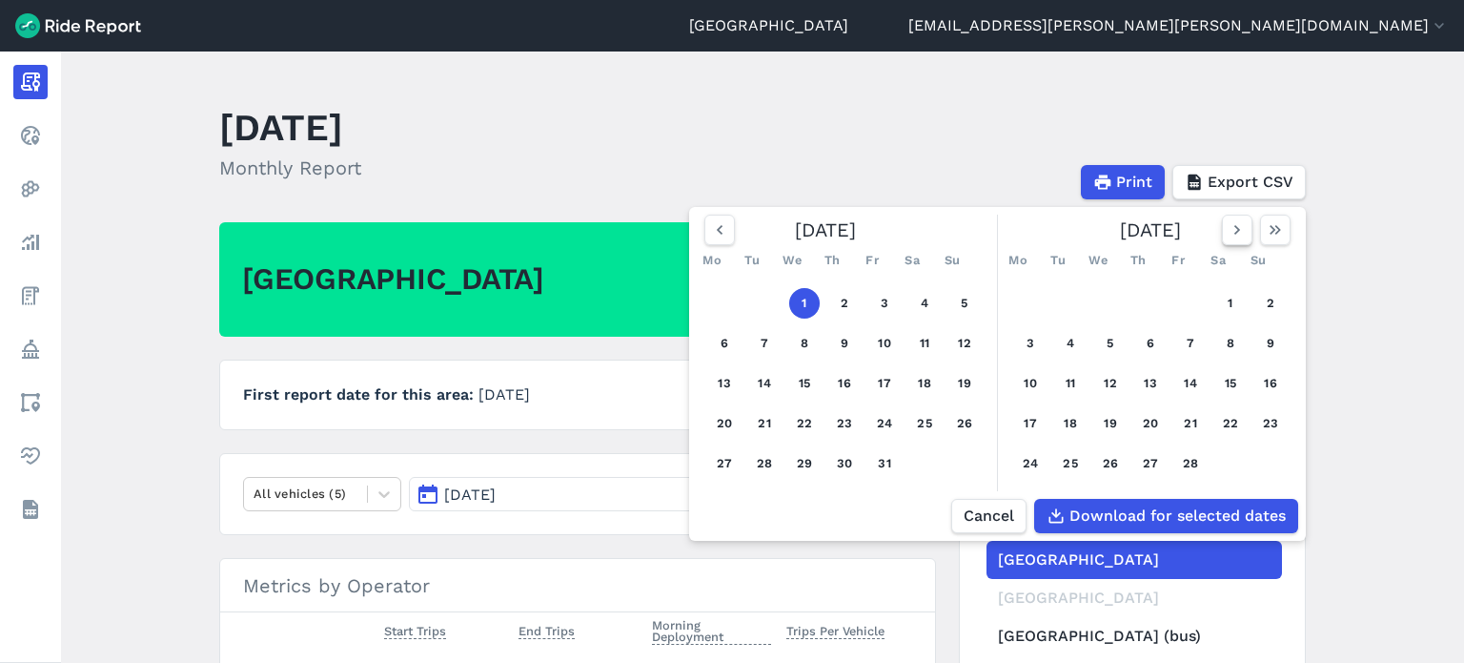
click at [1228, 237] on icon "button" at bounding box center [1237, 229] width 19 height 19
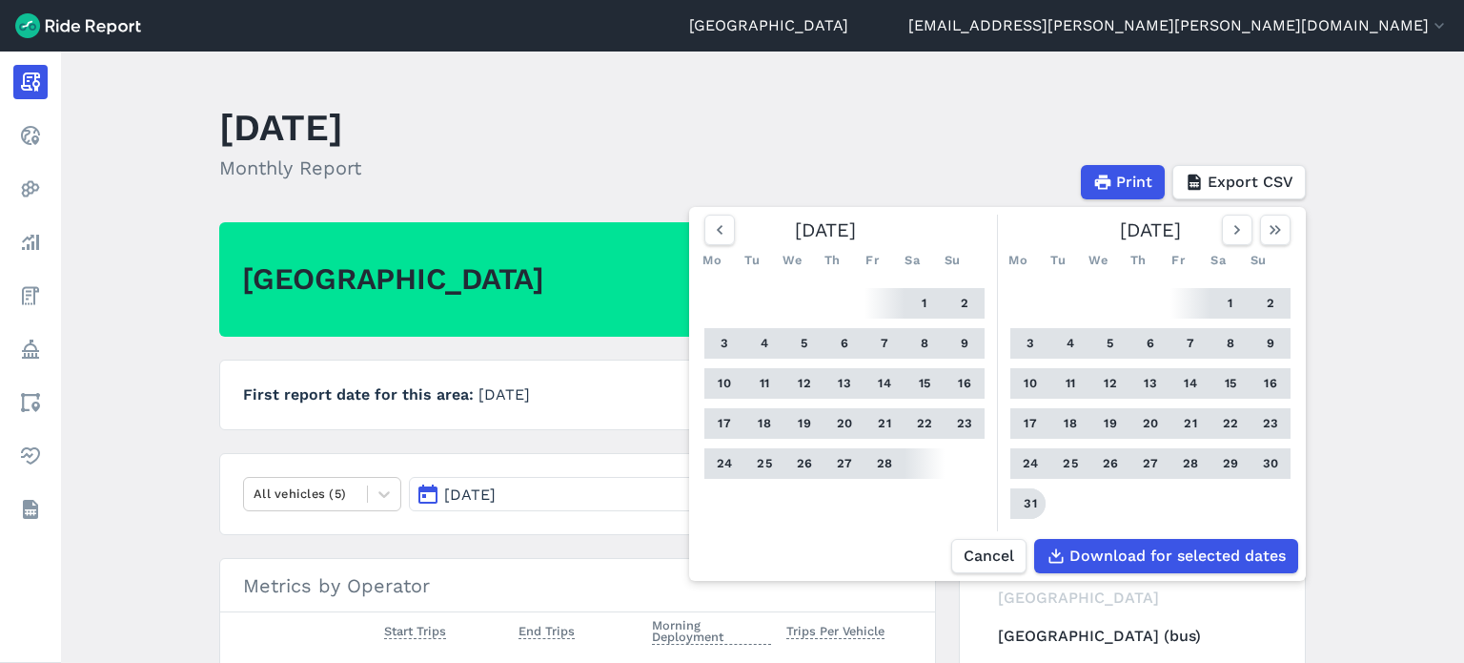
click at [1022, 504] on button "31" at bounding box center [1030, 503] width 31 height 31
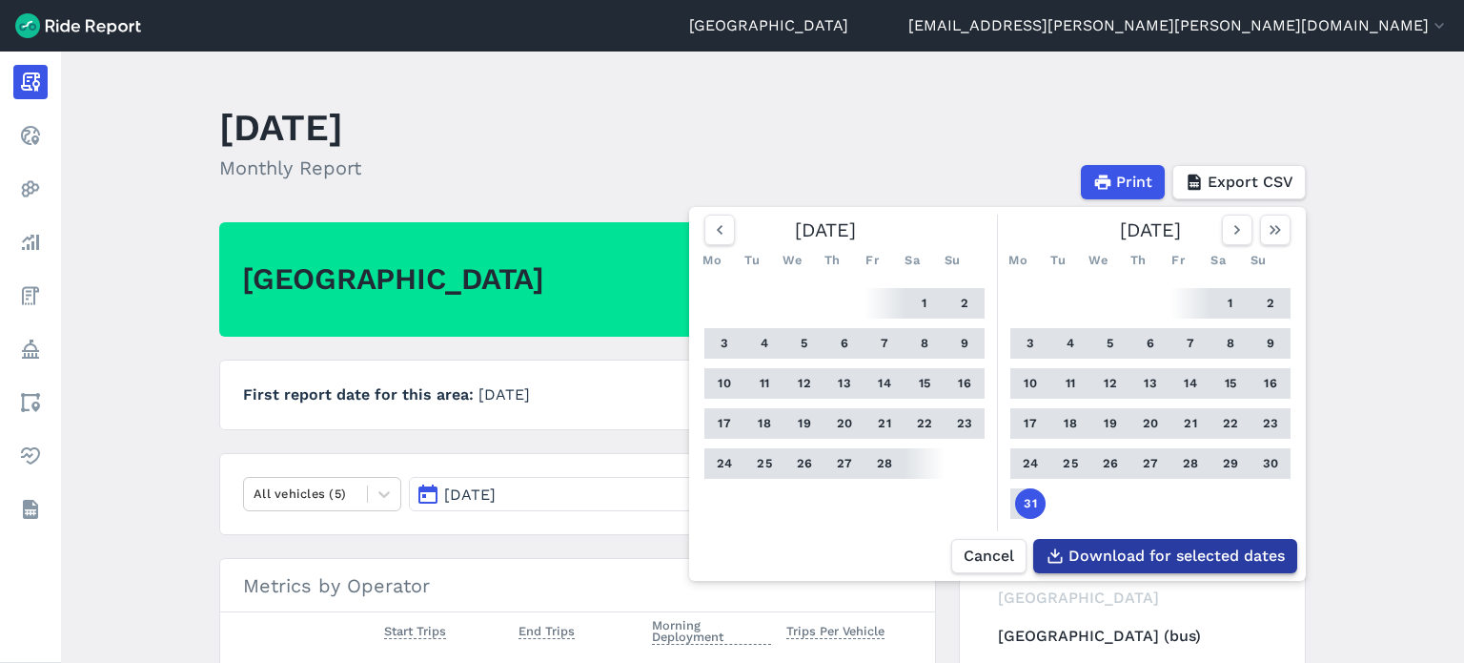
click at [1136, 548] on span "Download for selected dates" at bounding box center [1177, 555] width 216 height 23
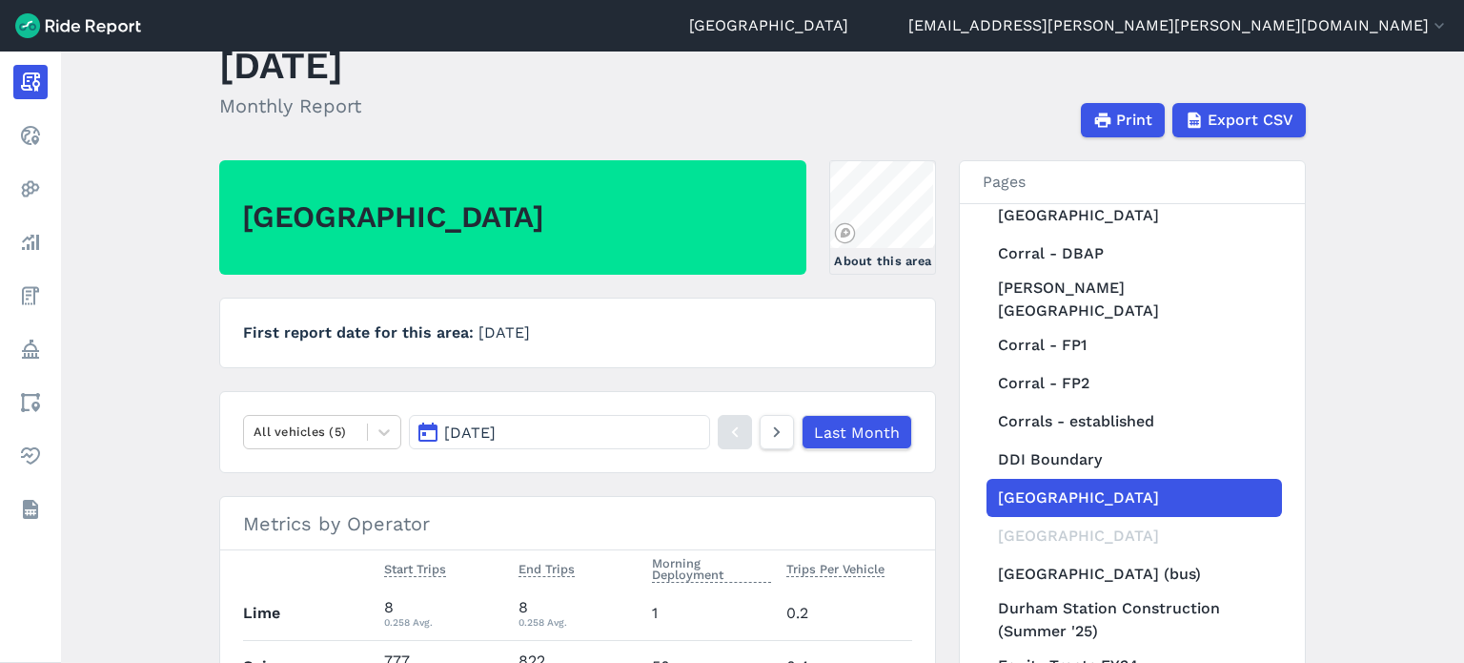
scroll to position [95, 0]
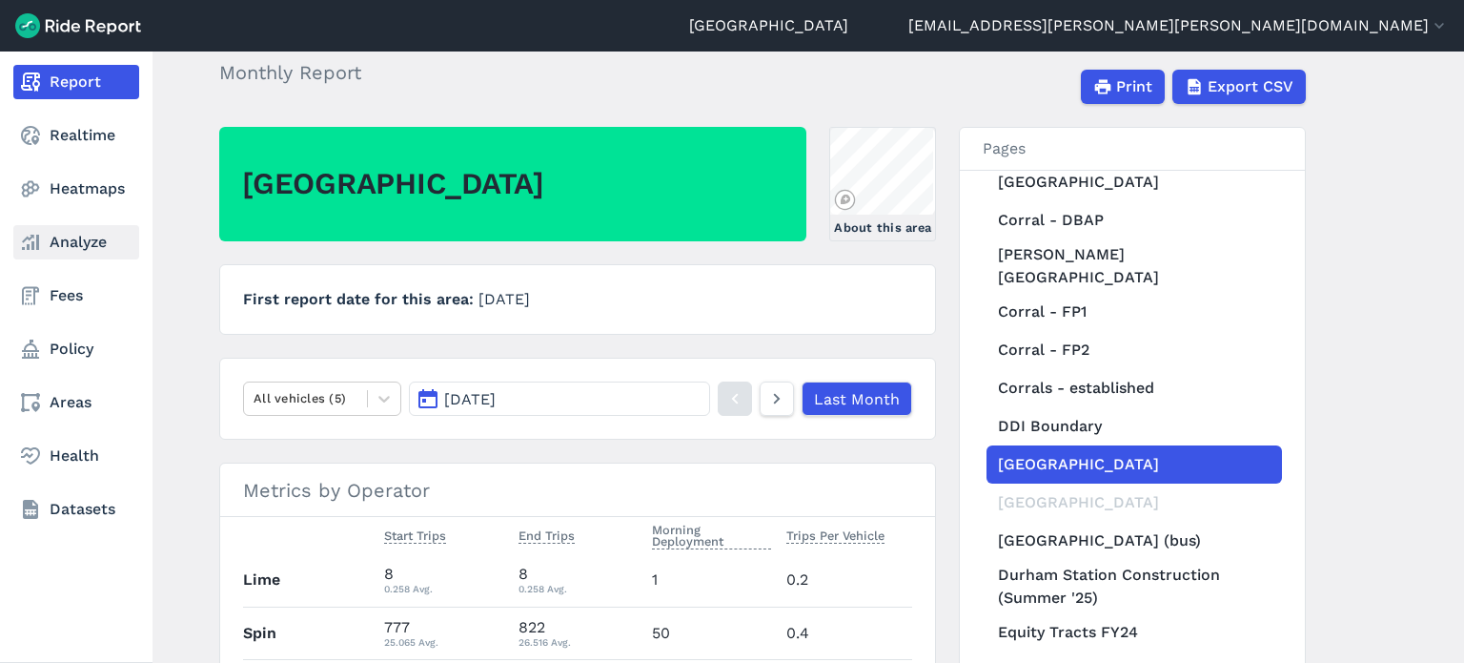
click at [81, 240] on link "Analyze" at bounding box center [76, 242] width 126 height 34
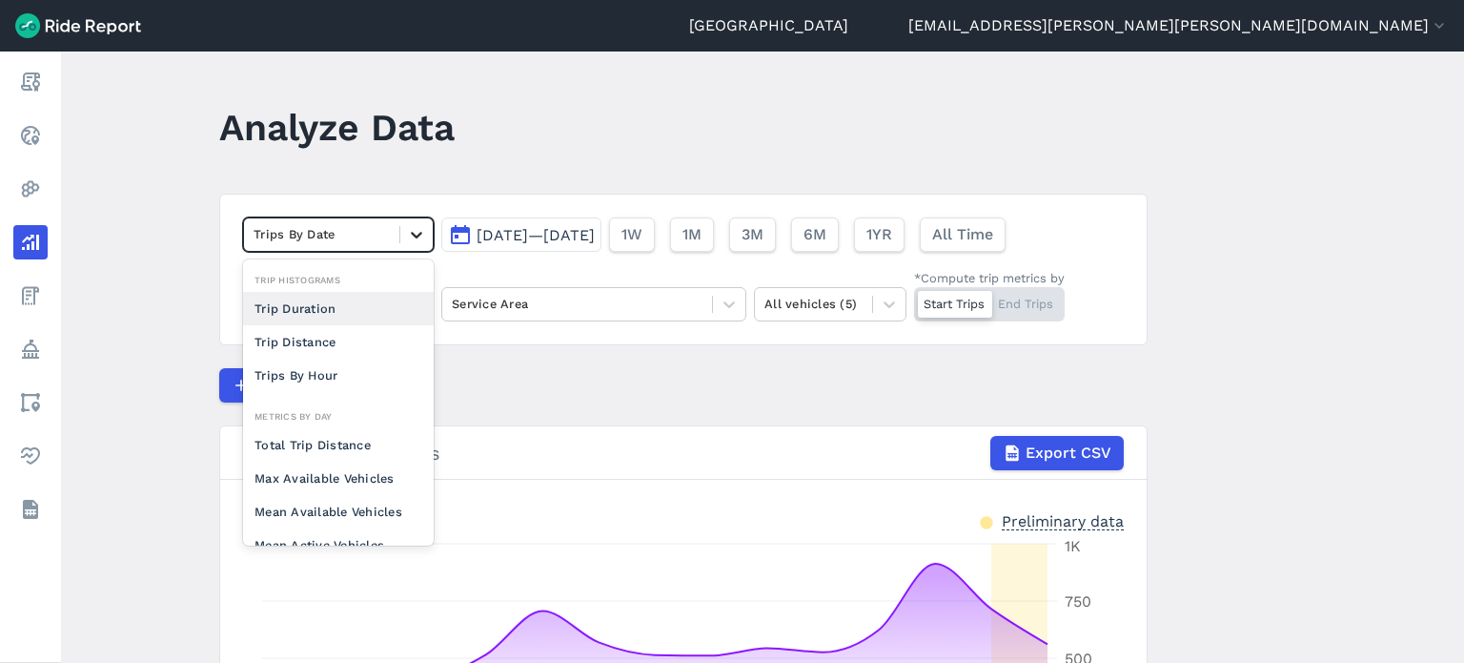
click at [420, 242] on icon at bounding box center [416, 234] width 19 height 19
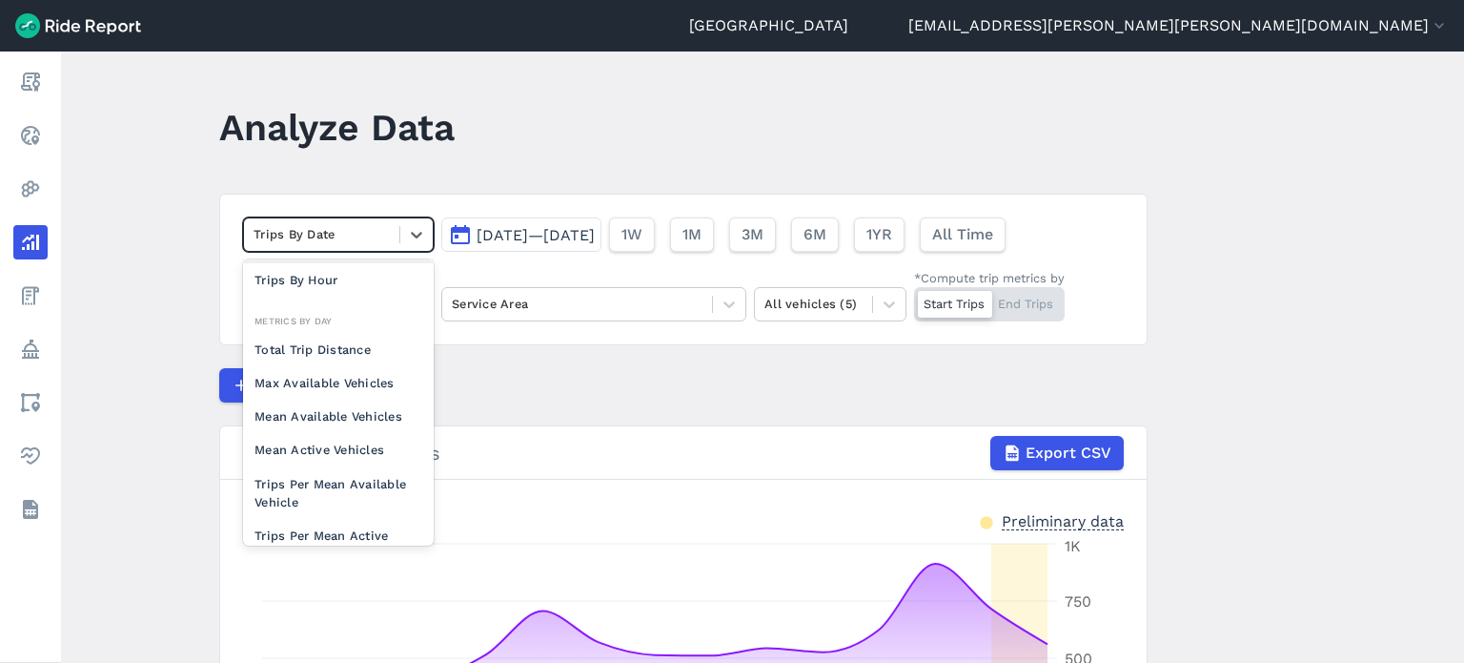
scroll to position [165, 0]
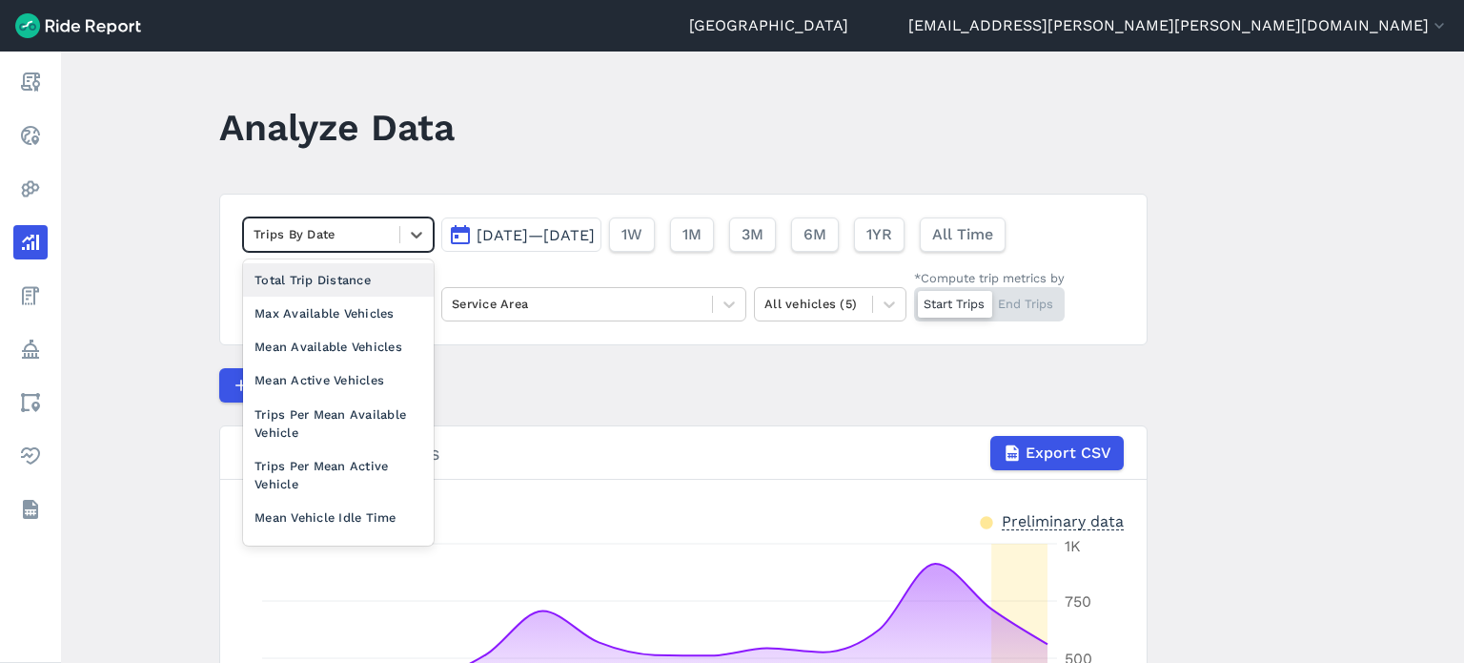
click at [219, 194] on div "option Total Trip Distance focused, 0 of 2. 10 results available. Use Up and Do…" at bounding box center [683, 270] width 929 height 152
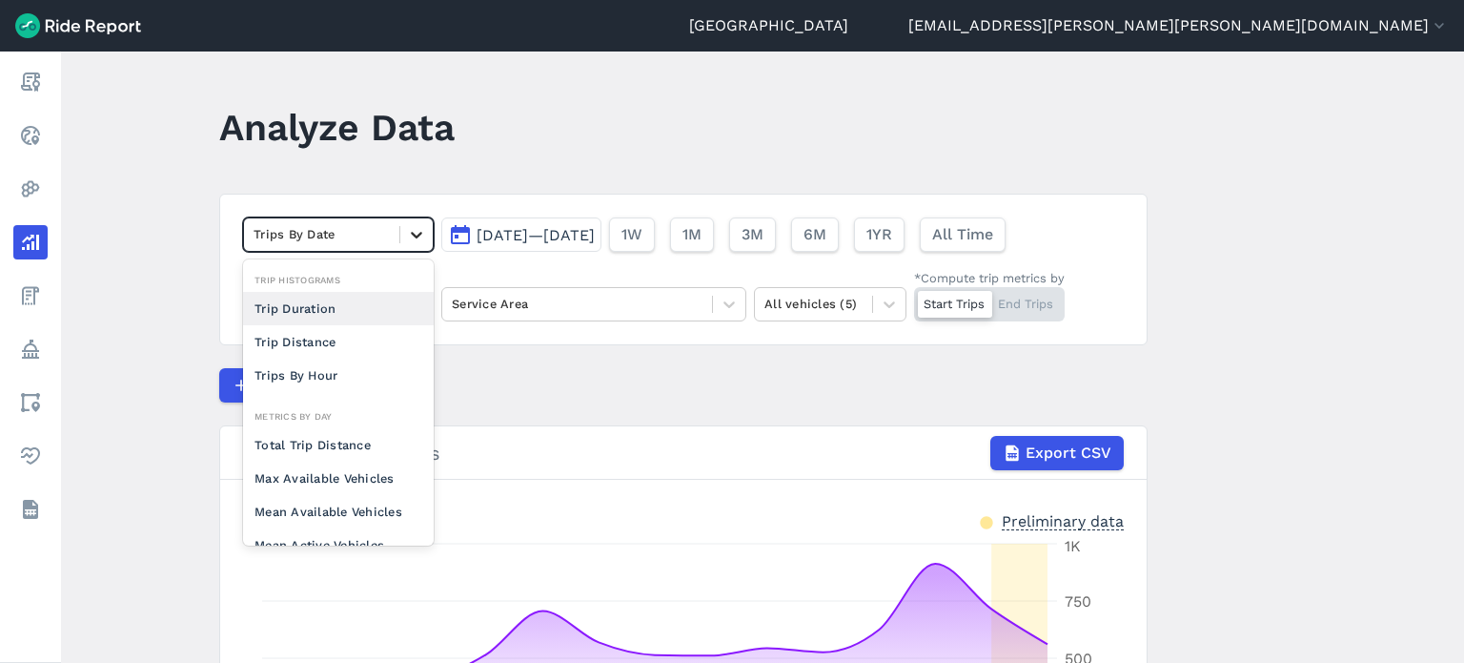
click at [417, 236] on icon at bounding box center [416, 234] width 19 height 19
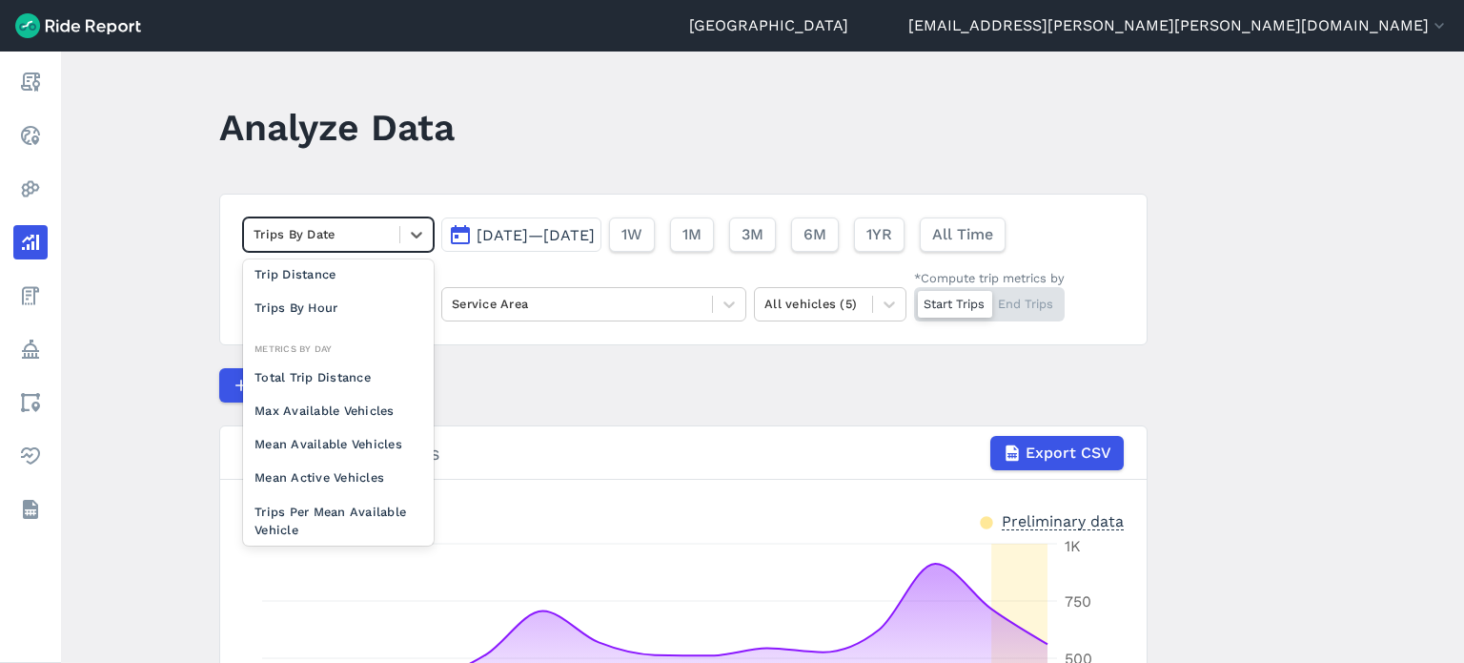
scroll to position [95, 0]
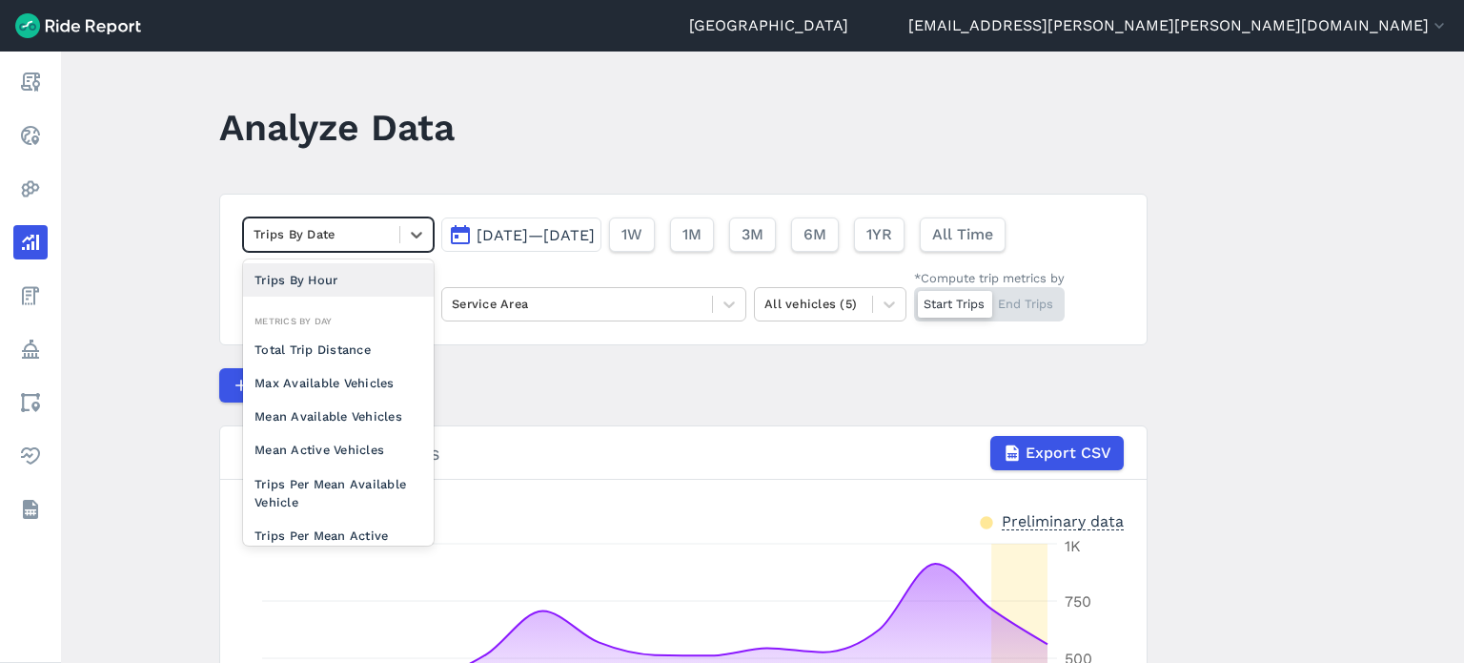
click at [672, 147] on header "Analyze Data" at bounding box center [695, 133] width 952 height 73
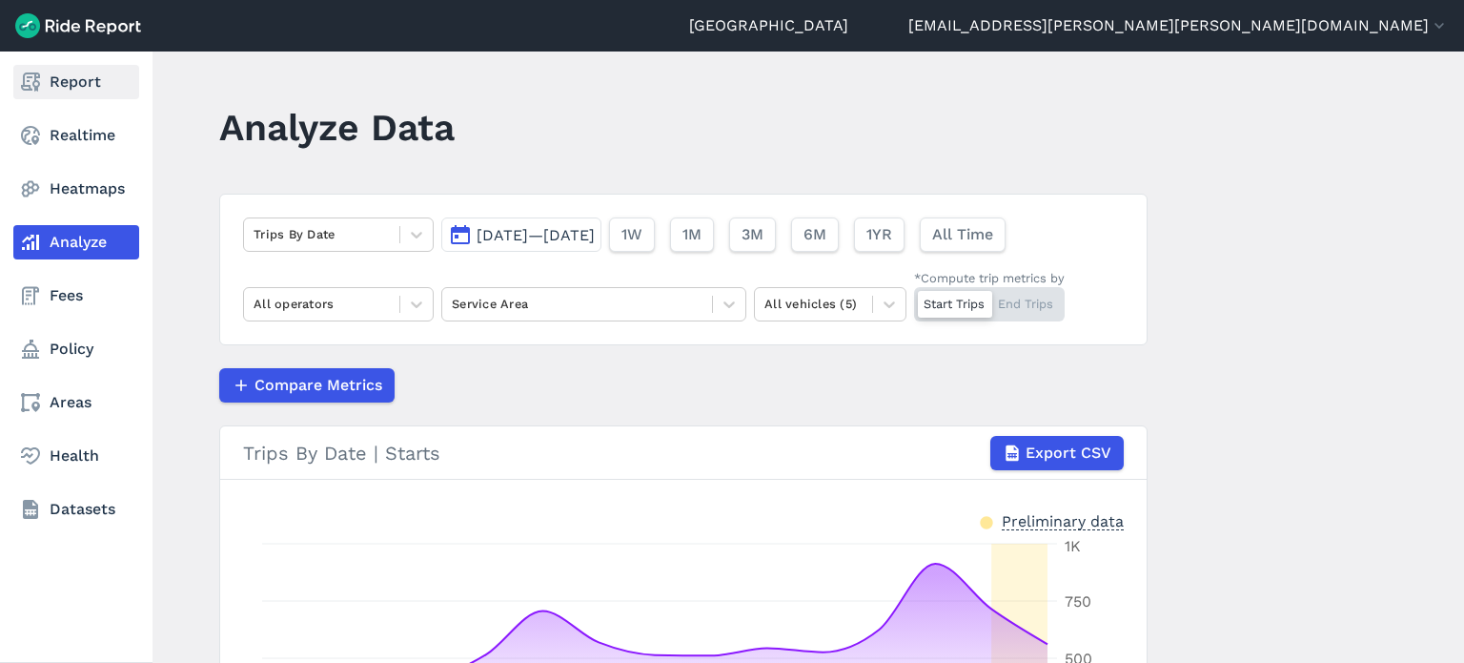
click at [47, 86] on link "Report" at bounding box center [76, 82] width 126 height 34
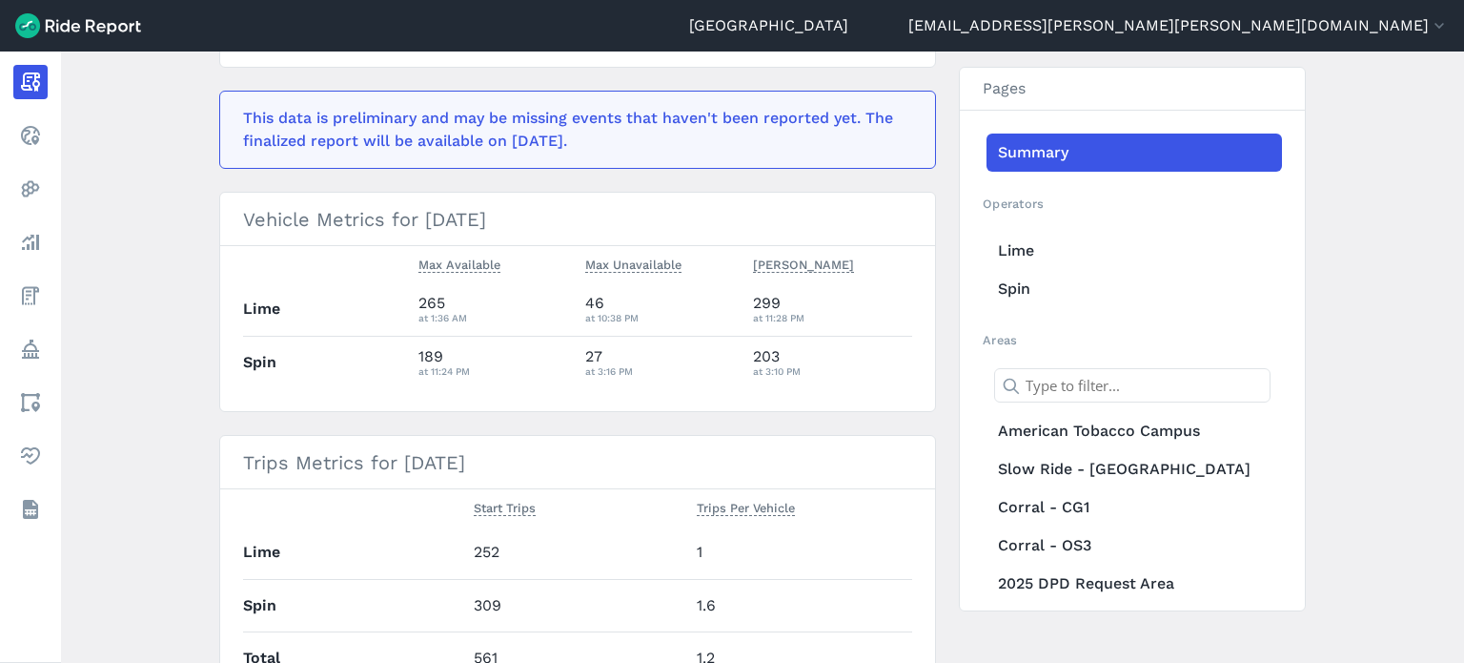
scroll to position [381, 0]
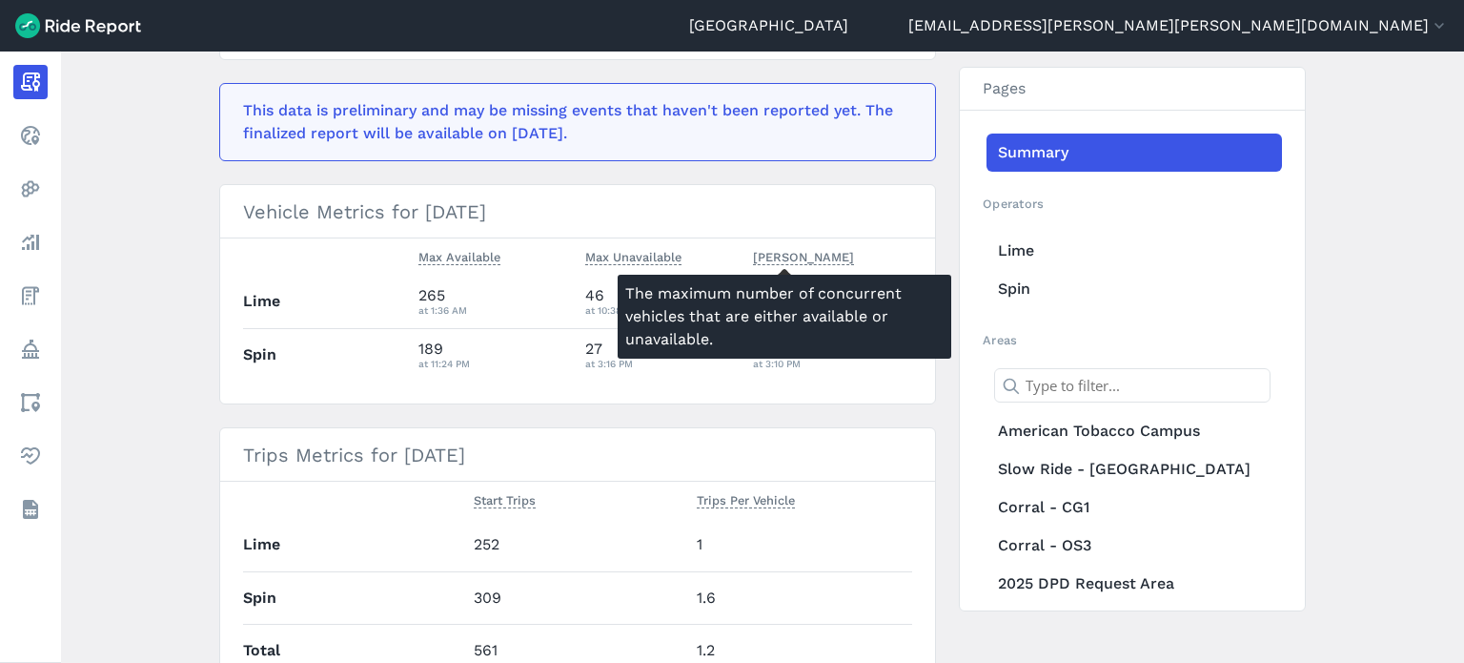
click at [794, 258] on span "Max Parked" at bounding box center [803, 255] width 101 height 19
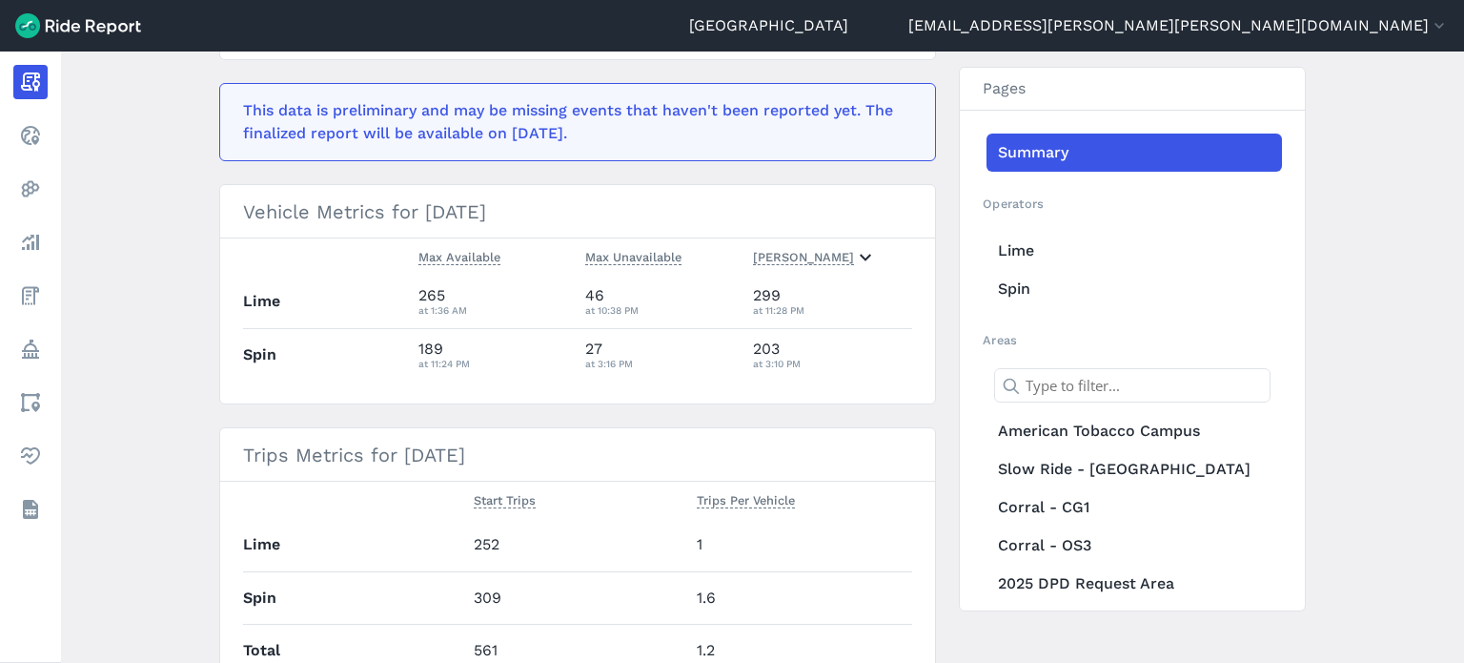
click at [794, 258] on span "Max Parked" at bounding box center [803, 255] width 101 height 19
click at [800, 258] on span "Max Parked" at bounding box center [803, 255] width 101 height 19
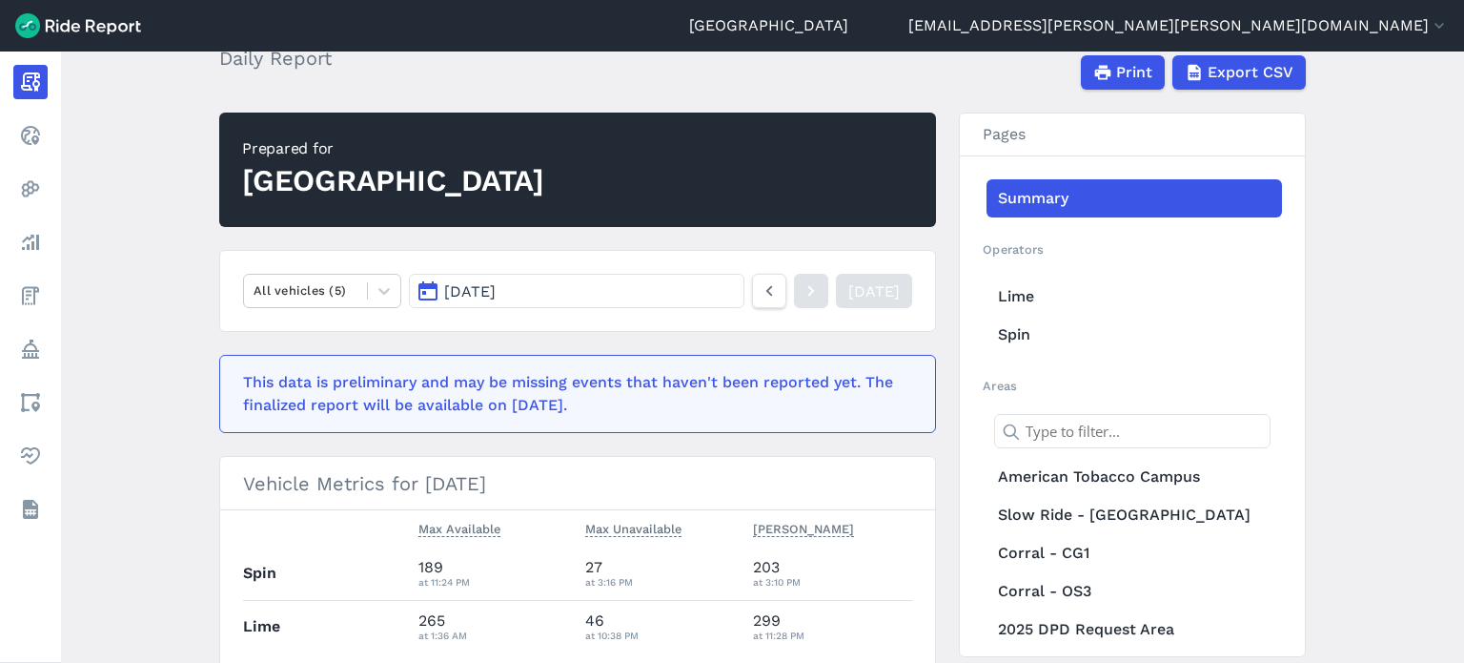
scroll to position [108, 0]
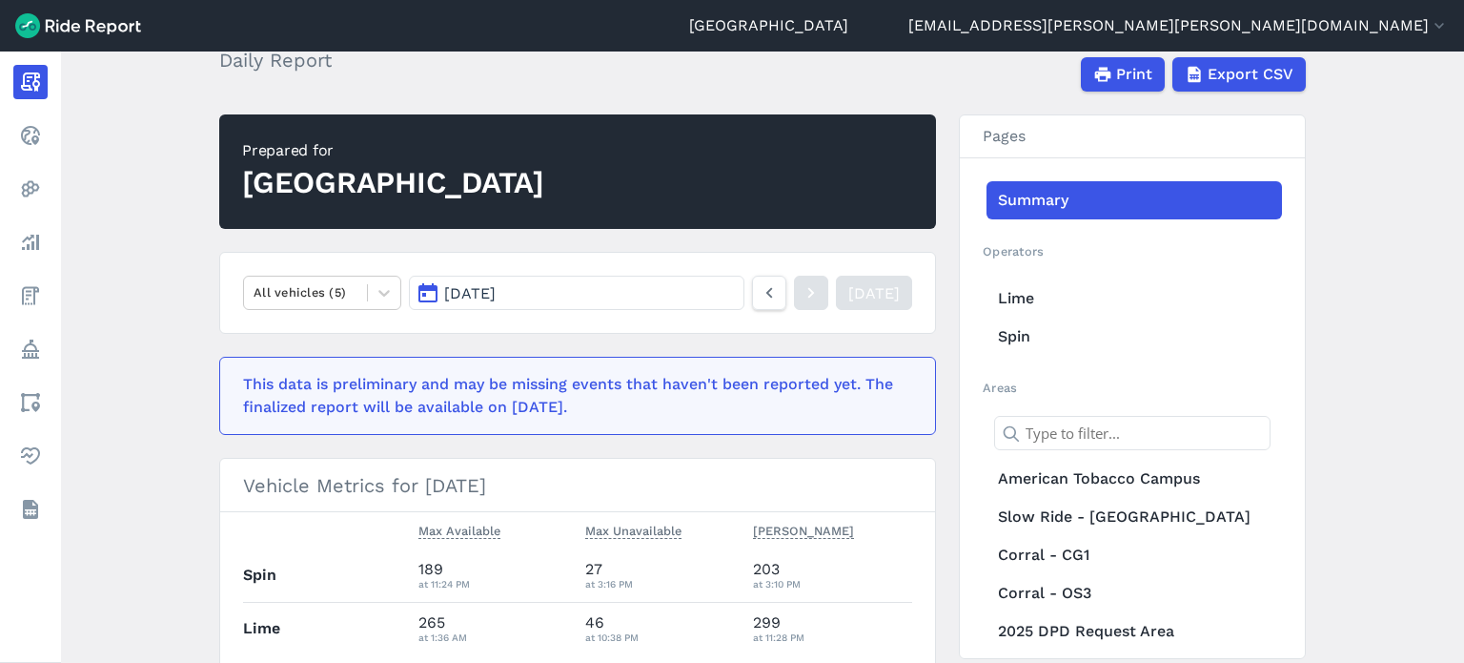
click at [545, 303] on button "Aug 25, 2025" at bounding box center [577, 293] width 336 height 34
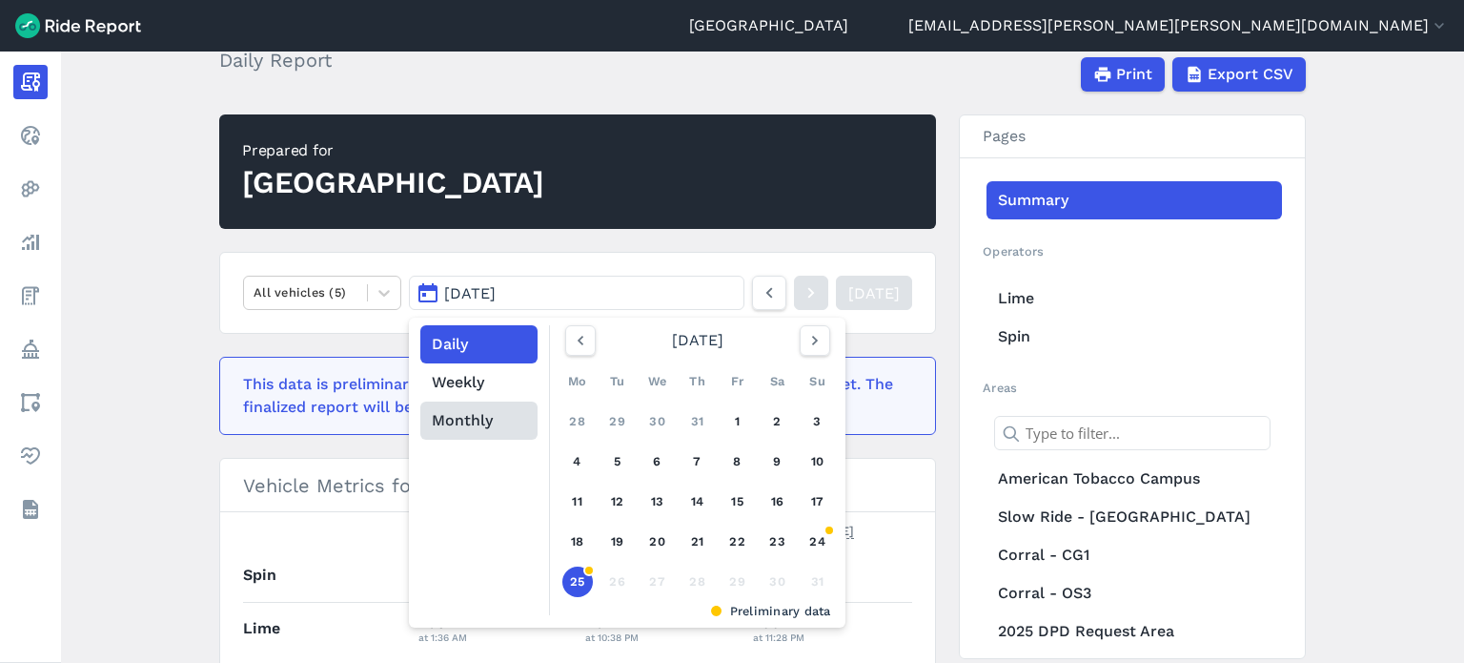
click at [499, 408] on button "Monthly" at bounding box center [478, 420] width 117 height 38
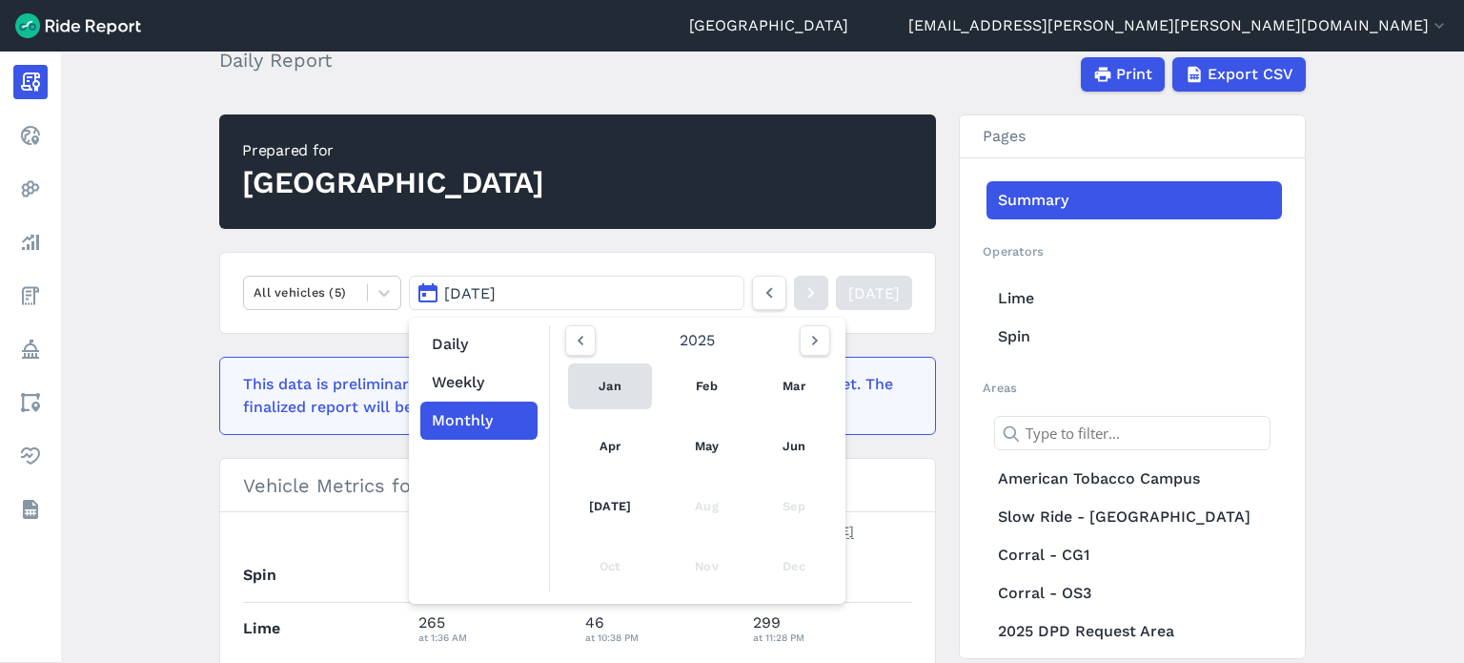
click at [610, 386] on link "Jan" at bounding box center [610, 386] width 84 height 46
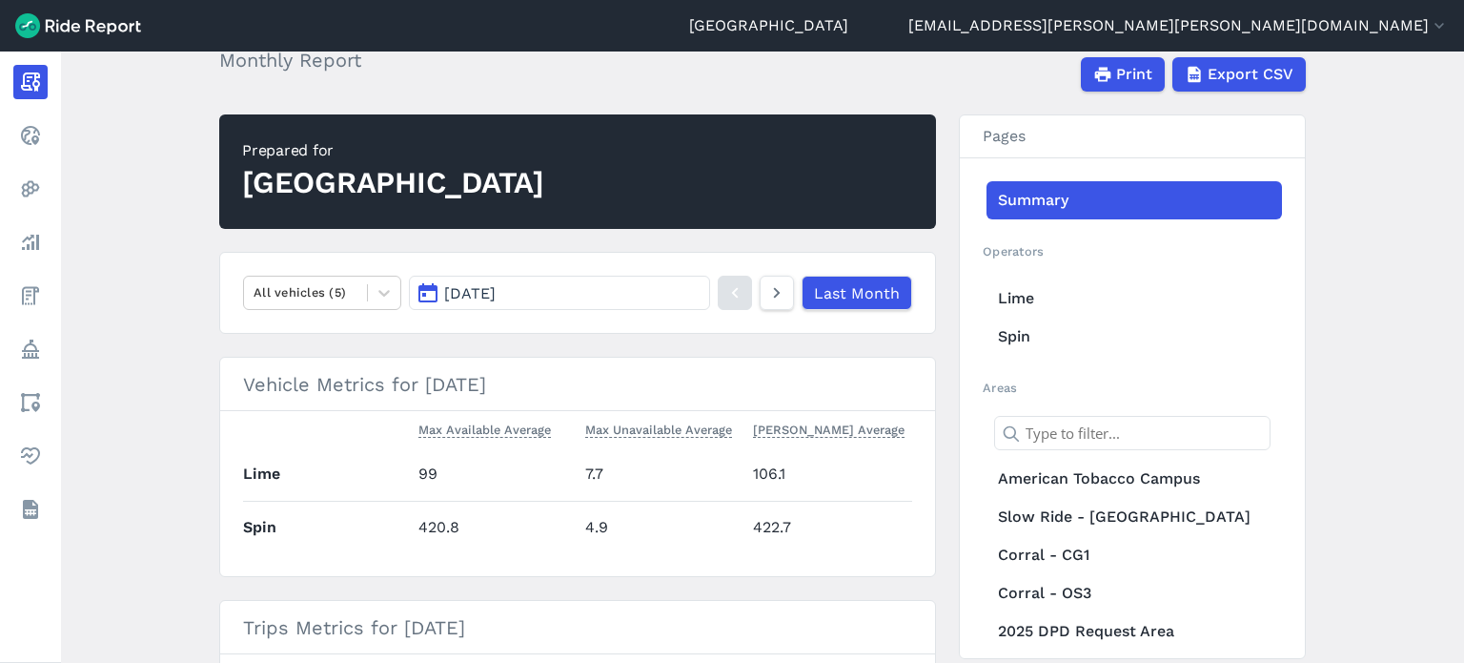
click at [164, 358] on main "January 2025 Monthly Report Print Export CSV Prepared for Durham All vehicles (…" at bounding box center [762, 356] width 1403 height 611
click at [1412, 403] on main "January 2025 Monthly Report Print Export CSV Prepared for Durham All vehicles (…" at bounding box center [762, 356] width 1403 height 611
click at [1391, 205] on main "January 2025 Monthly Report Print Export CSV Prepared for Durham All vehicles (…" at bounding box center [762, 356] width 1403 height 611
click at [1261, 82] on span "Export CSV" at bounding box center [1250, 74] width 86 height 23
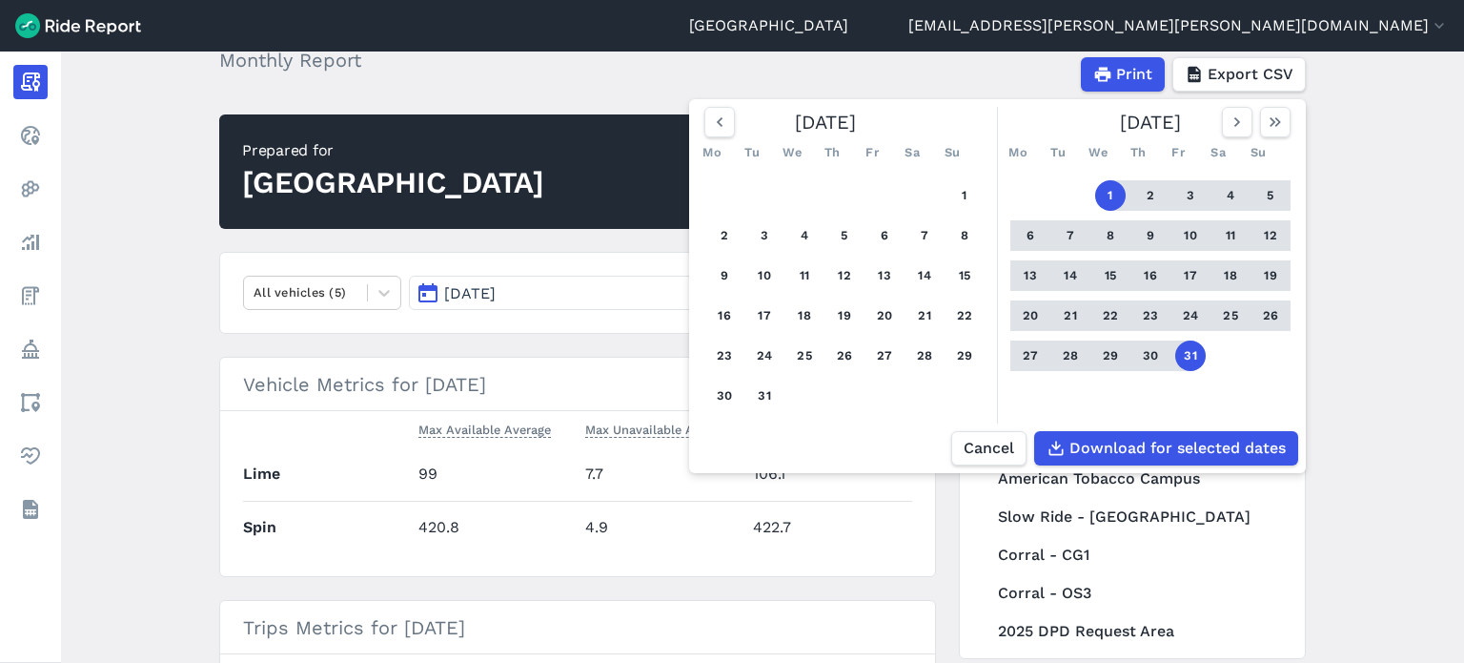
click at [1110, 201] on button "1" at bounding box center [1110, 195] width 31 height 31
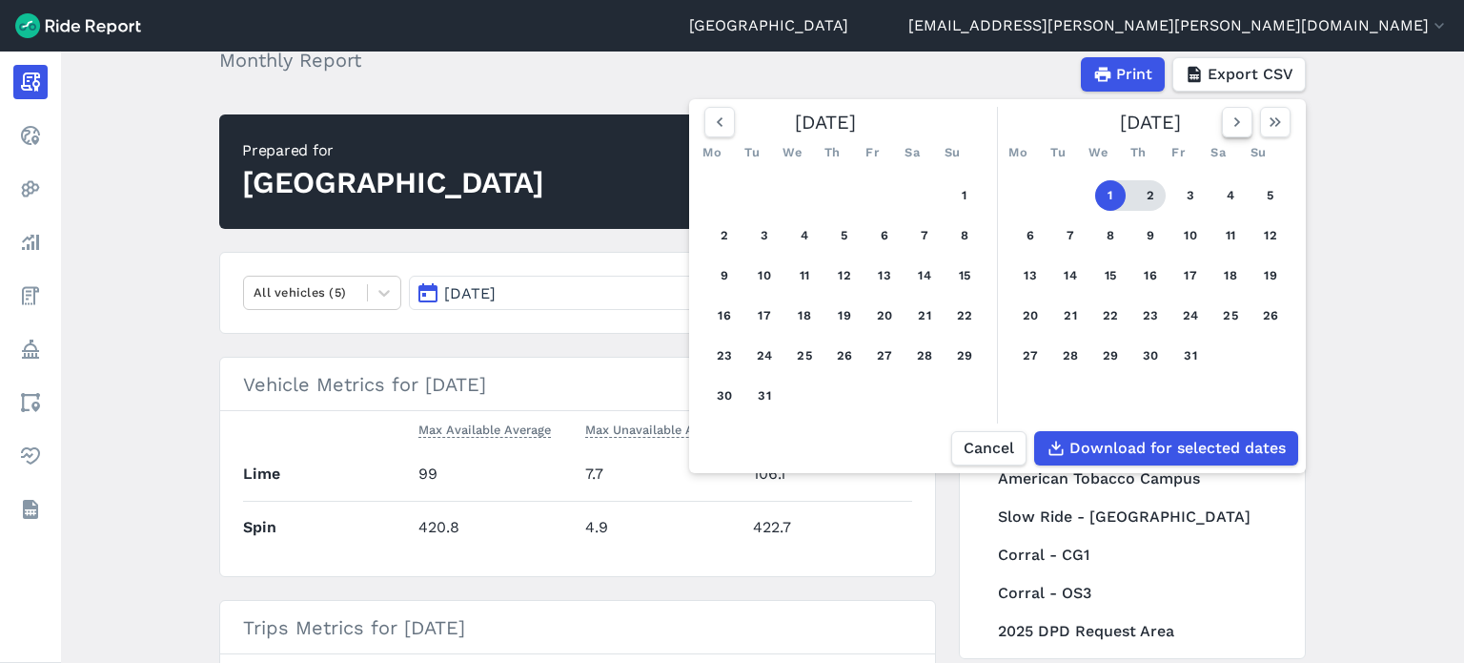
click at [1239, 124] on icon "button" at bounding box center [1237, 122] width 19 height 19
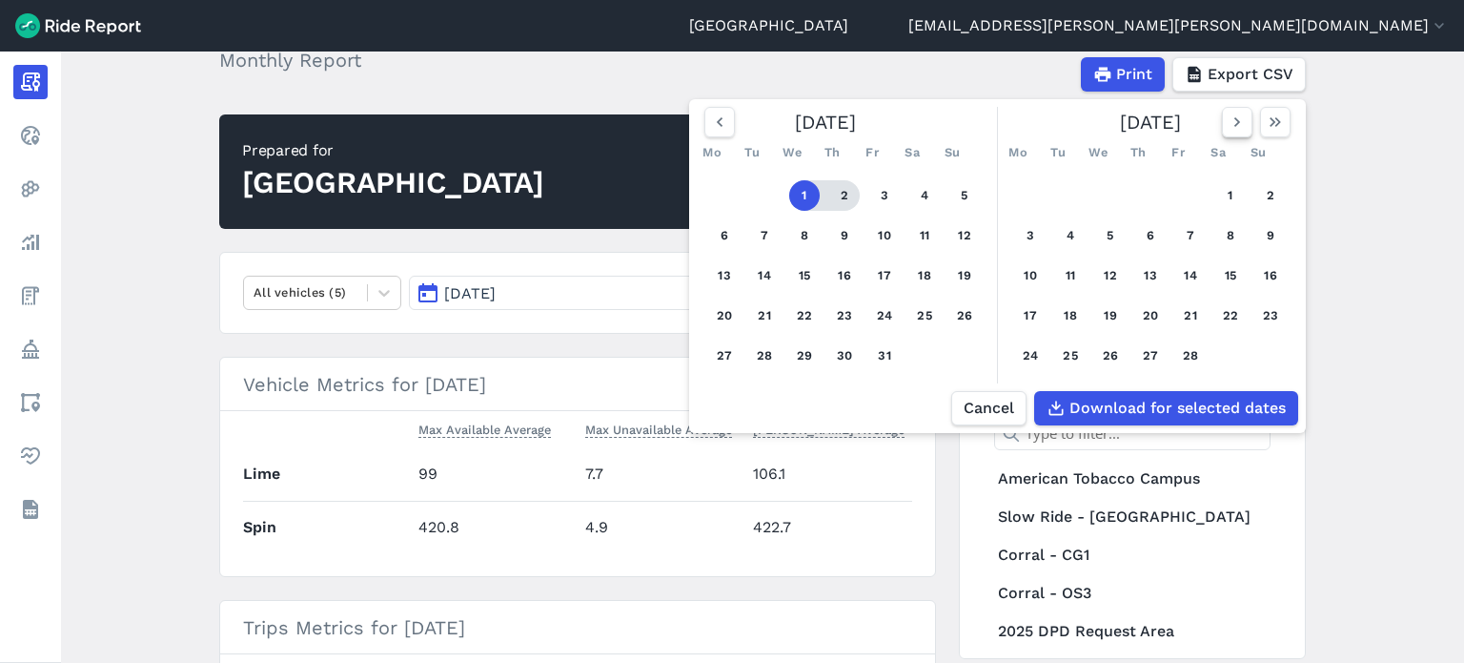
click at [1239, 124] on icon "button" at bounding box center [1237, 122] width 19 height 19
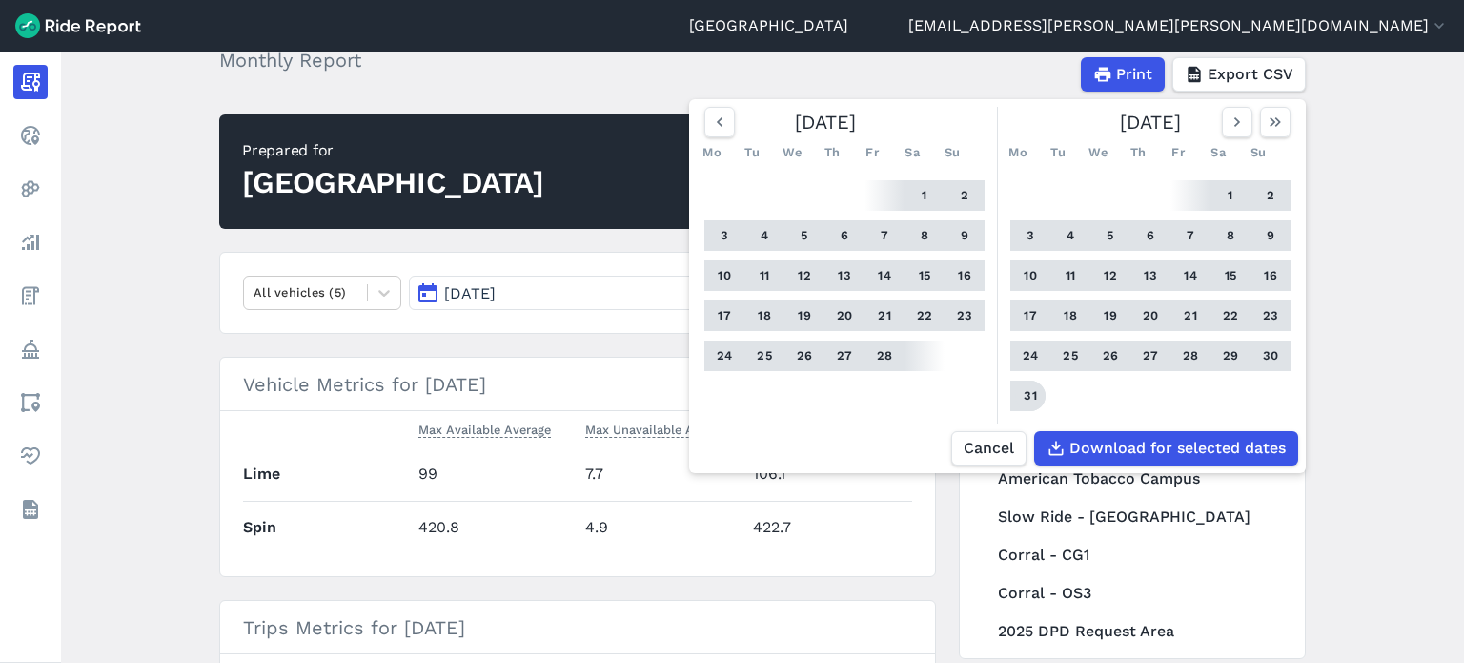
click at [1030, 392] on button "31" at bounding box center [1030, 395] width 31 height 31
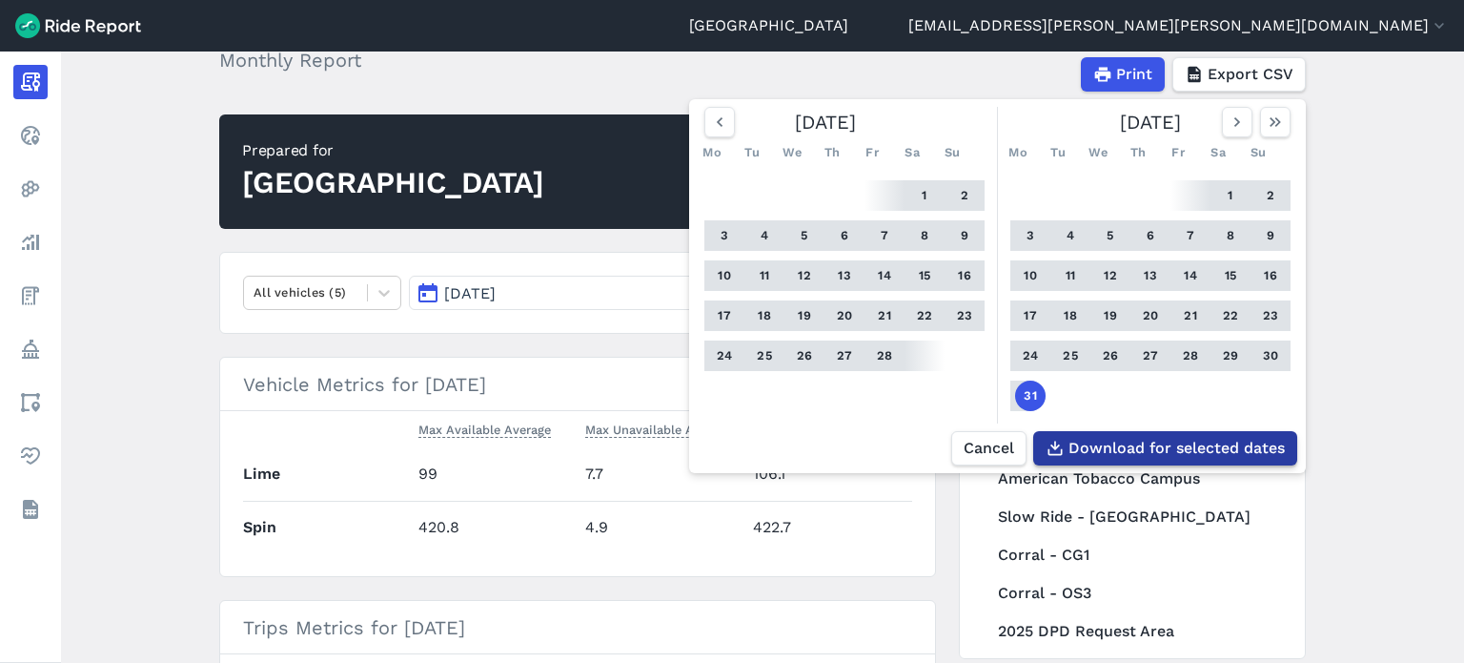
click at [1145, 440] on span "Download for selected dates" at bounding box center [1177, 448] width 216 height 23
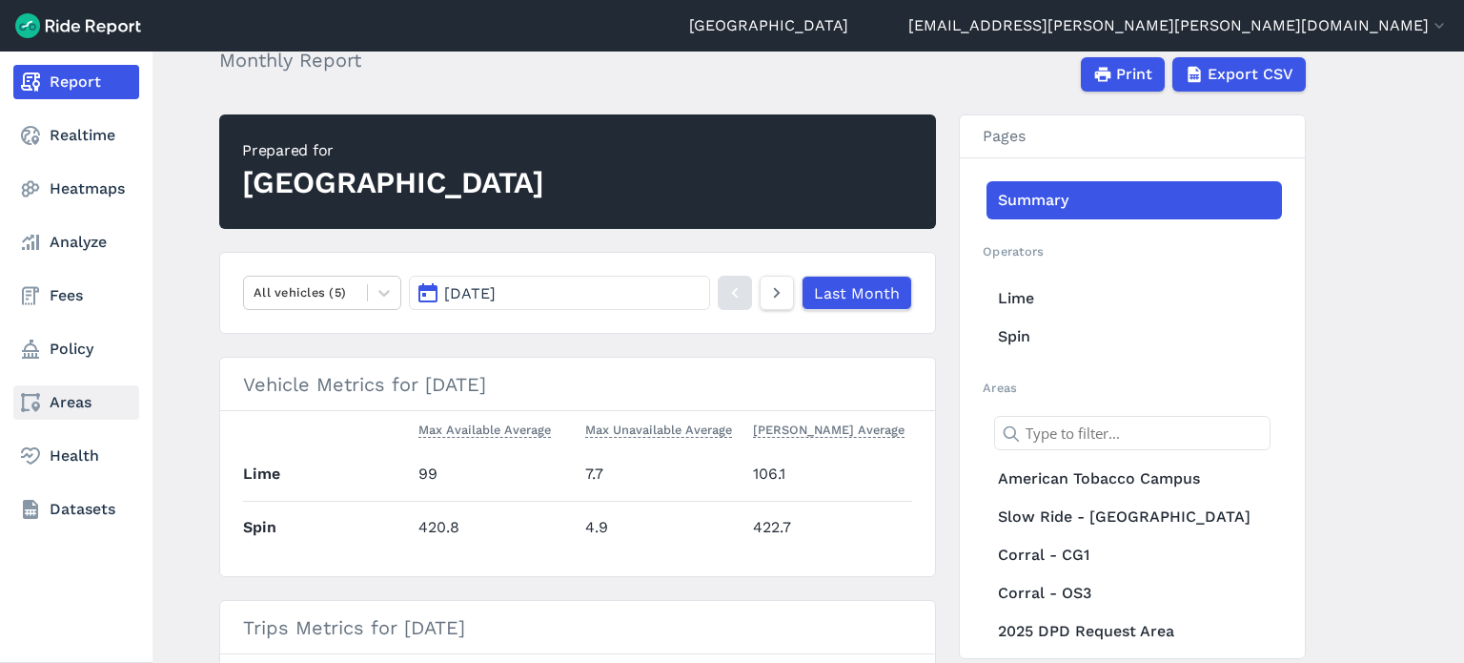
click at [38, 409] on use at bounding box center [30, 402] width 19 height 19
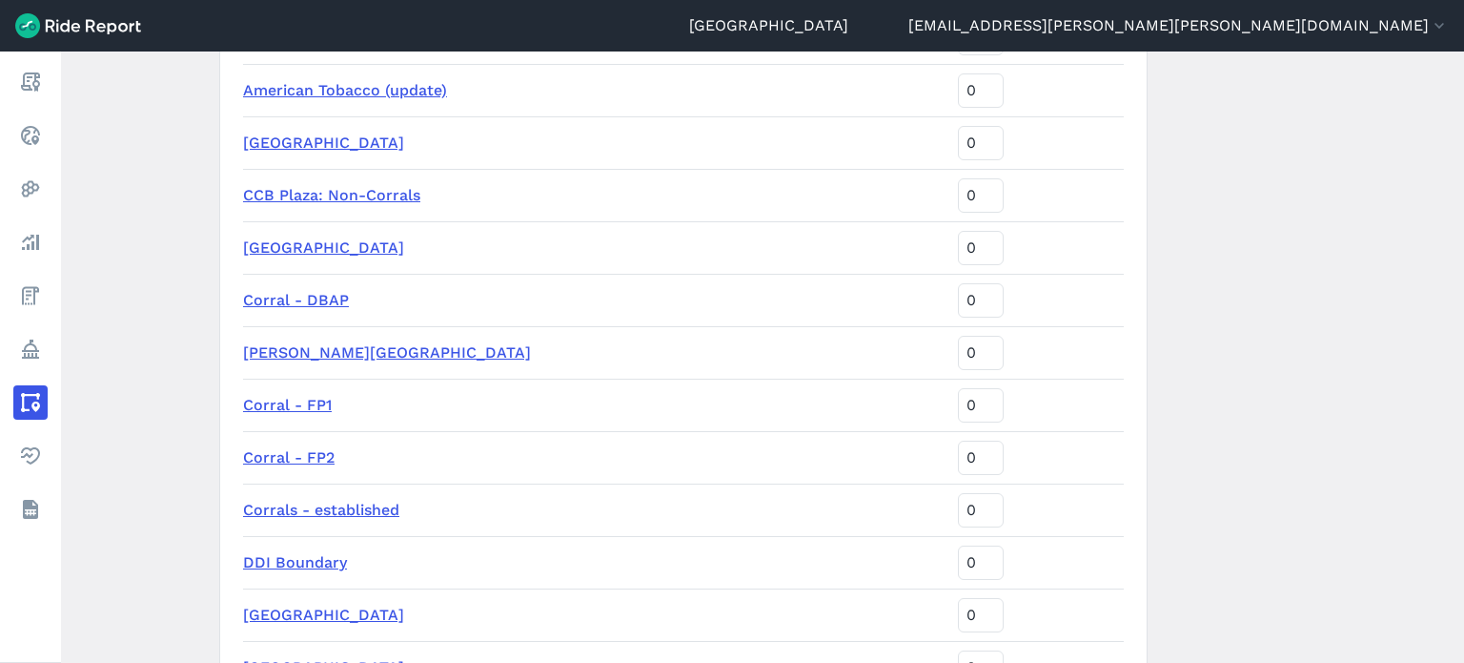
scroll to position [858, 0]
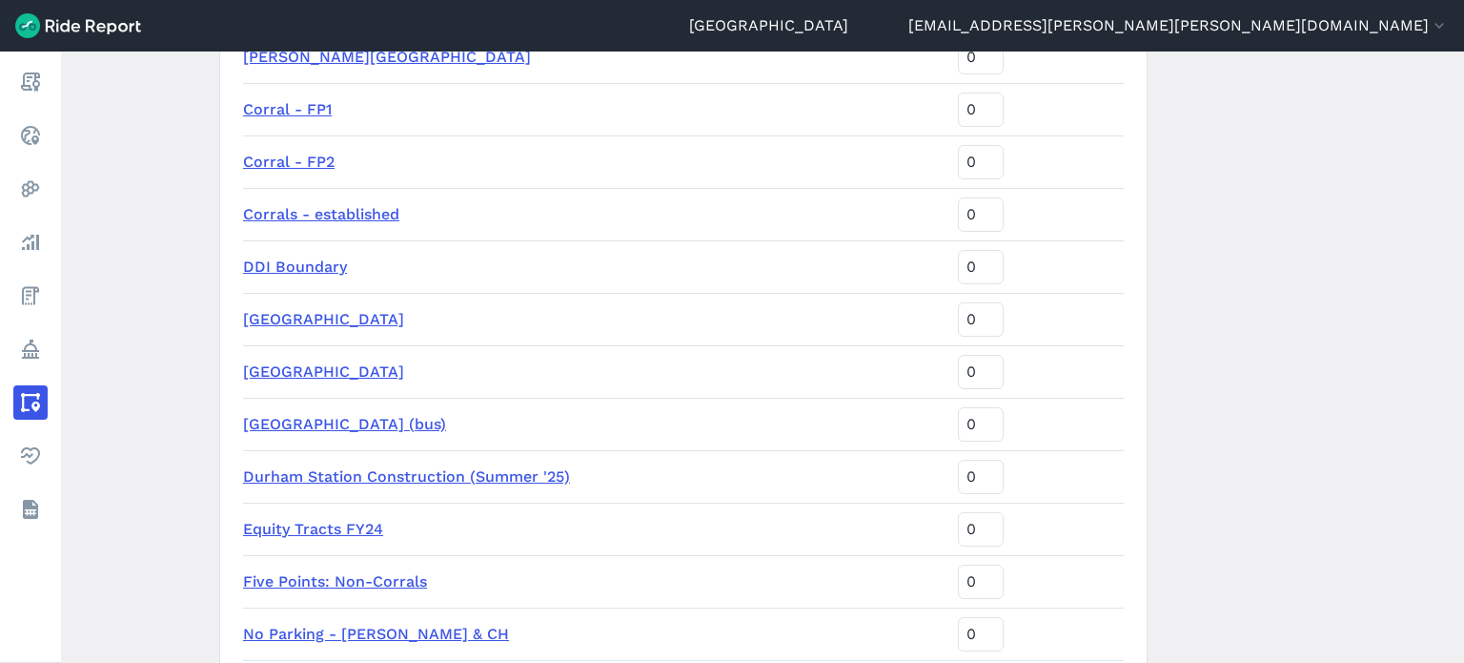
click at [329, 318] on link "Duke Campuses" at bounding box center [323, 319] width 161 height 18
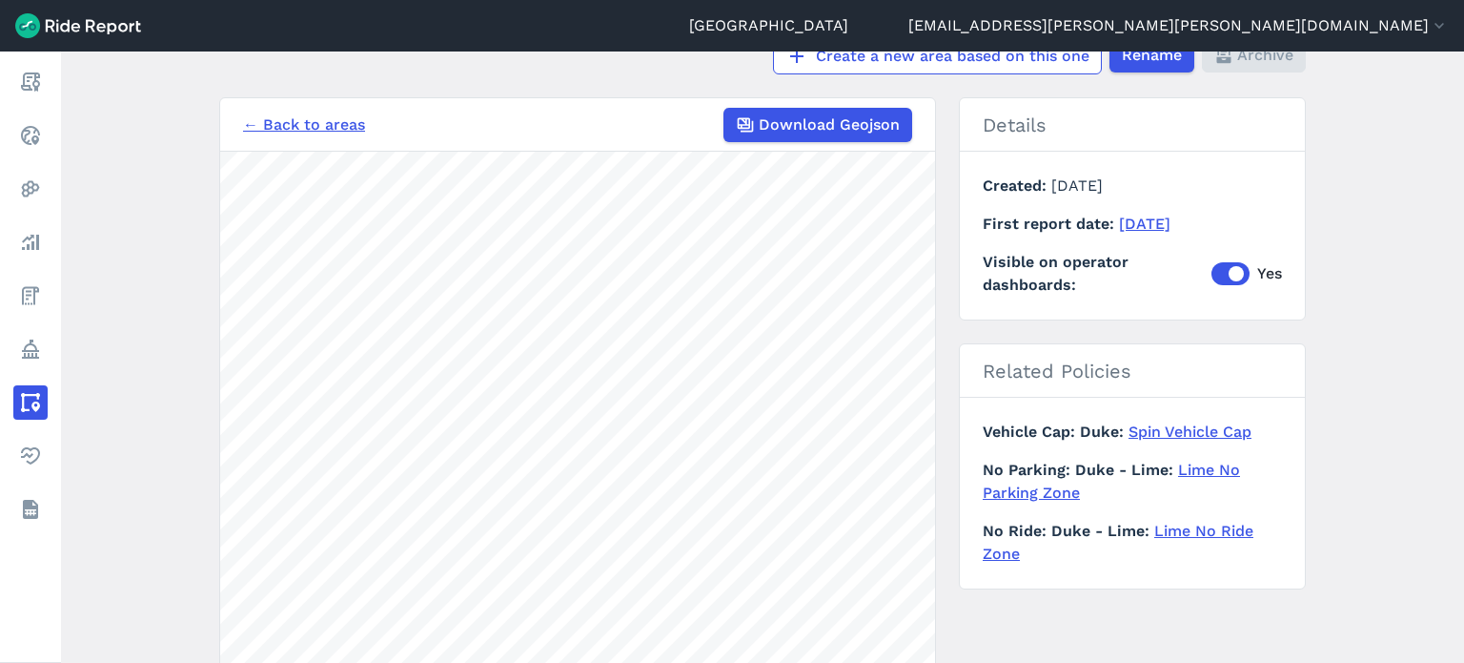
scroll to position [154, 0]
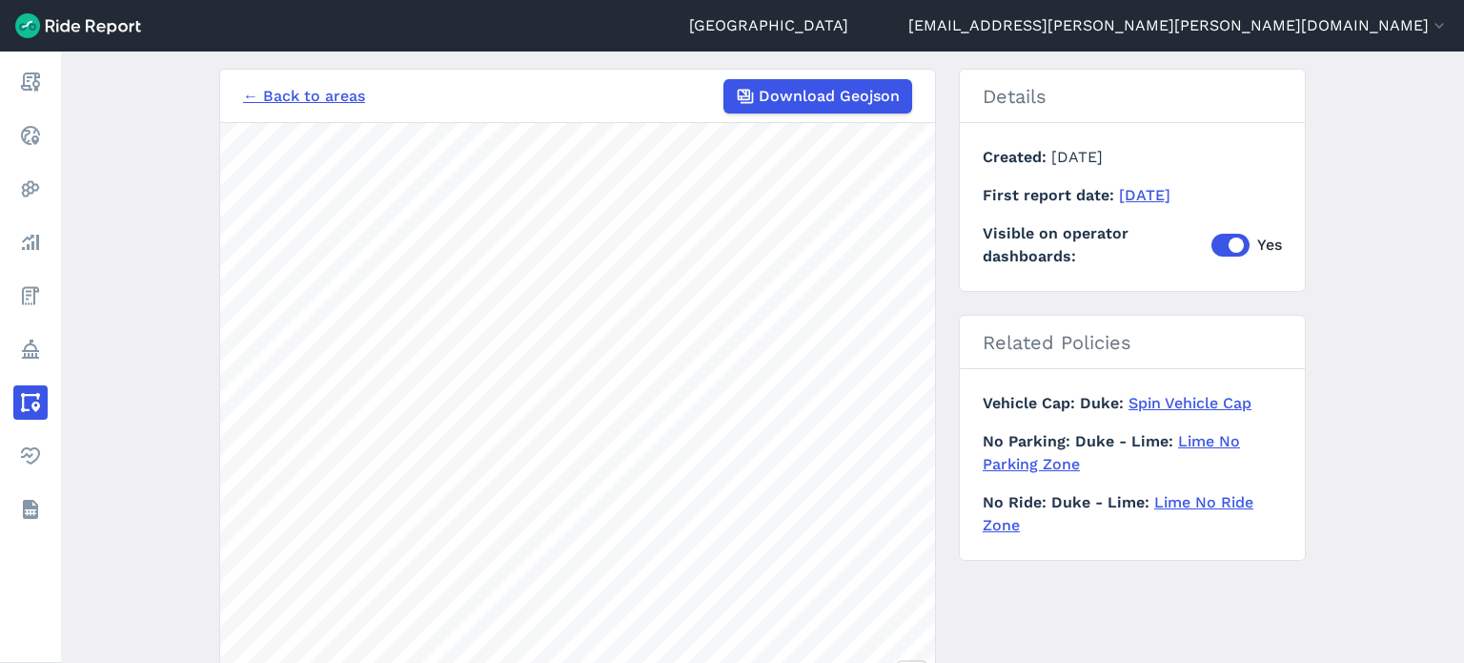
click at [1236, 407] on link "Spin Vehicle Cap" at bounding box center [1190, 403] width 123 height 18
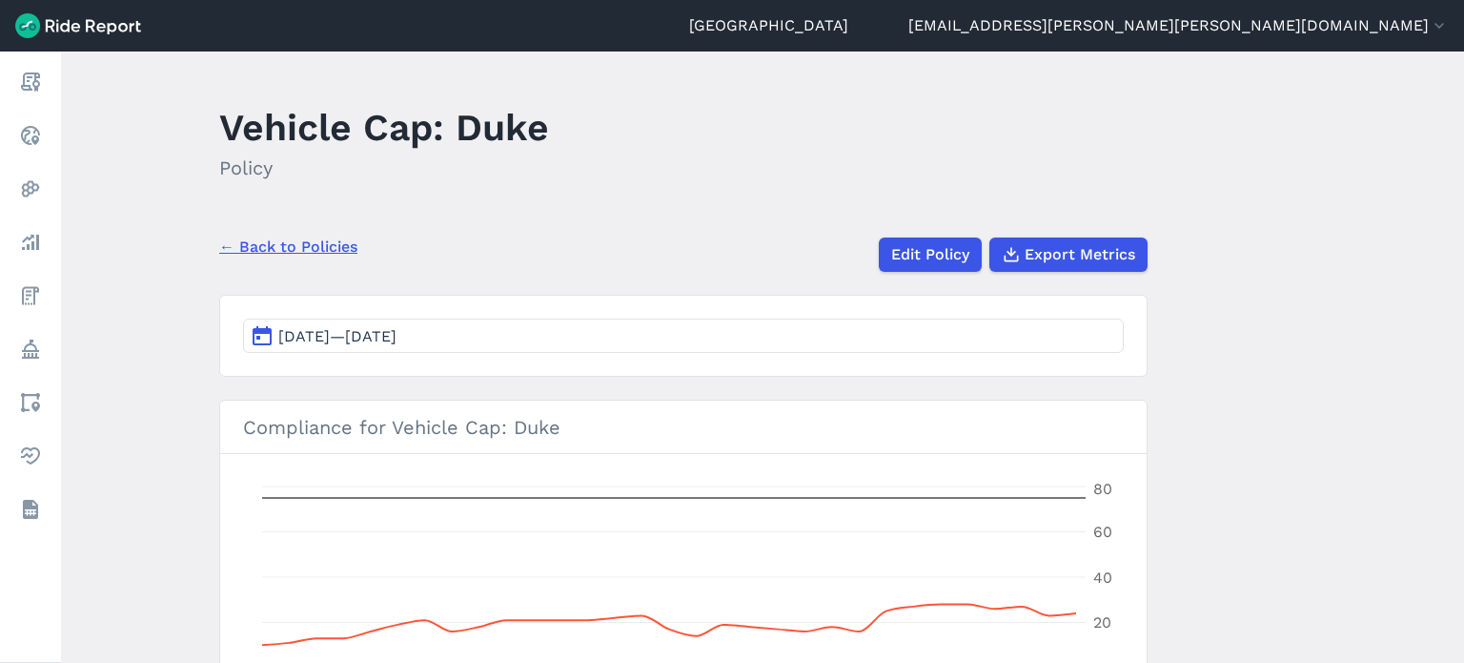
click at [542, 338] on button "Jul 26, 2025—Aug 25, 2025" at bounding box center [683, 335] width 881 height 34
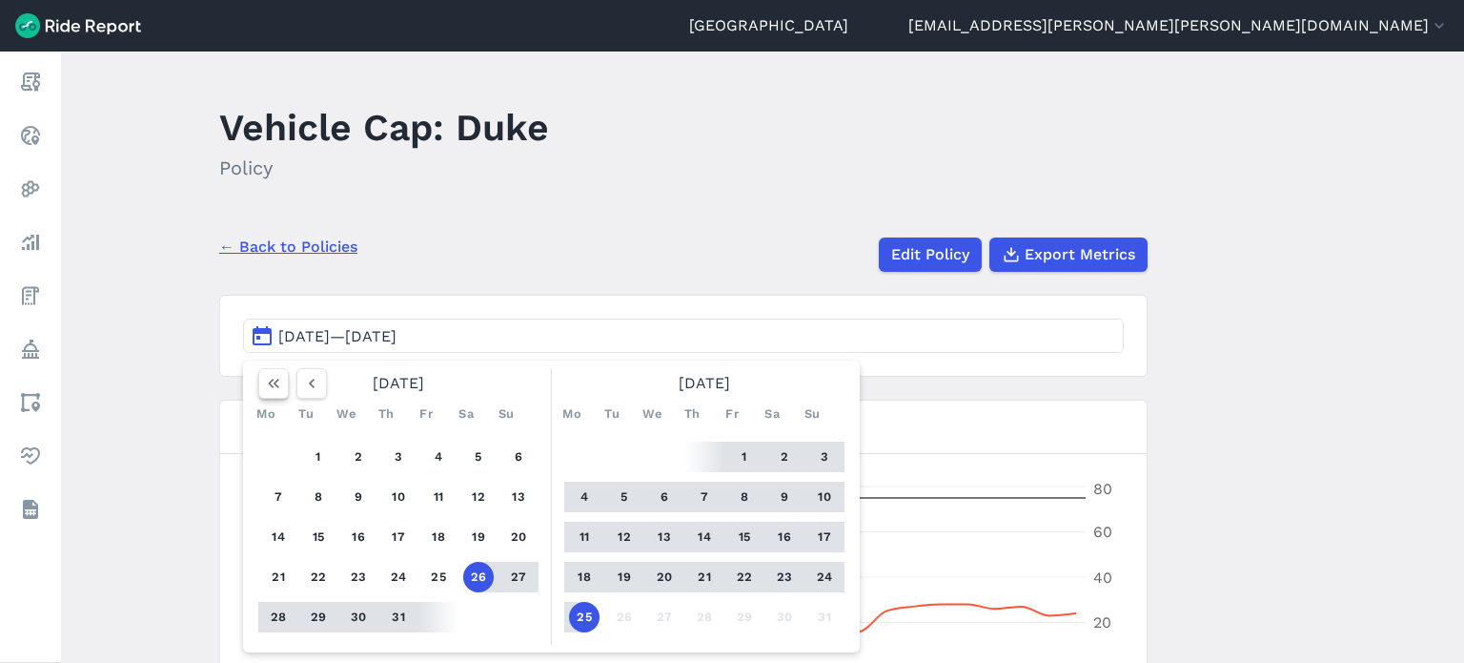
click at [276, 380] on icon "button" at bounding box center [273, 383] width 19 height 19
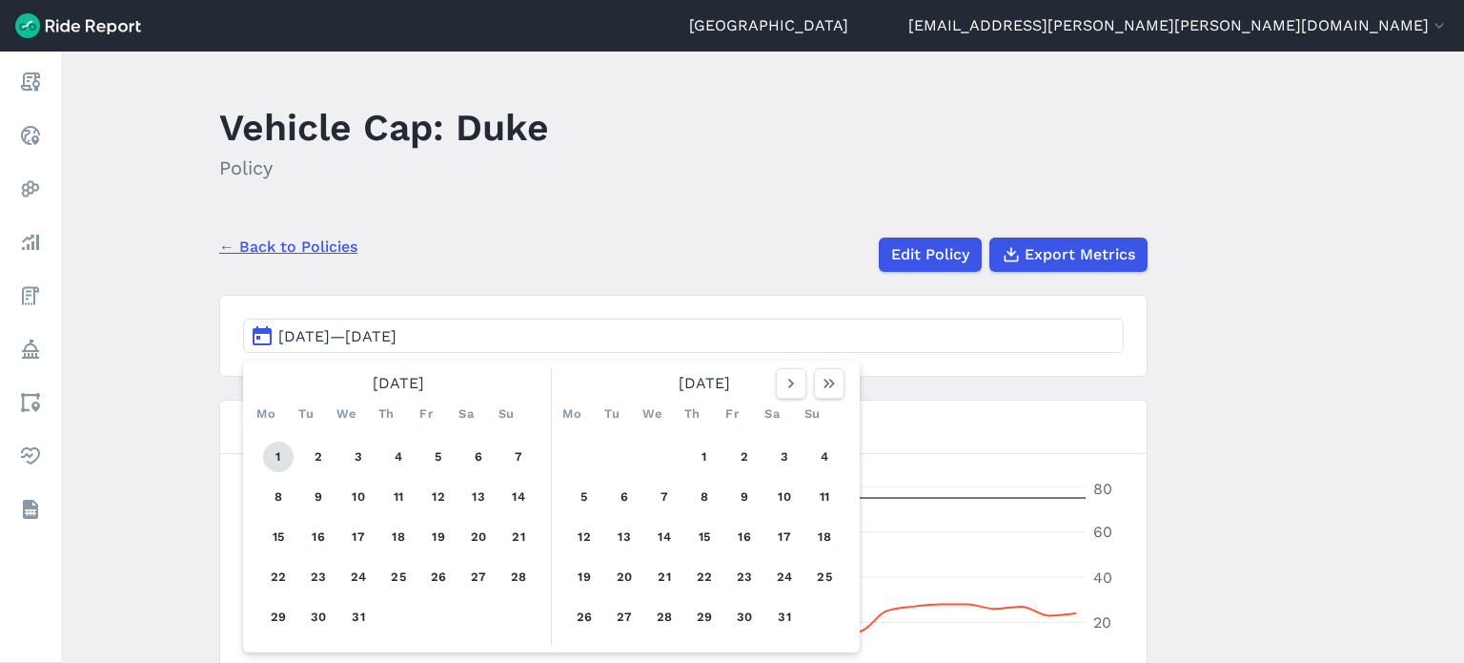
click at [273, 464] on button "1" at bounding box center [278, 456] width 31 height 31
click at [828, 386] on use "button" at bounding box center [829, 384] width 11 height 10
click at [308, 379] on icon "button" at bounding box center [311, 383] width 19 height 19
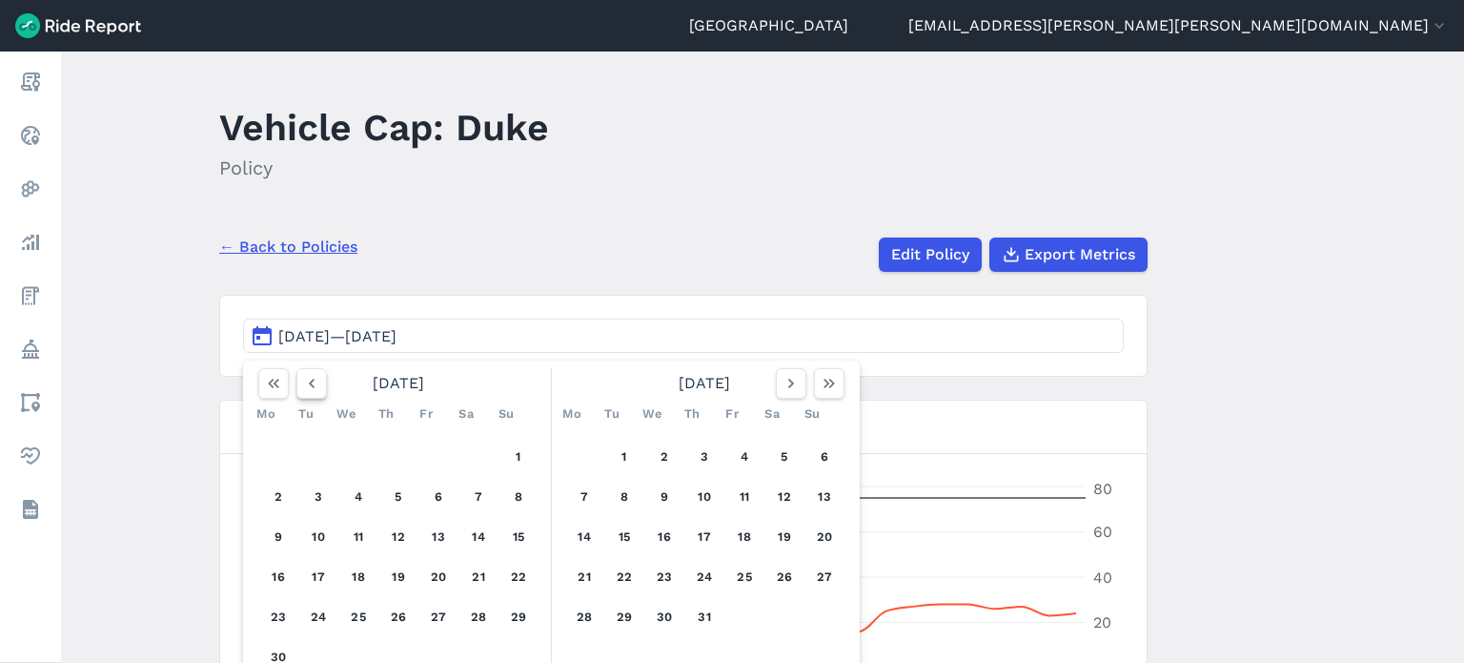
click at [308, 379] on icon "button" at bounding box center [311, 383] width 19 height 19
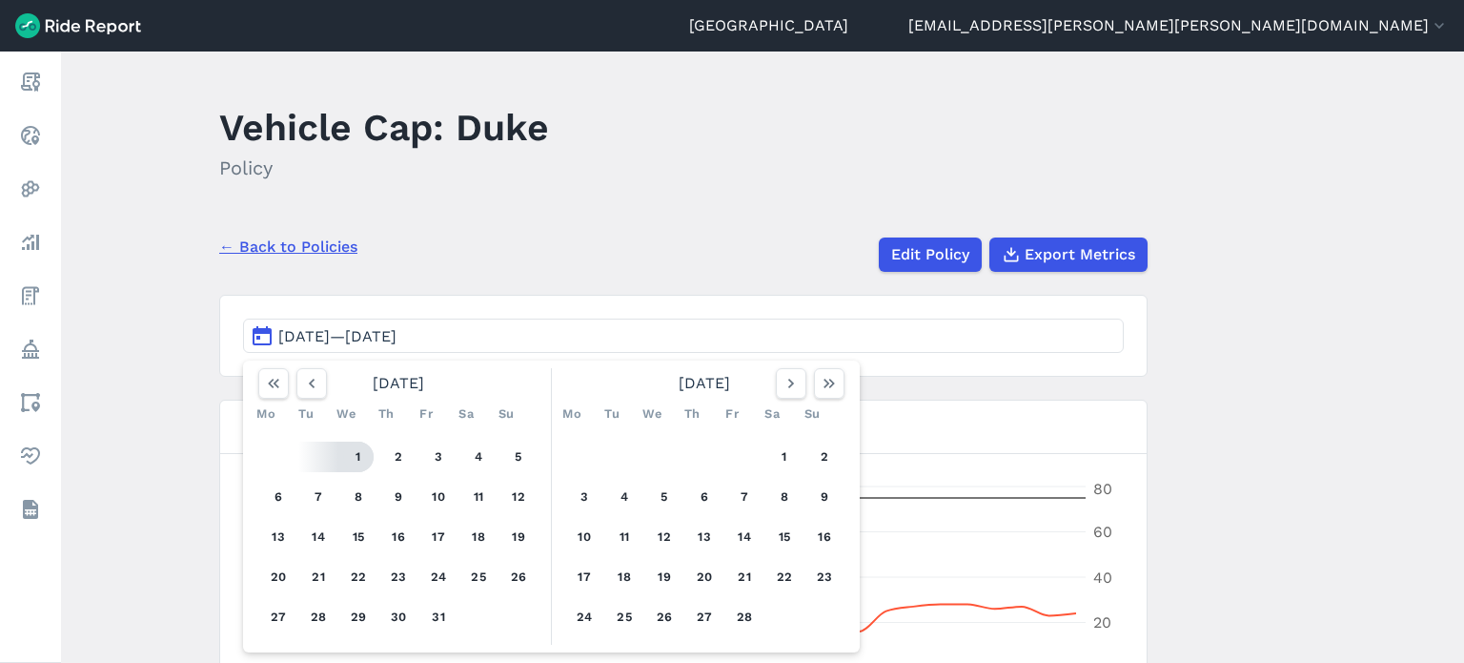
click at [359, 454] on button "1" at bounding box center [358, 456] width 31 height 31
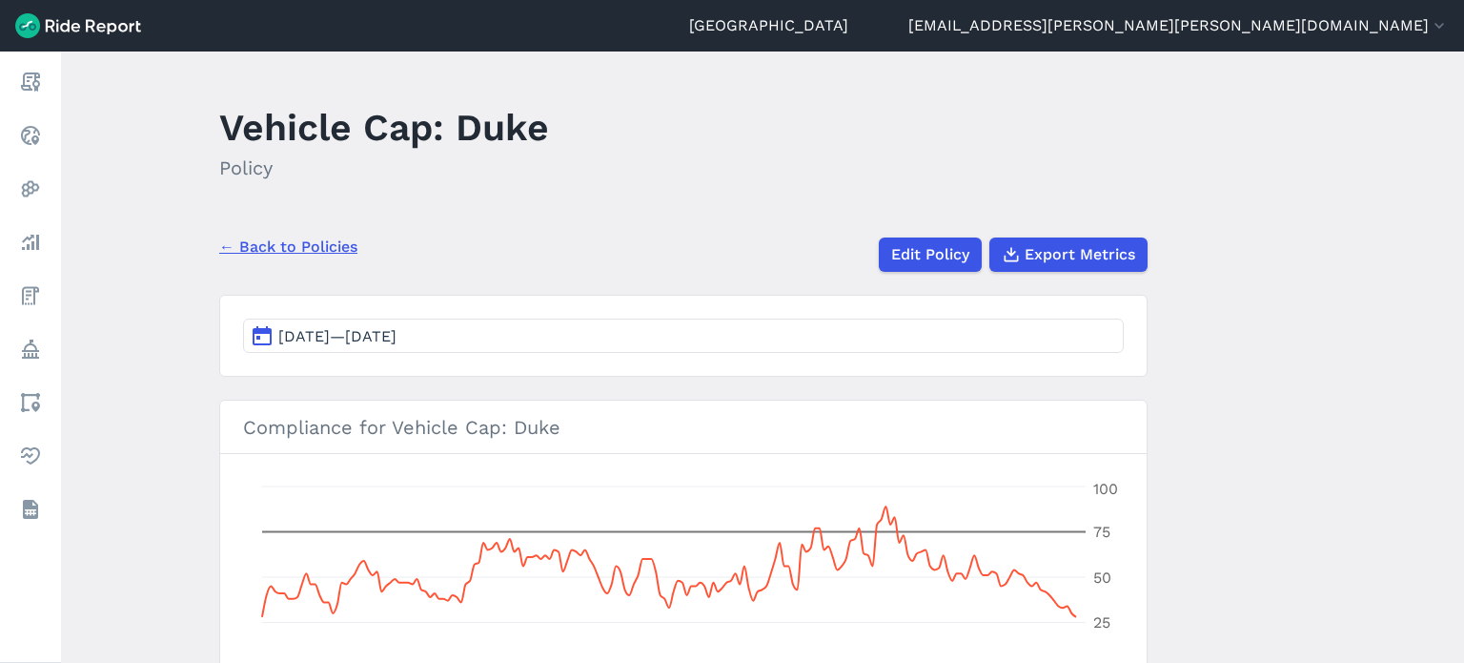
click at [509, 331] on button "Jul 1, 2024—Jan 1, 2025" at bounding box center [683, 335] width 881 height 34
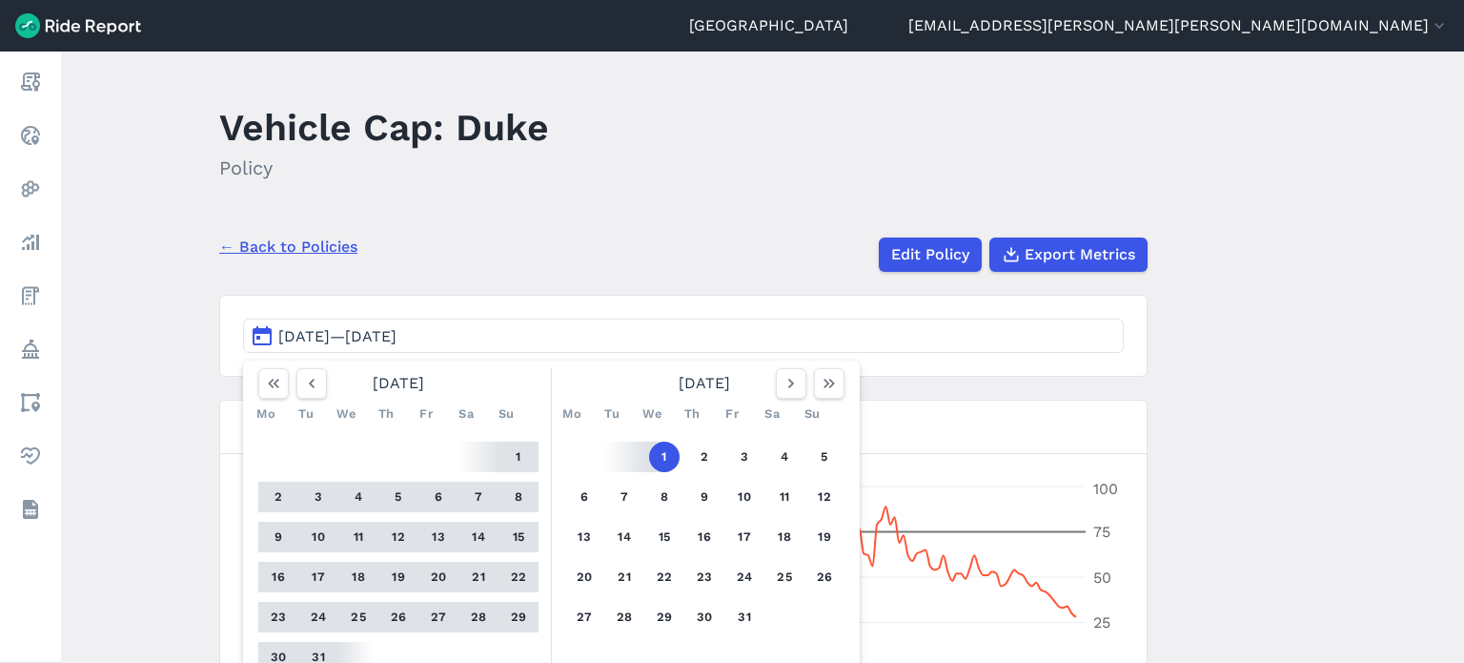
click at [664, 454] on button "1" at bounding box center [664, 456] width 31 height 31
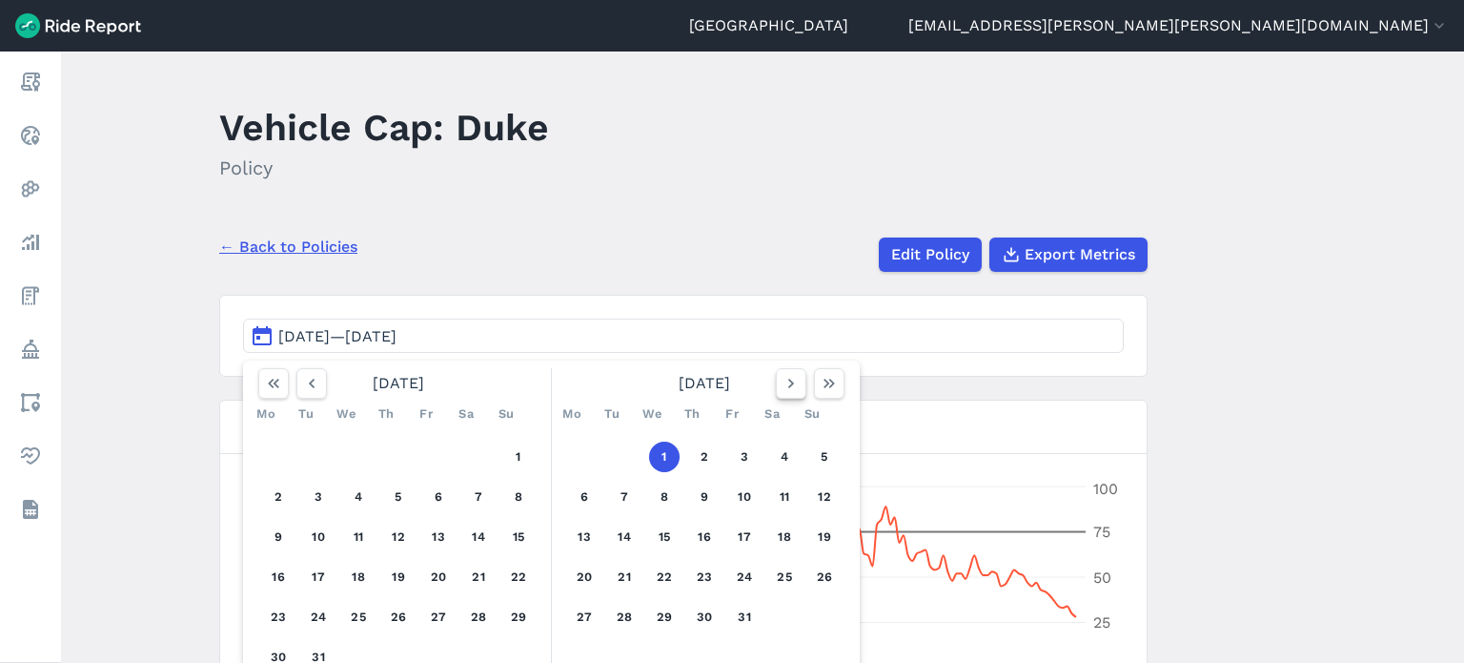
click at [789, 389] on icon "button" at bounding box center [791, 383] width 19 height 19
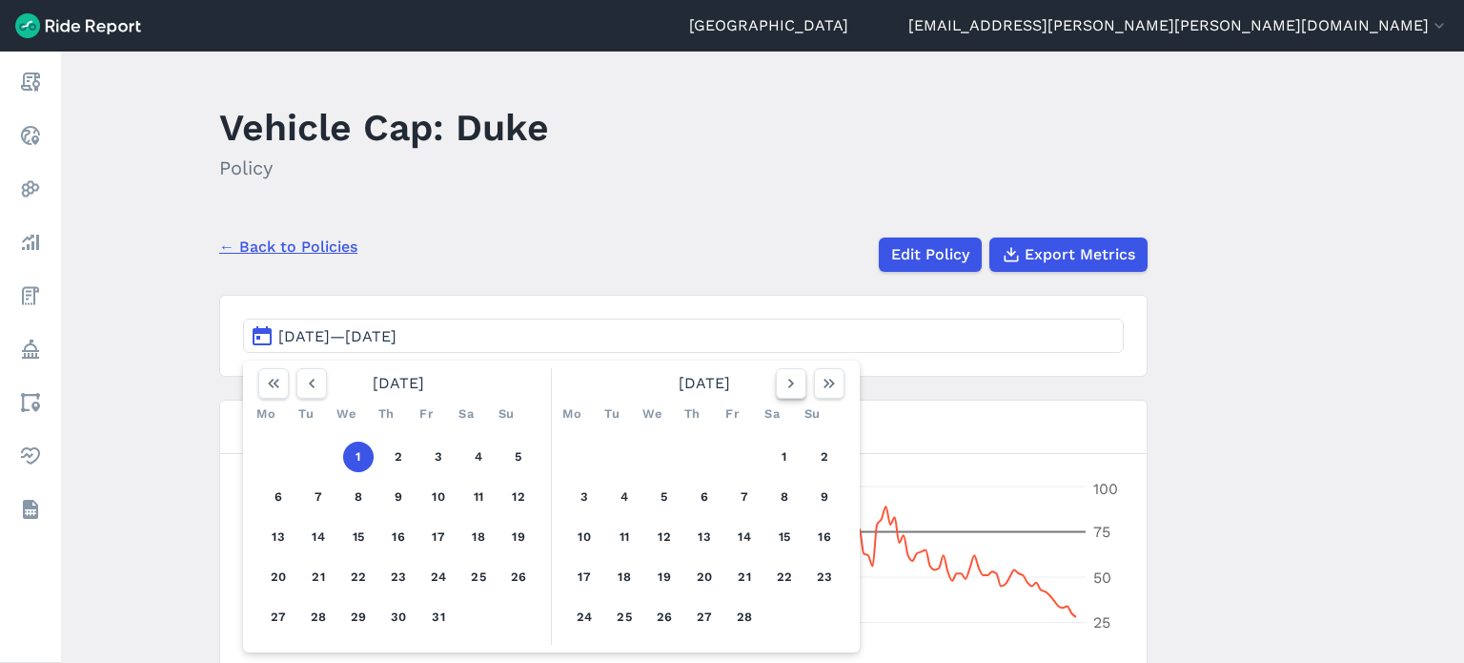
click at [789, 389] on icon "button" at bounding box center [791, 383] width 19 height 19
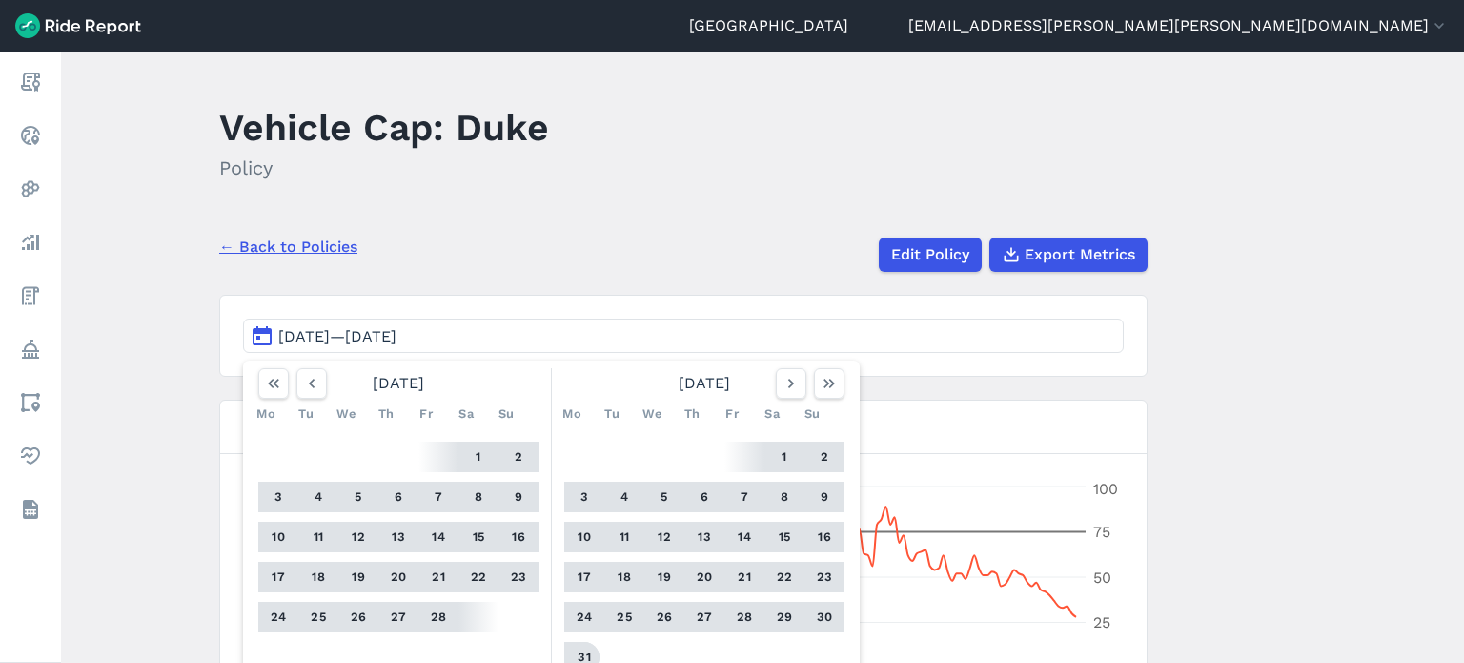
click at [583, 646] on button "31" at bounding box center [584, 657] width 31 height 31
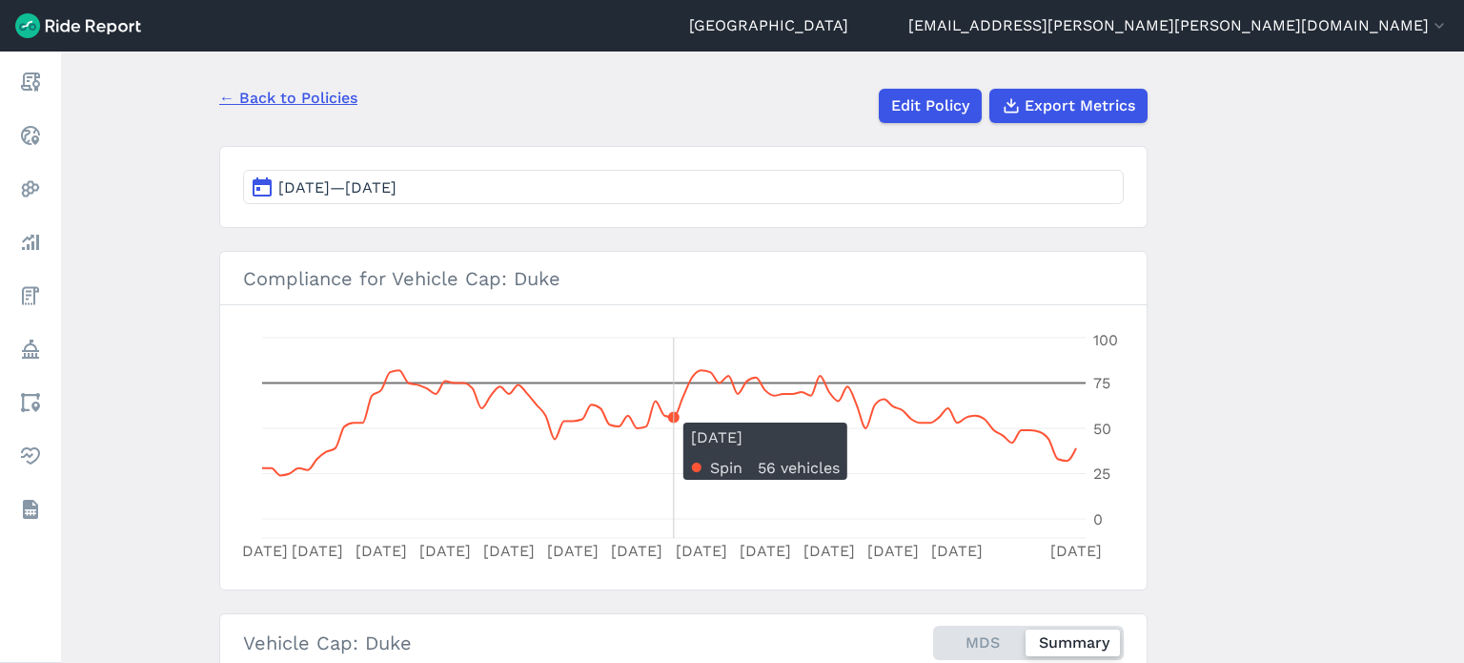
scroll to position [147, 0]
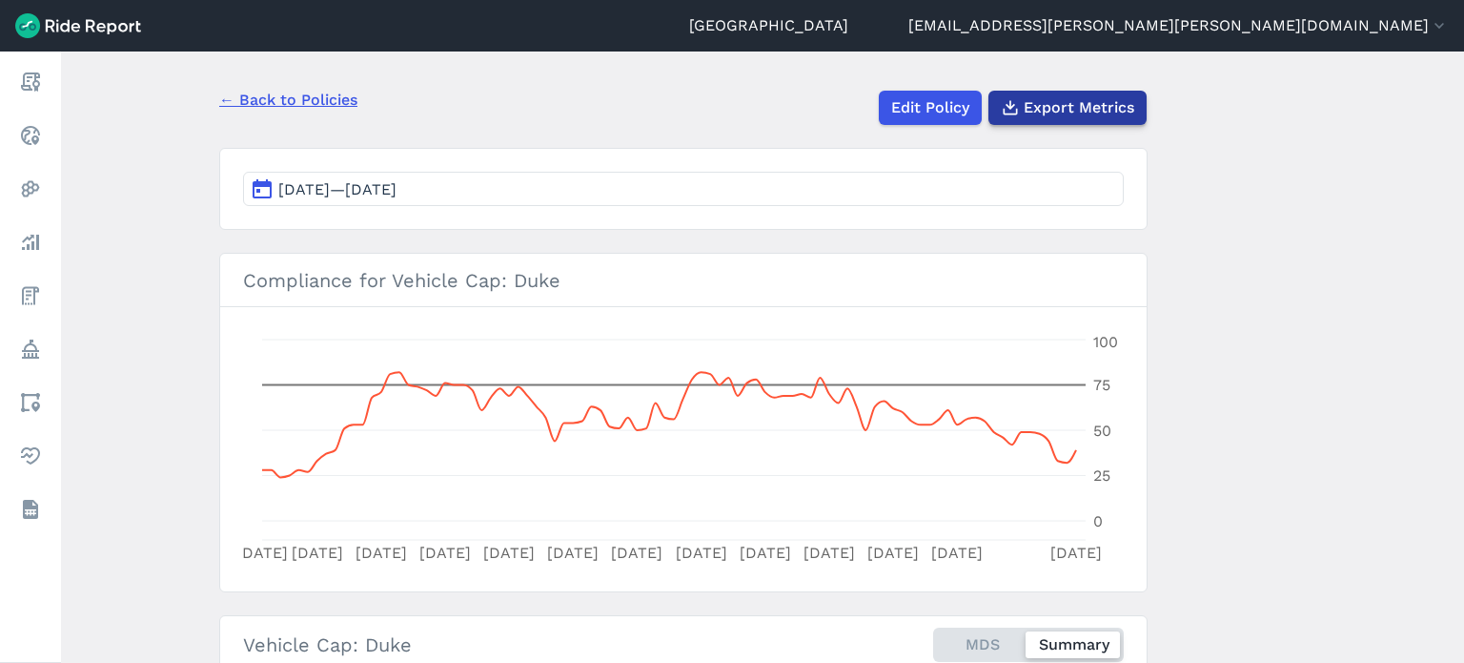
click at [1099, 118] on button "Export Metrics" at bounding box center [1068, 108] width 158 height 34
click at [273, 99] on link "← Back to Policies" at bounding box center [288, 100] width 138 height 23
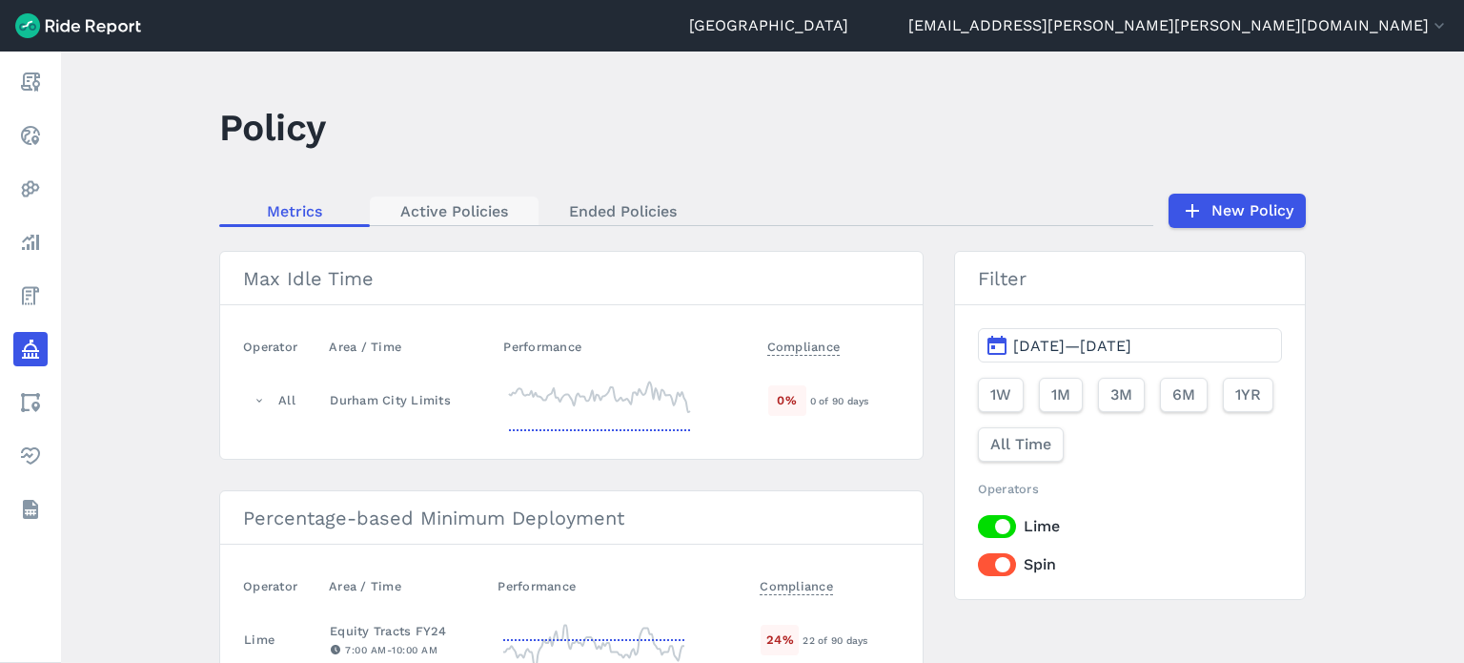
click at [448, 219] on link "Active Policies" at bounding box center [454, 210] width 169 height 29
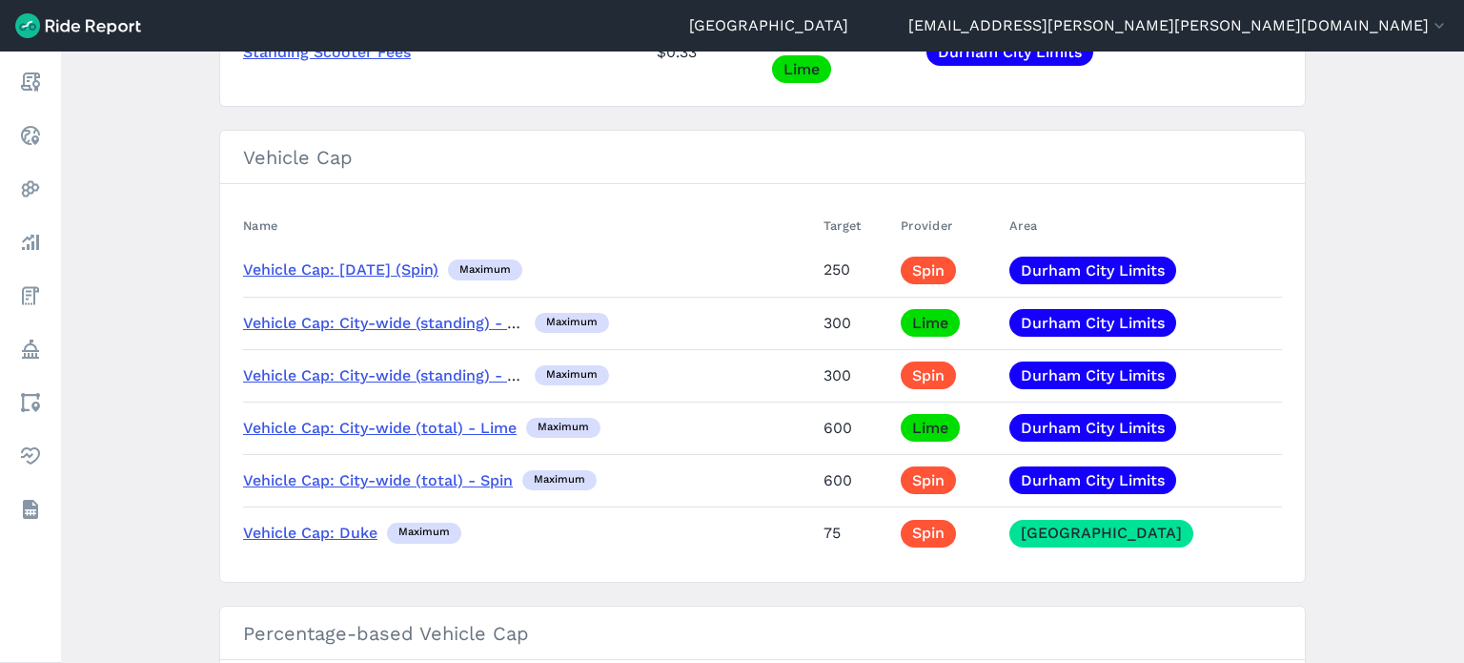
scroll to position [2098, 0]
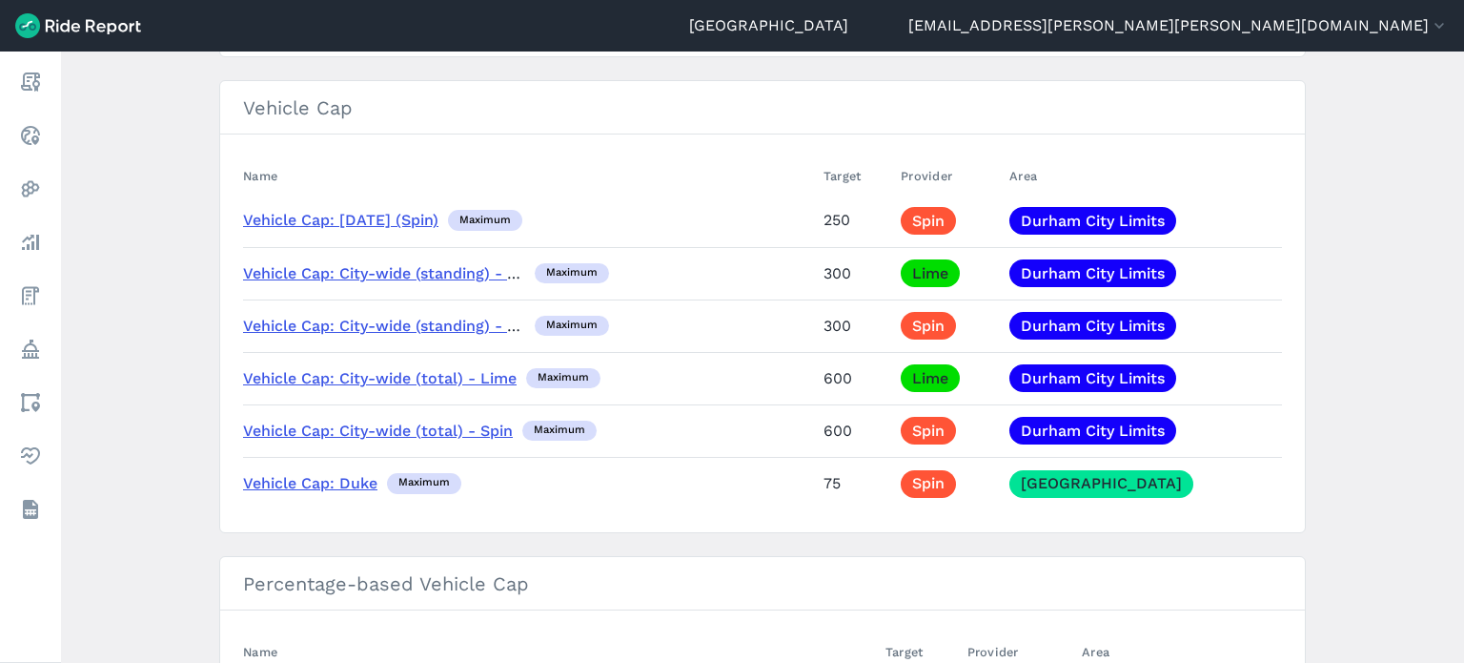
click at [455, 319] on link "Vehicle Cap: City-wide (standing) - Spin" at bounding box center [391, 326] width 297 height 18
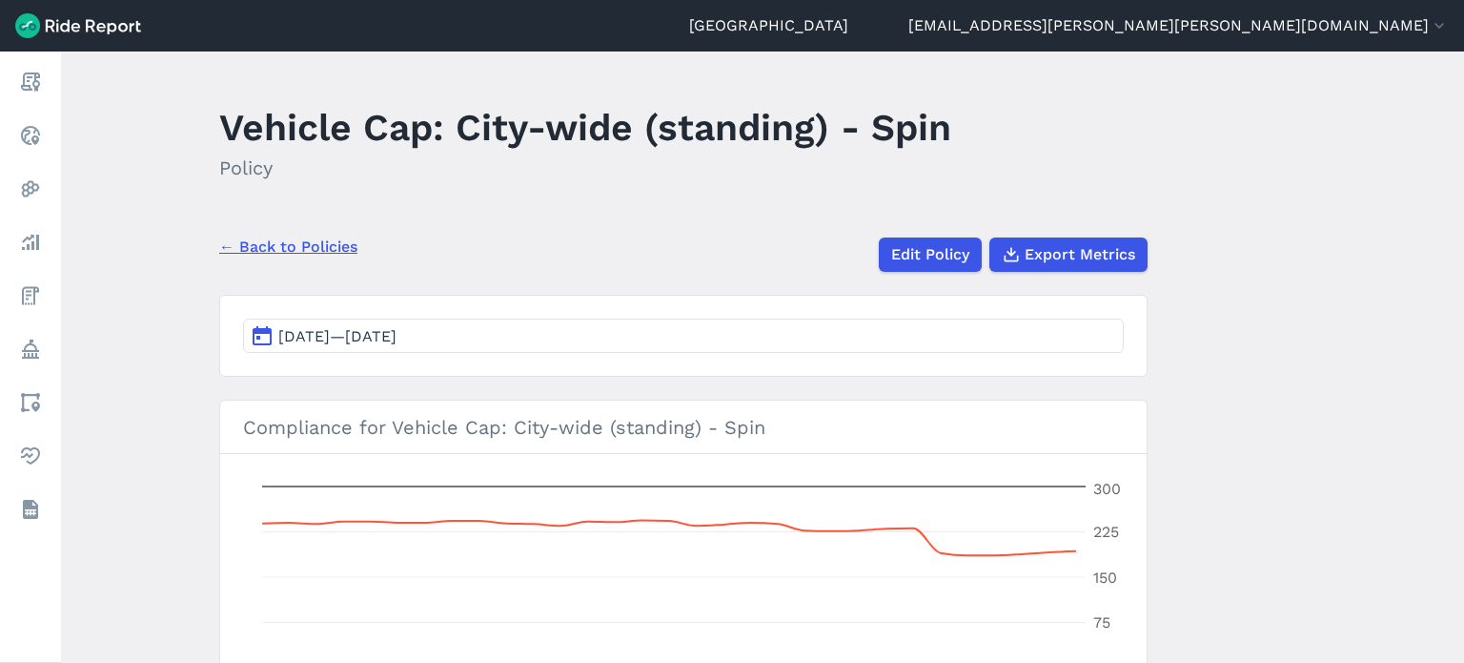
click at [775, 342] on button "Jul 26, 2025—Aug 25, 2025" at bounding box center [683, 335] width 881 height 34
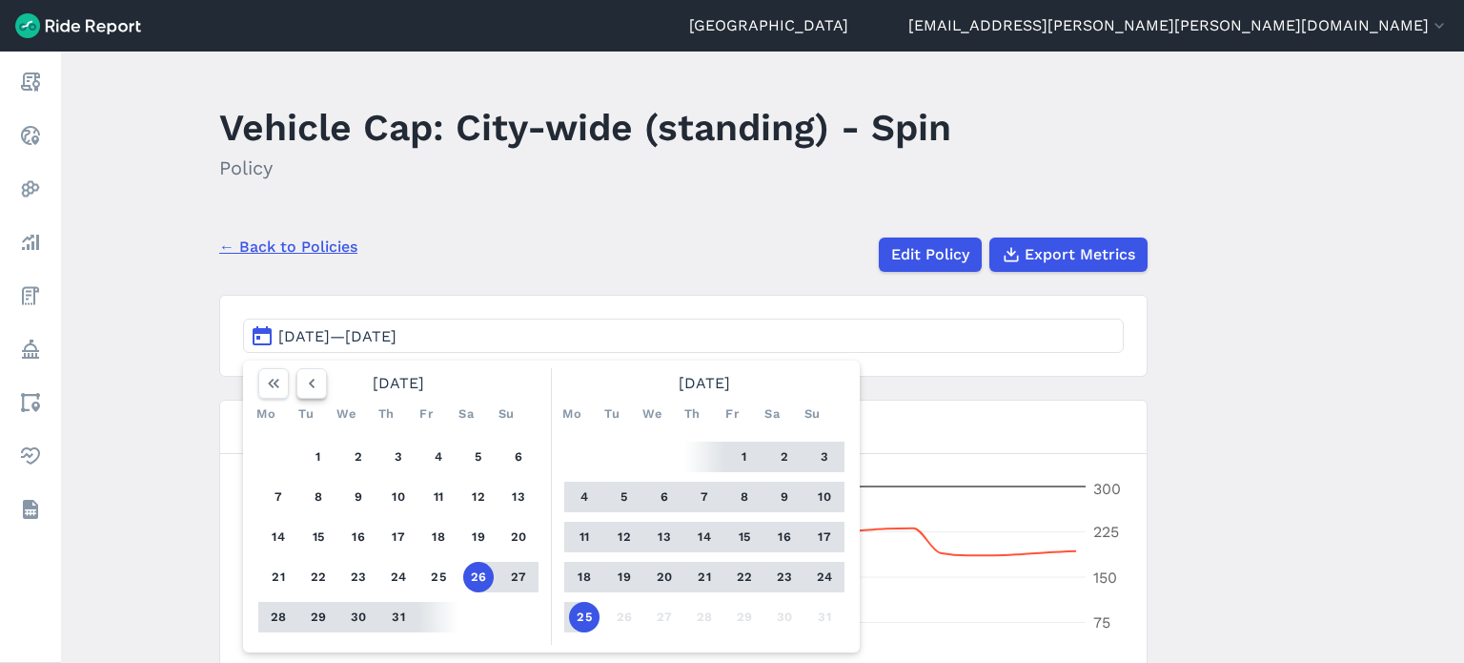
click at [317, 392] on button "button" at bounding box center [312, 383] width 31 height 31
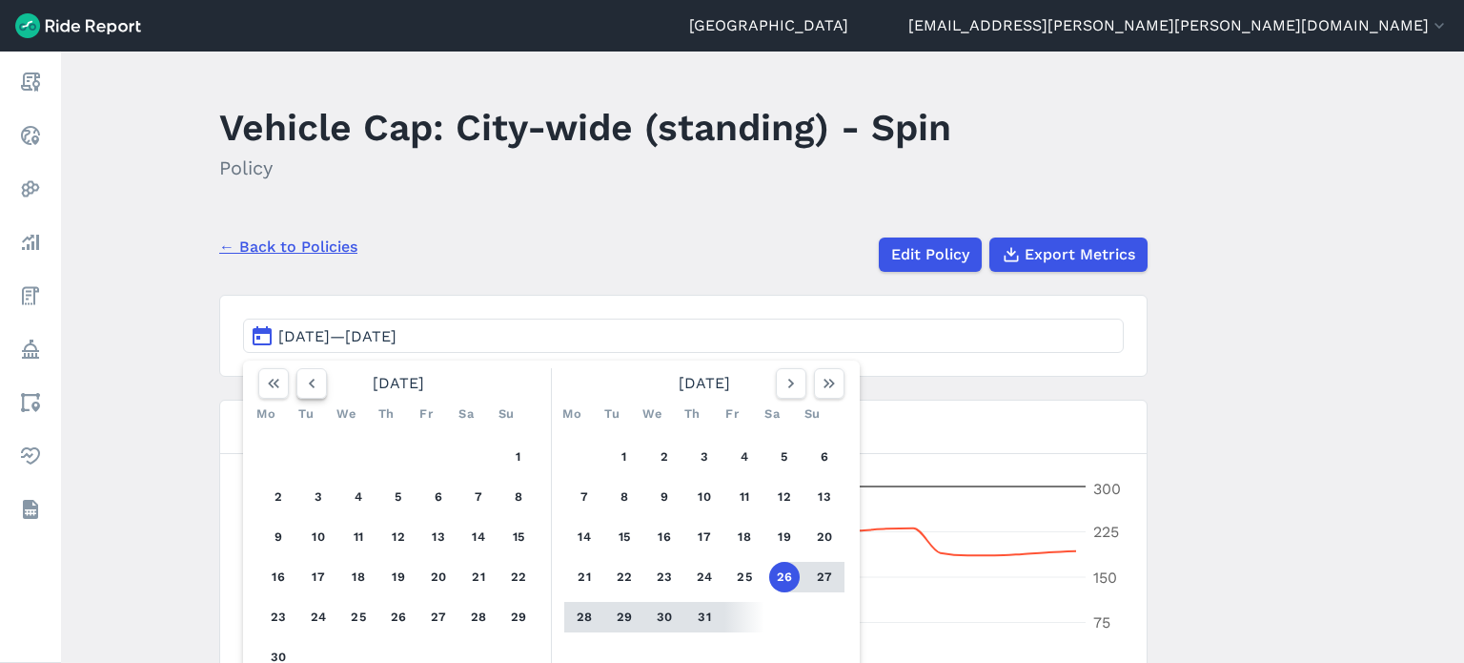
click at [317, 392] on button "button" at bounding box center [312, 383] width 31 height 31
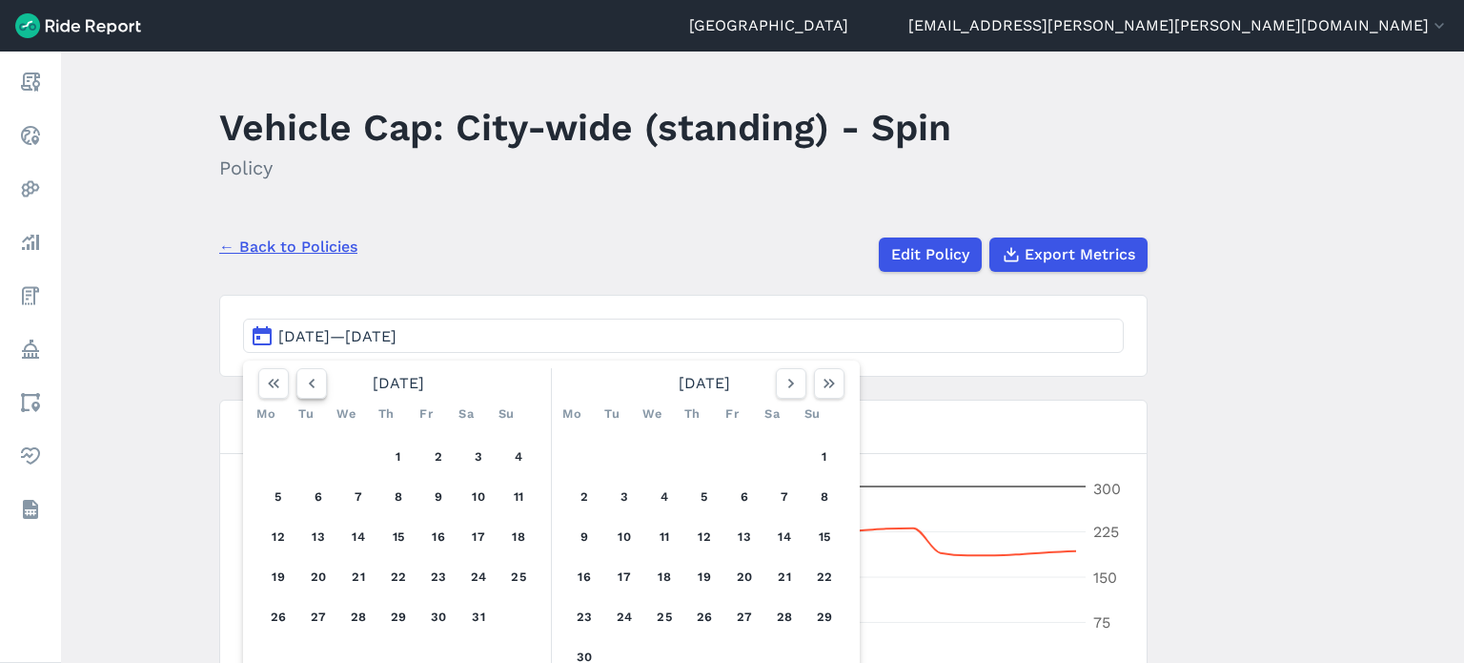
click at [317, 392] on button "button" at bounding box center [312, 383] width 31 height 31
click at [350, 454] on button "1" at bounding box center [358, 456] width 31 height 31
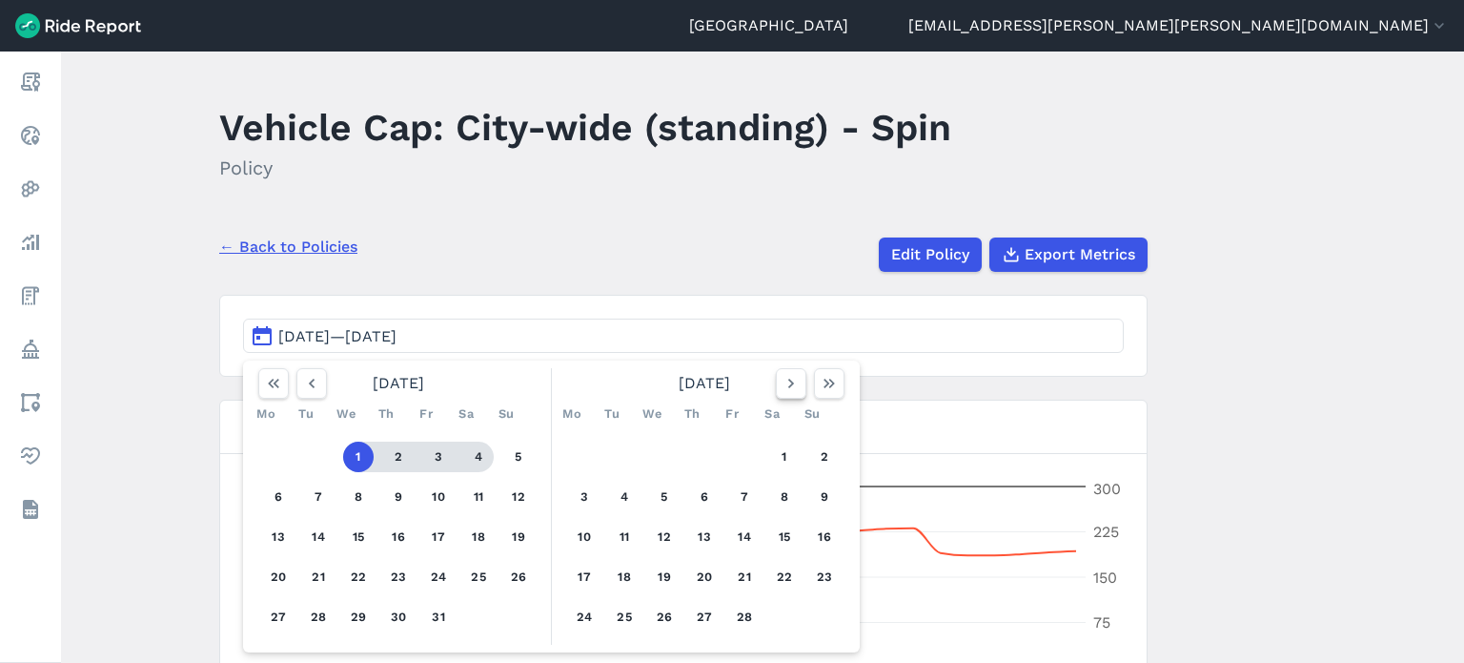
click at [782, 383] on icon "button" at bounding box center [791, 383] width 19 height 19
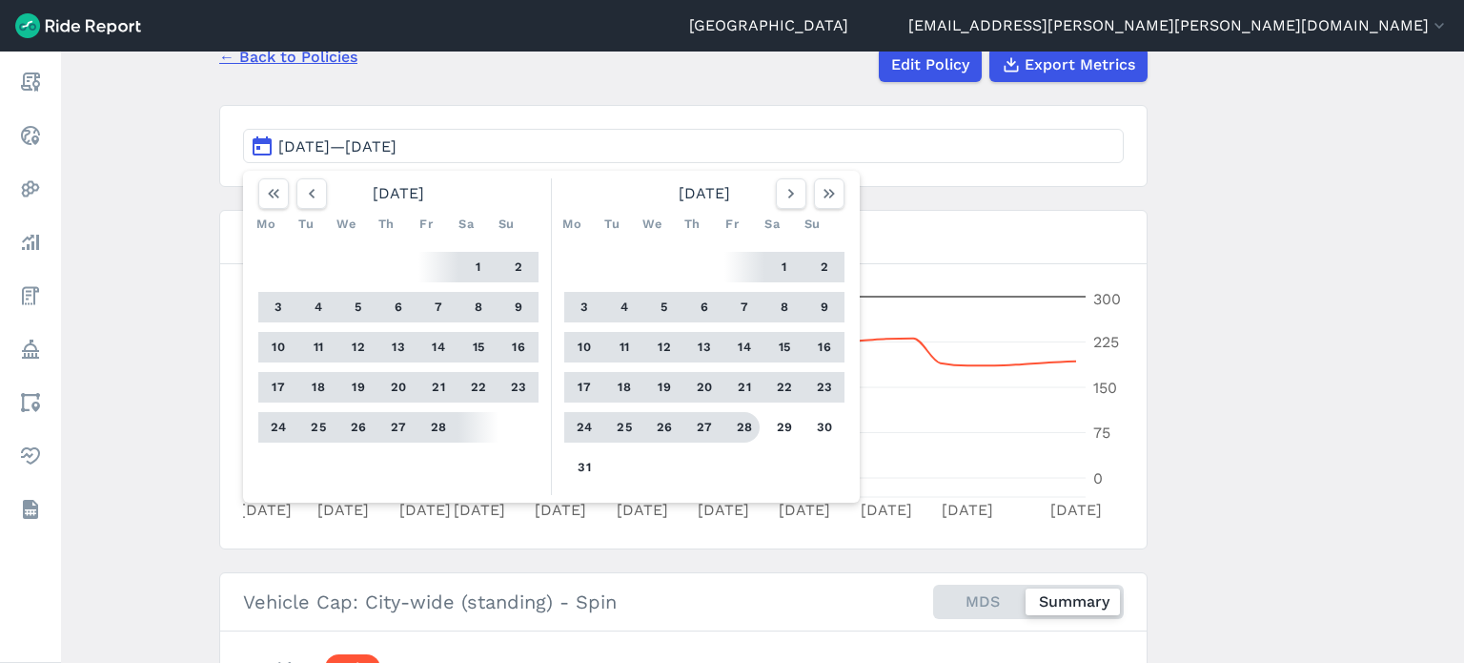
scroll to position [191, 0]
click at [583, 468] on button "31" at bounding box center [584, 466] width 31 height 31
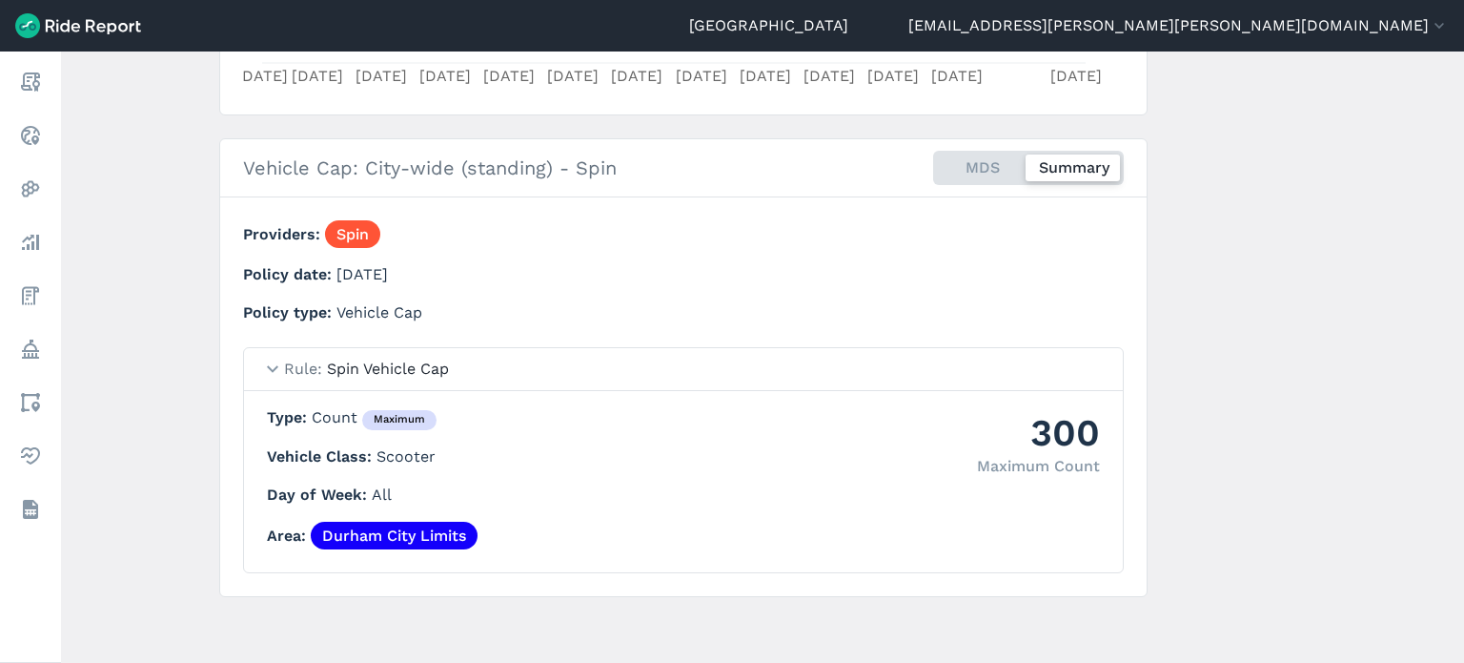
scroll to position [51, 0]
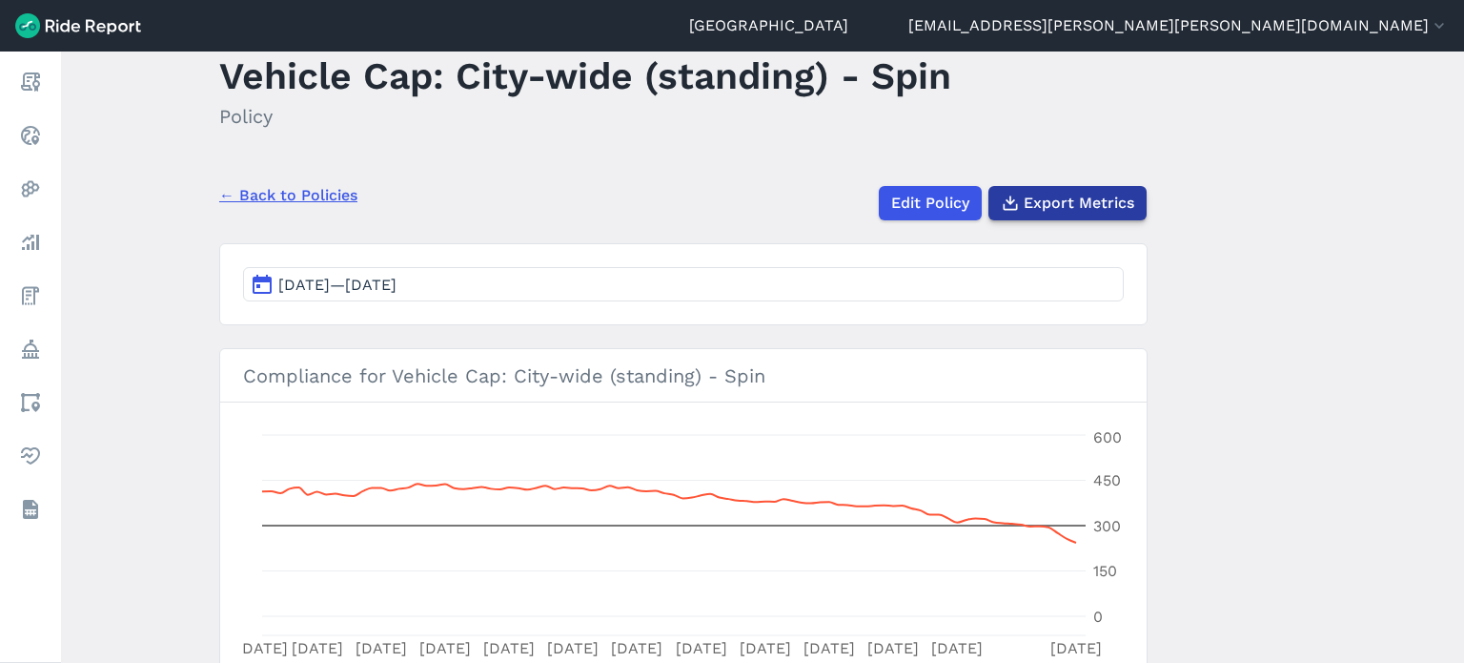
click at [1117, 208] on span "Export Metrics" at bounding box center [1079, 203] width 111 height 23
click at [297, 195] on link "← Back to Policies" at bounding box center [288, 195] width 138 height 23
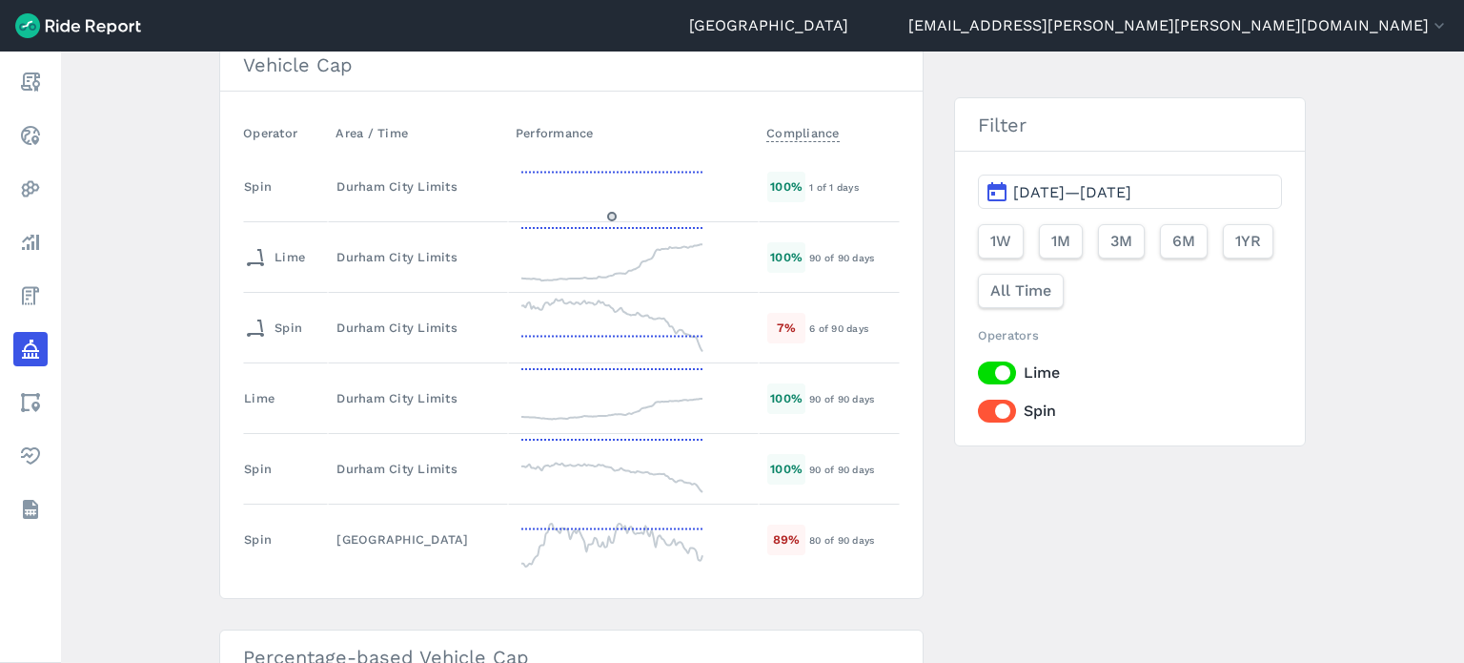
scroll to position [1811, 0]
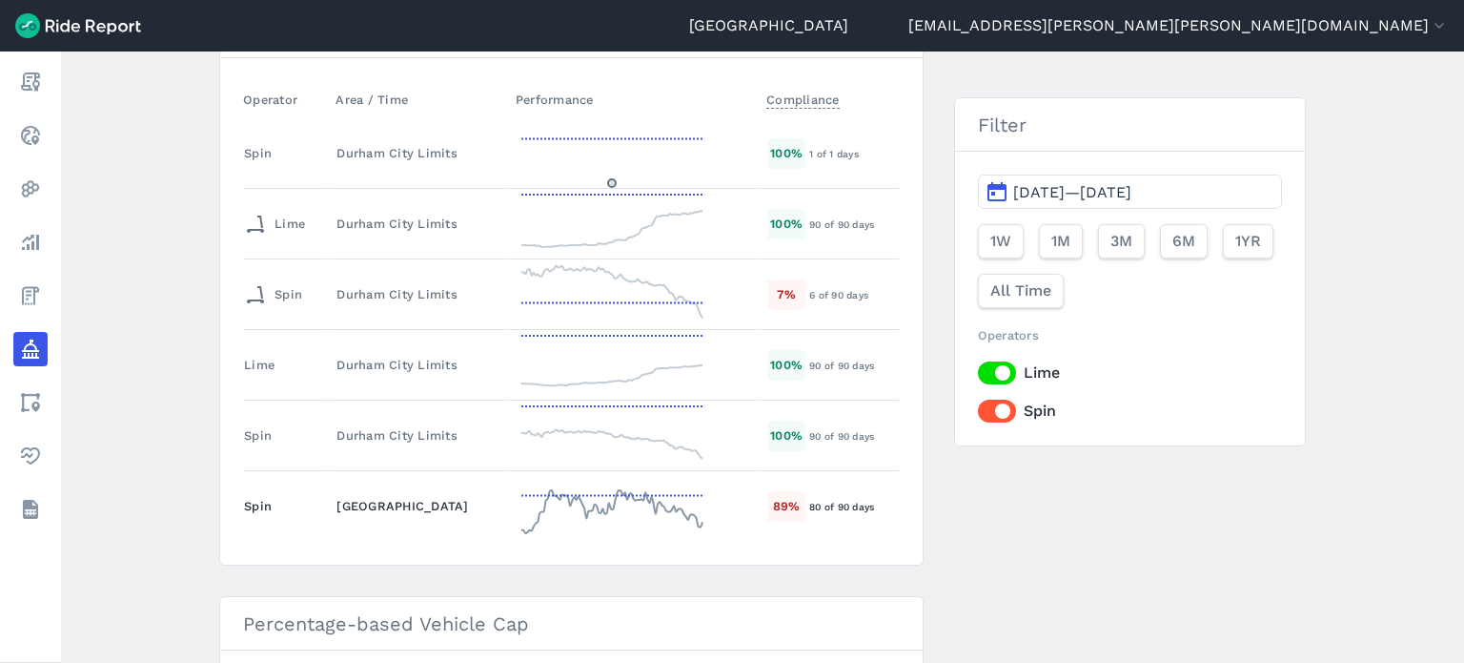
click at [376, 501] on div "Duke Campuses" at bounding box center [418, 506] width 163 height 18
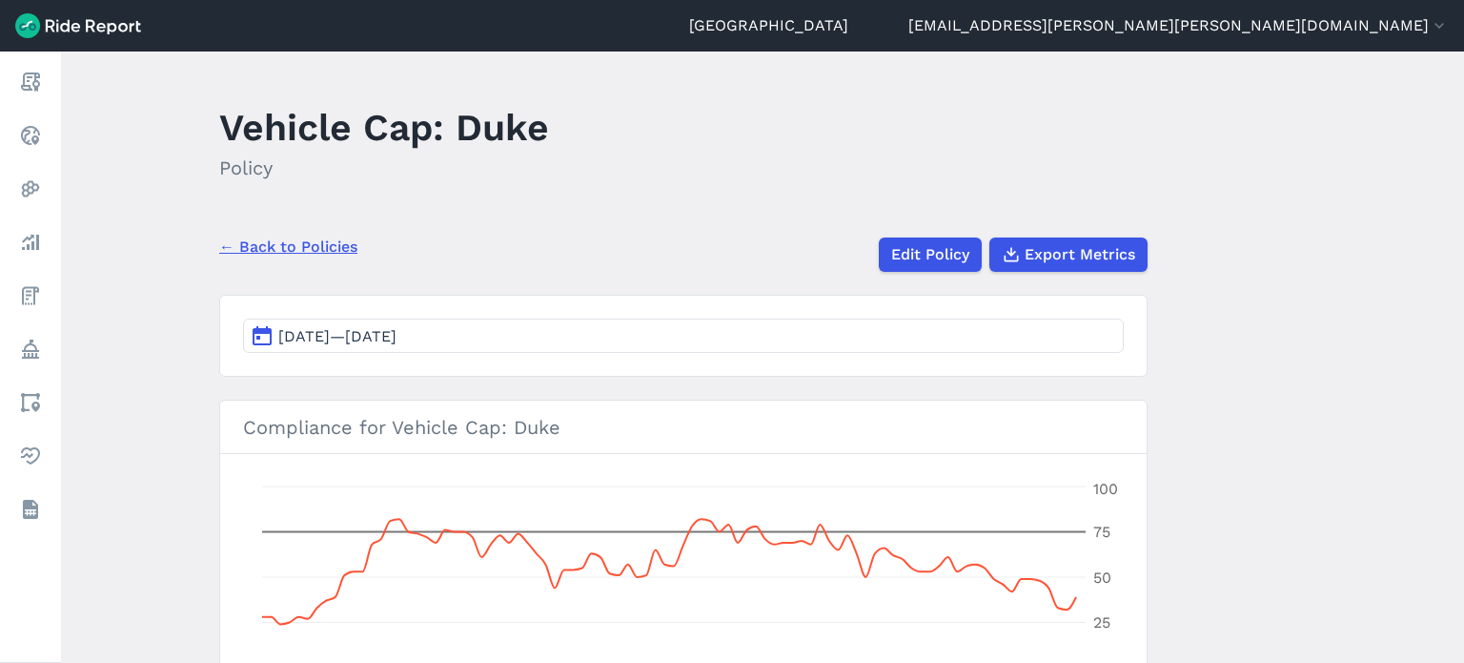
click at [577, 340] on button "Jan 1, 2025—Mar 31, 2025" at bounding box center [683, 335] width 881 height 34
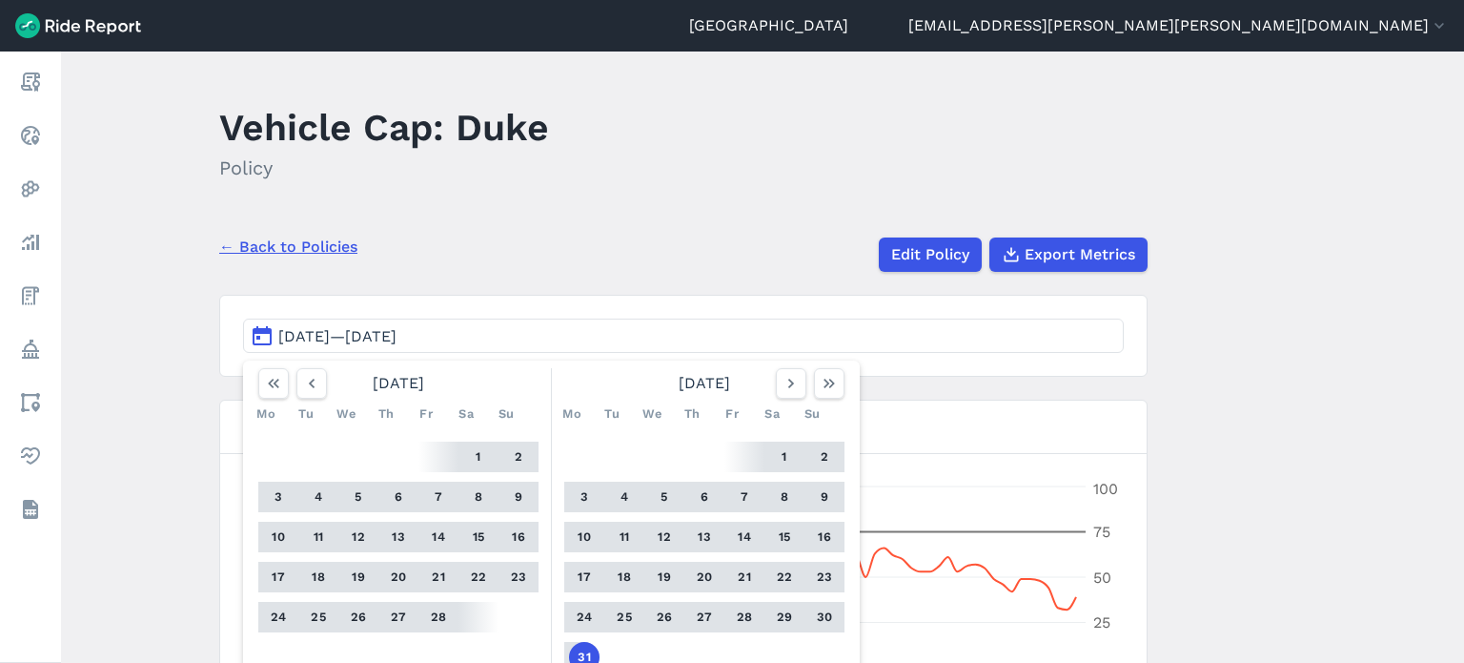
click at [605, 240] on div "← Back to Policies Edit Policy Export Metrics" at bounding box center [683, 247] width 929 height 50
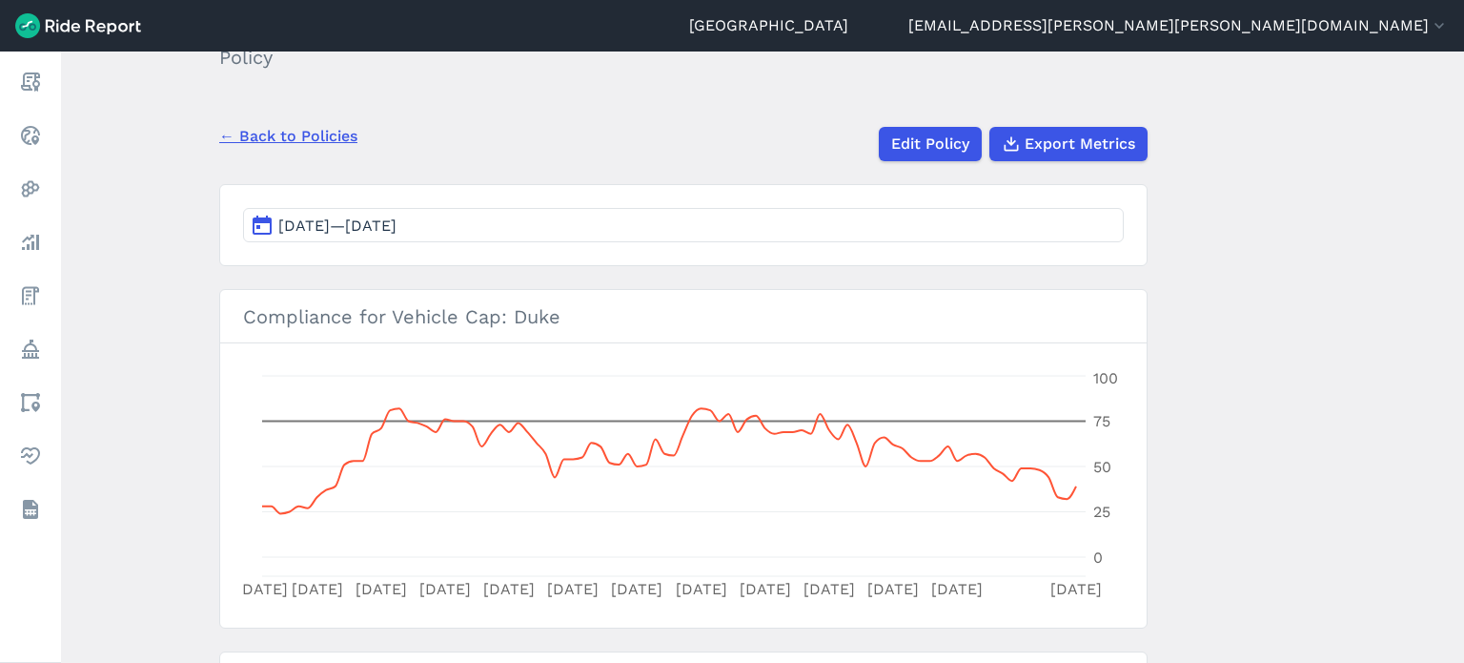
scroll to position [51, 0]
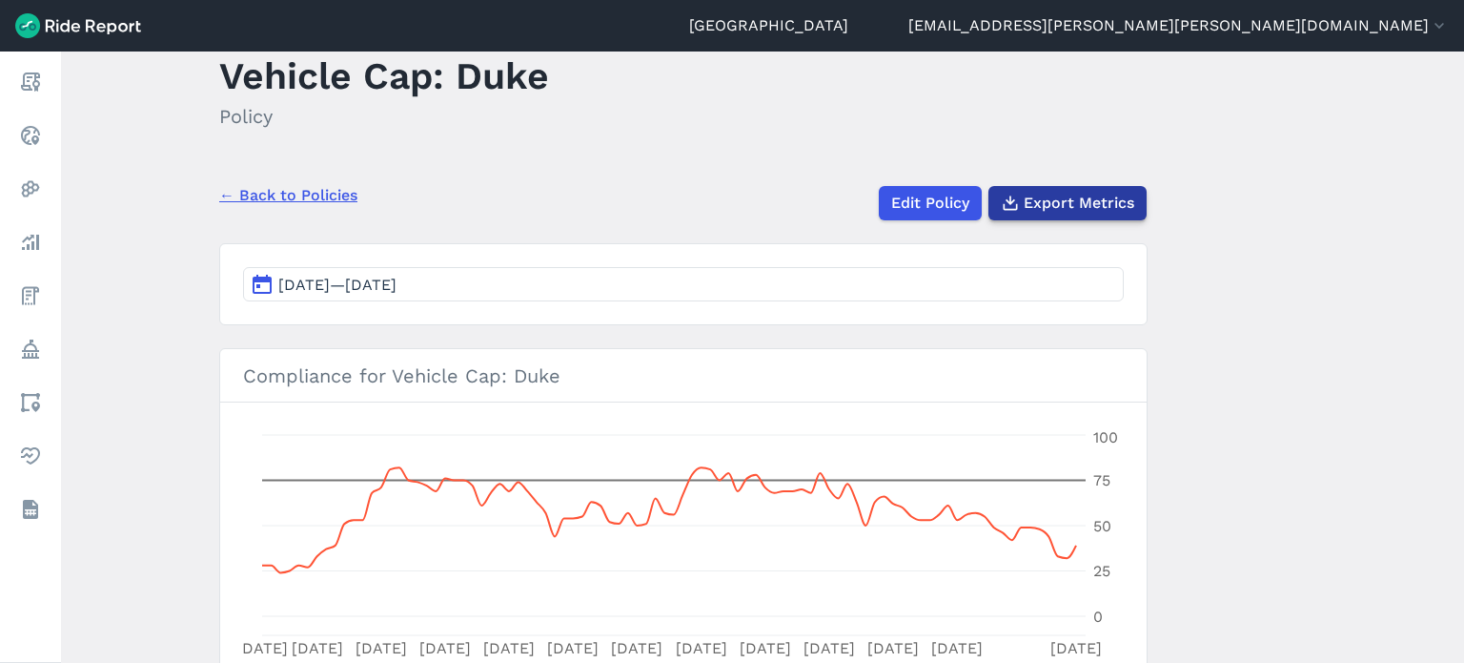
click at [1081, 210] on span "Export Metrics" at bounding box center [1079, 203] width 111 height 23
